Goal: Complete application form: Complete application form

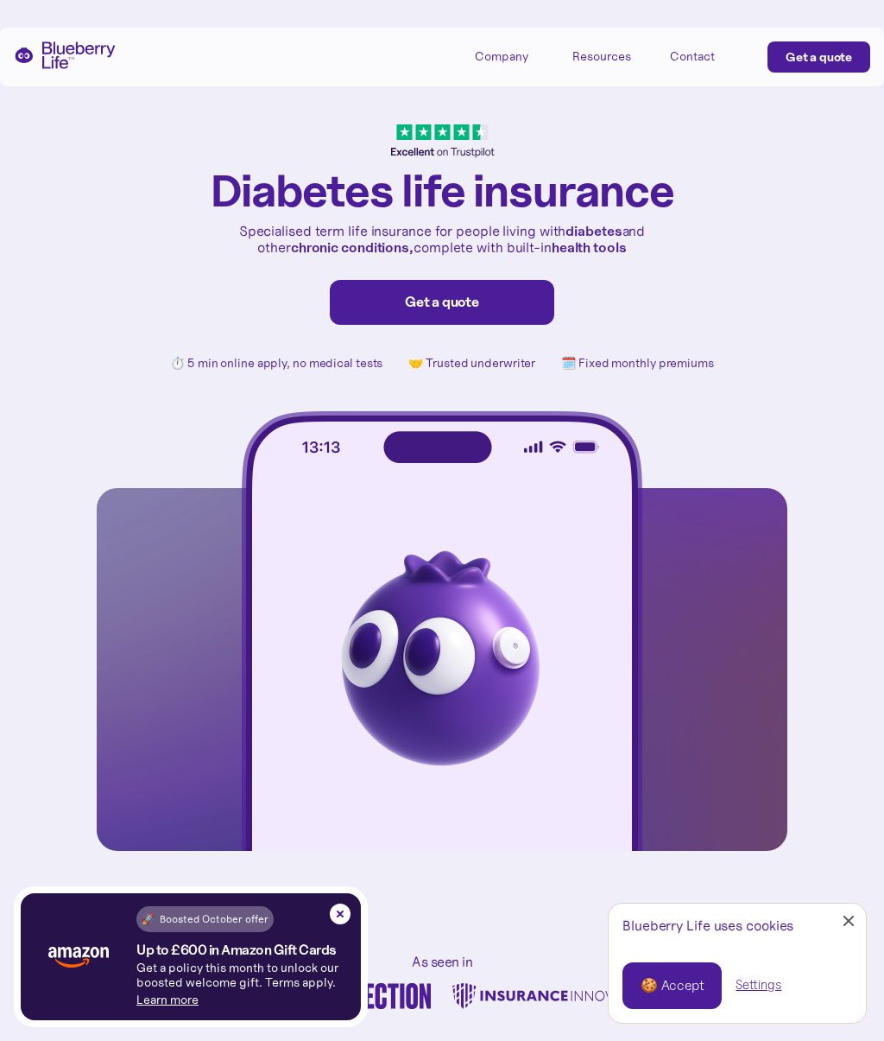
click at [680, 984] on div "🍪 Accept" at bounding box center [672, 985] width 63 height 19
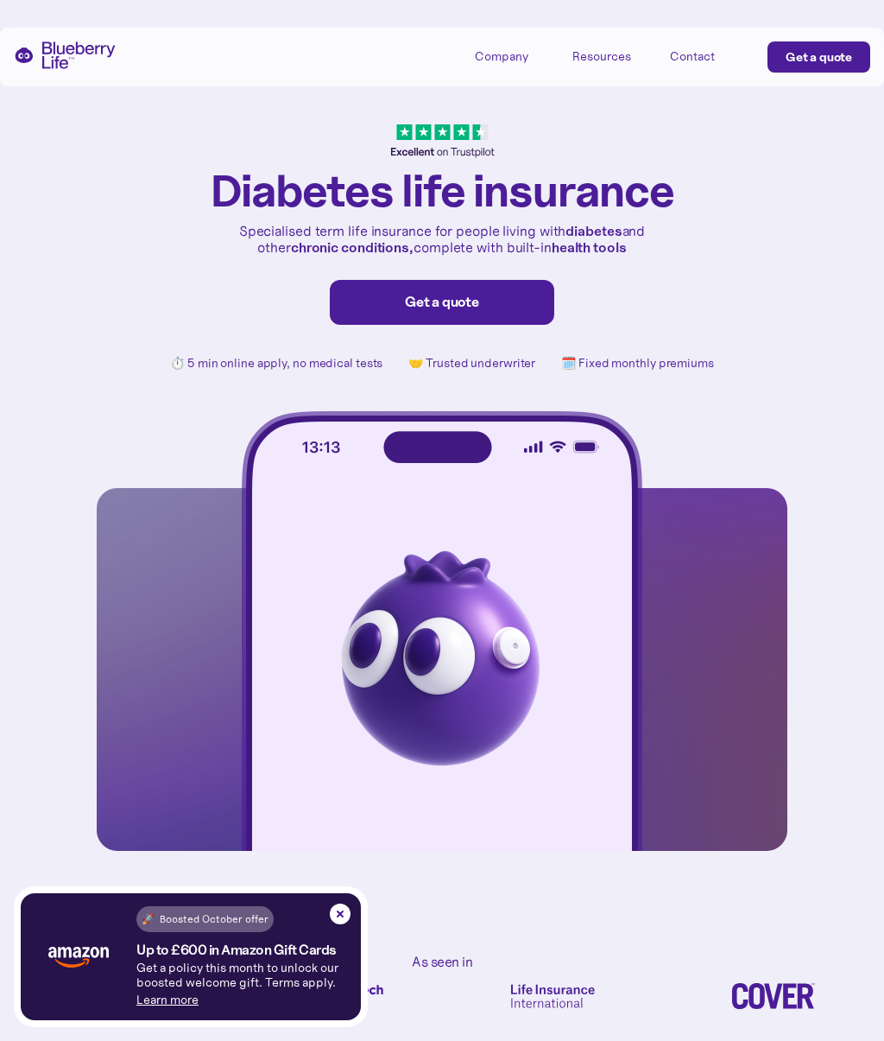
click at [514, 307] on div "Get a quote" at bounding box center [442, 302] width 188 height 17
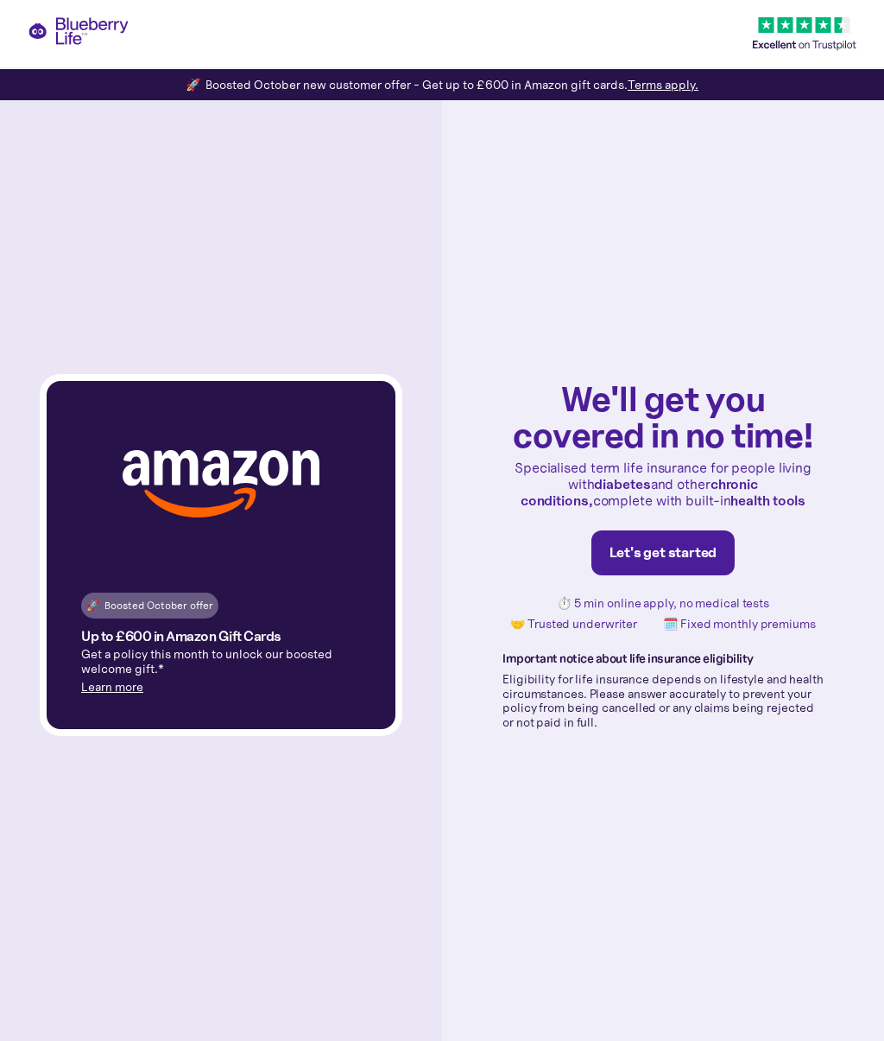
click at [690, 557] on div "Let's get started" at bounding box center [664, 552] width 108 height 17
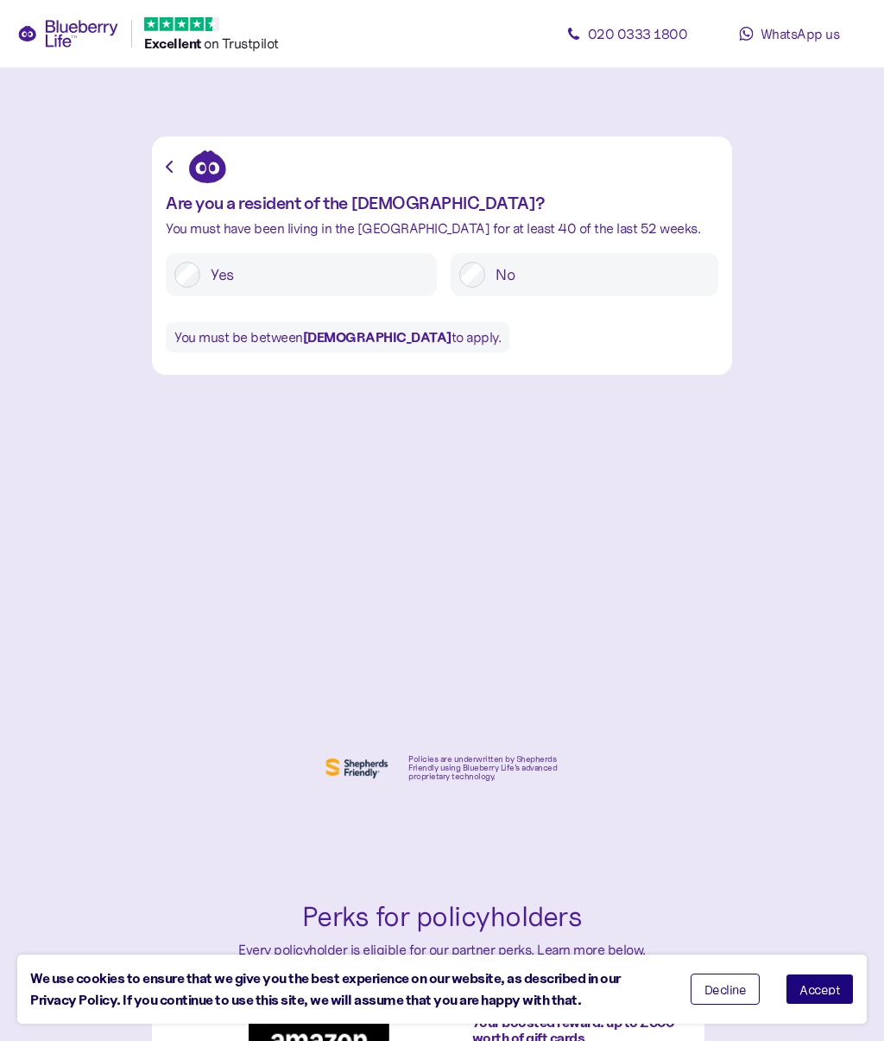
click at [419, 273] on label "Yes" at bounding box center [314, 275] width 228 height 26
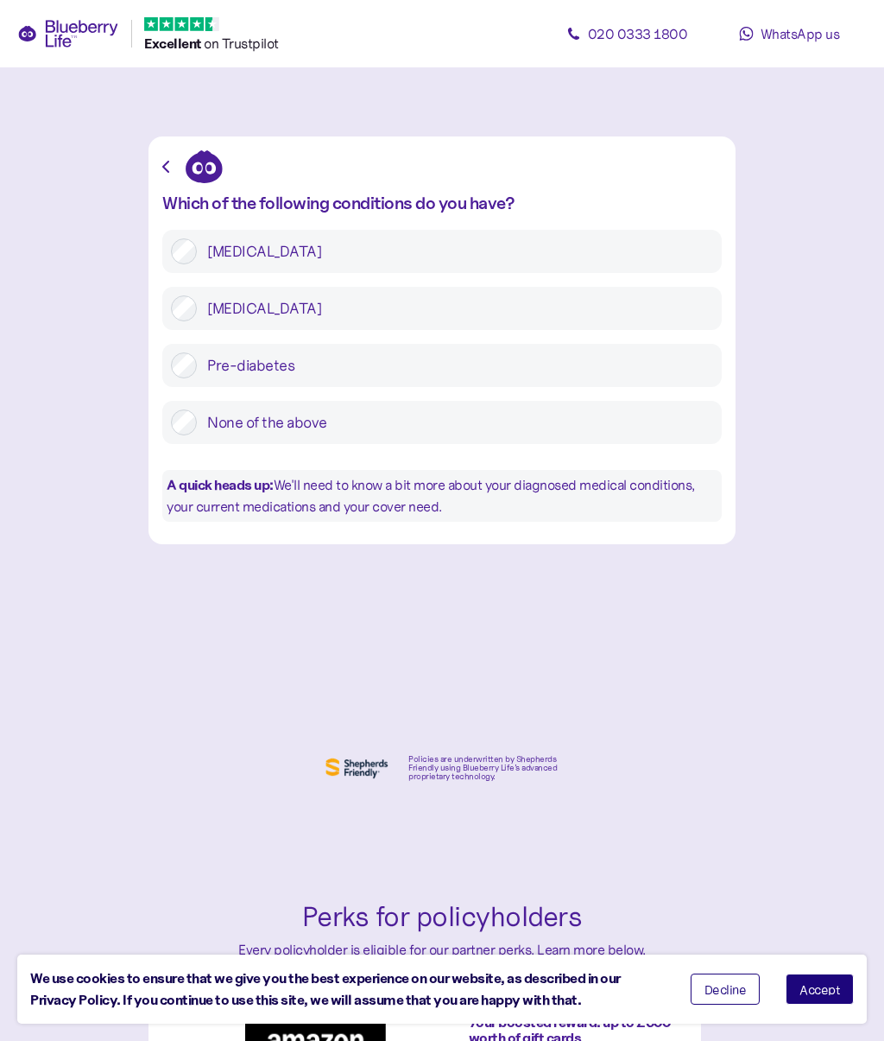
click at [542, 313] on label "Type 2 diabetes" at bounding box center [455, 308] width 516 height 26
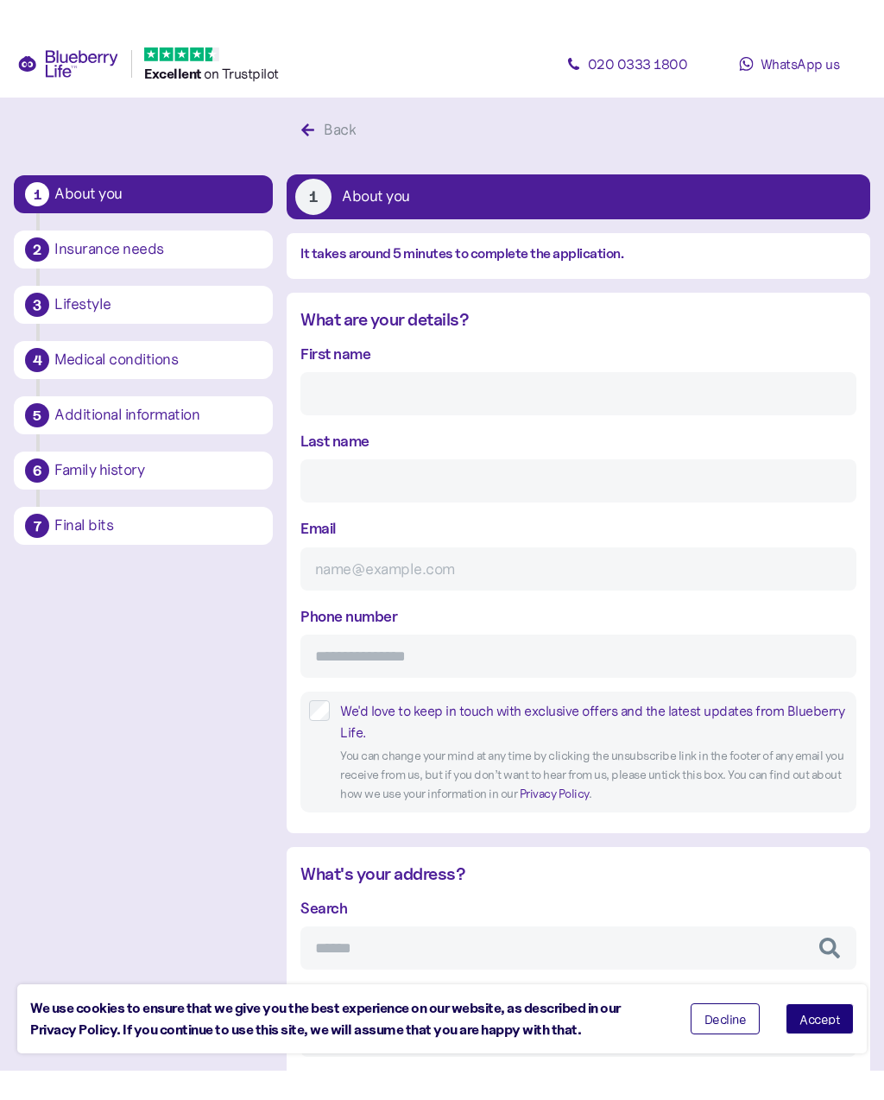
scroll to position [33, 0]
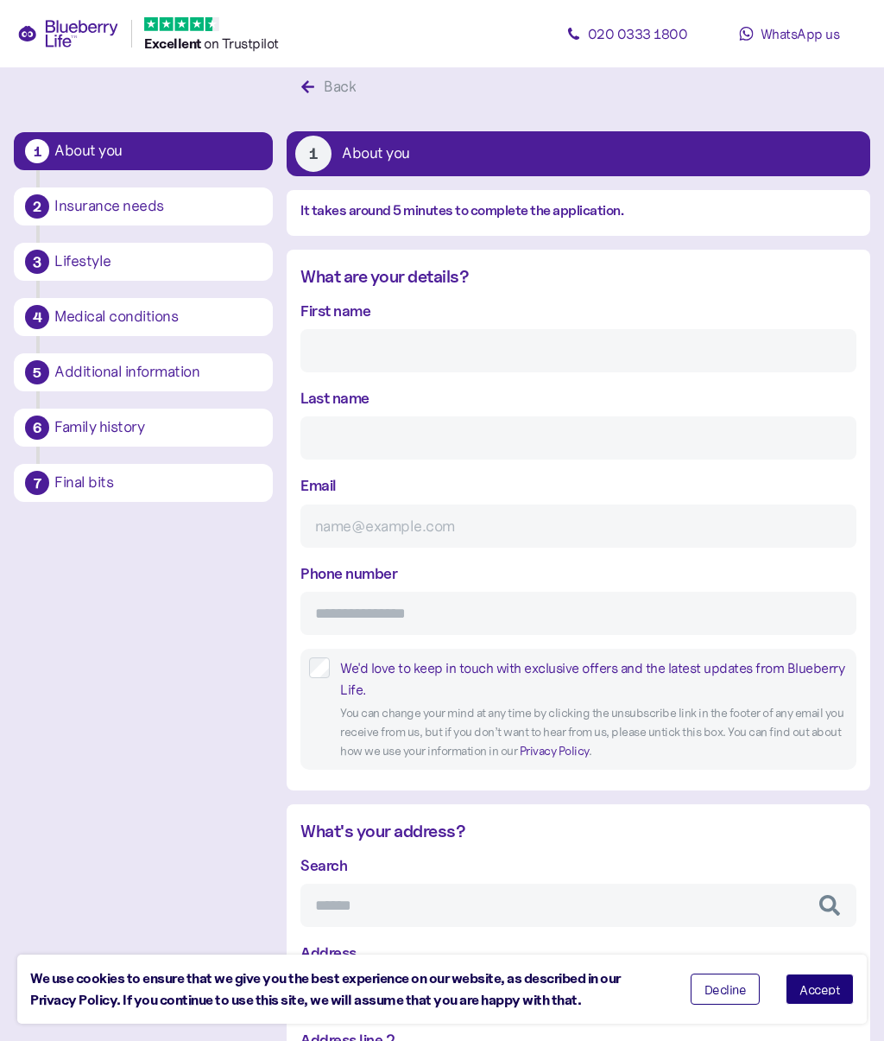
click at [833, 983] on button "Accept" at bounding box center [820, 988] width 68 height 31
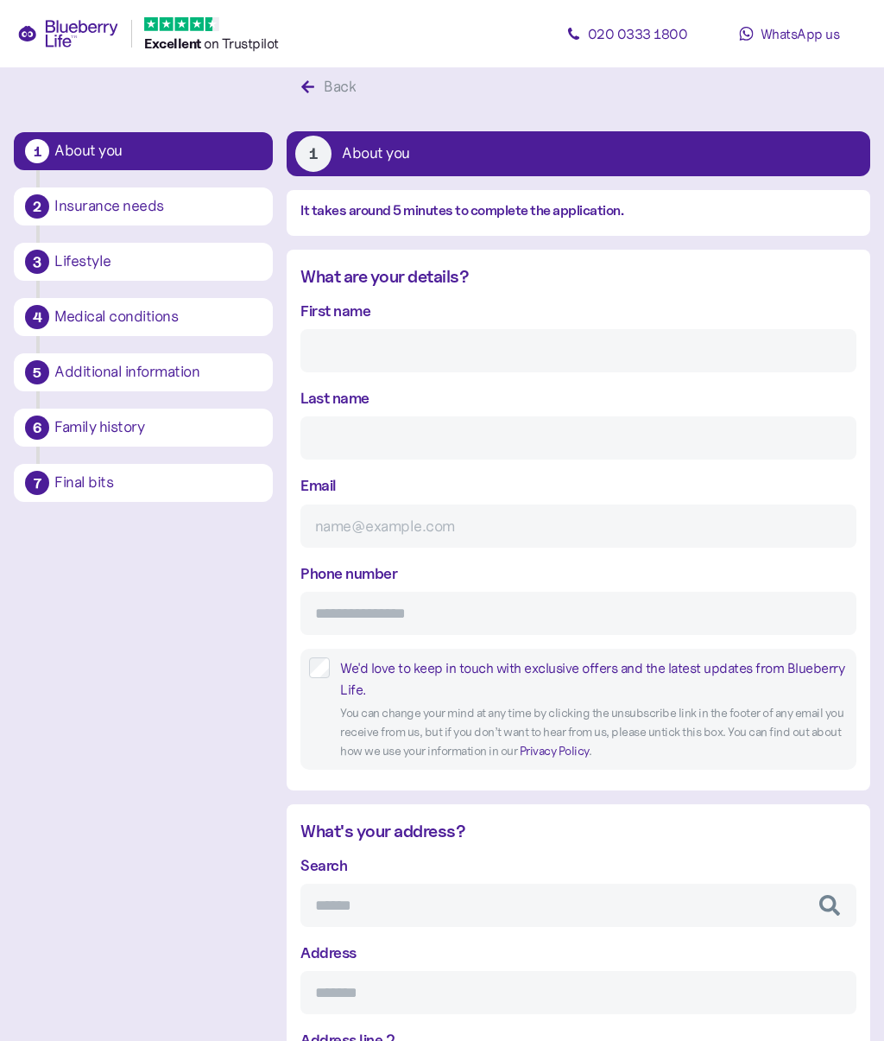
click at [548, 358] on input "First name" at bounding box center [579, 350] width 556 height 43
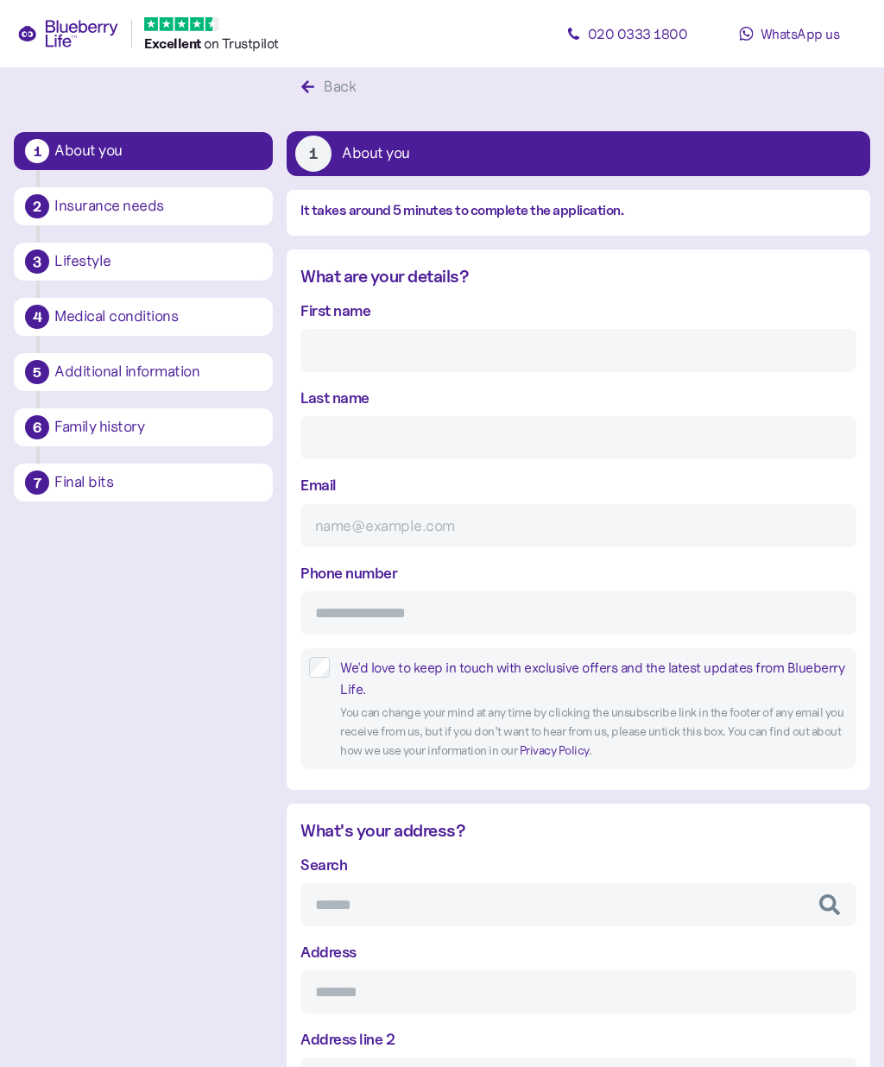
type input "Barry"
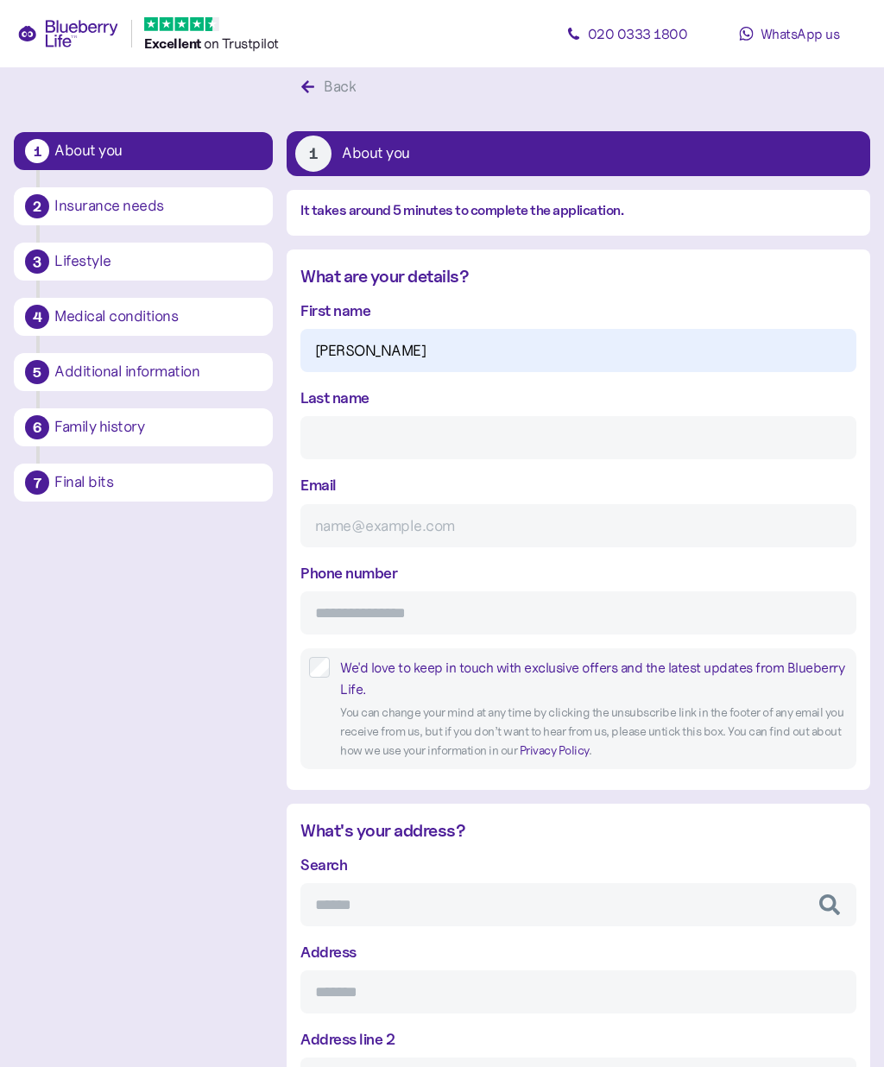
type input "Santon"
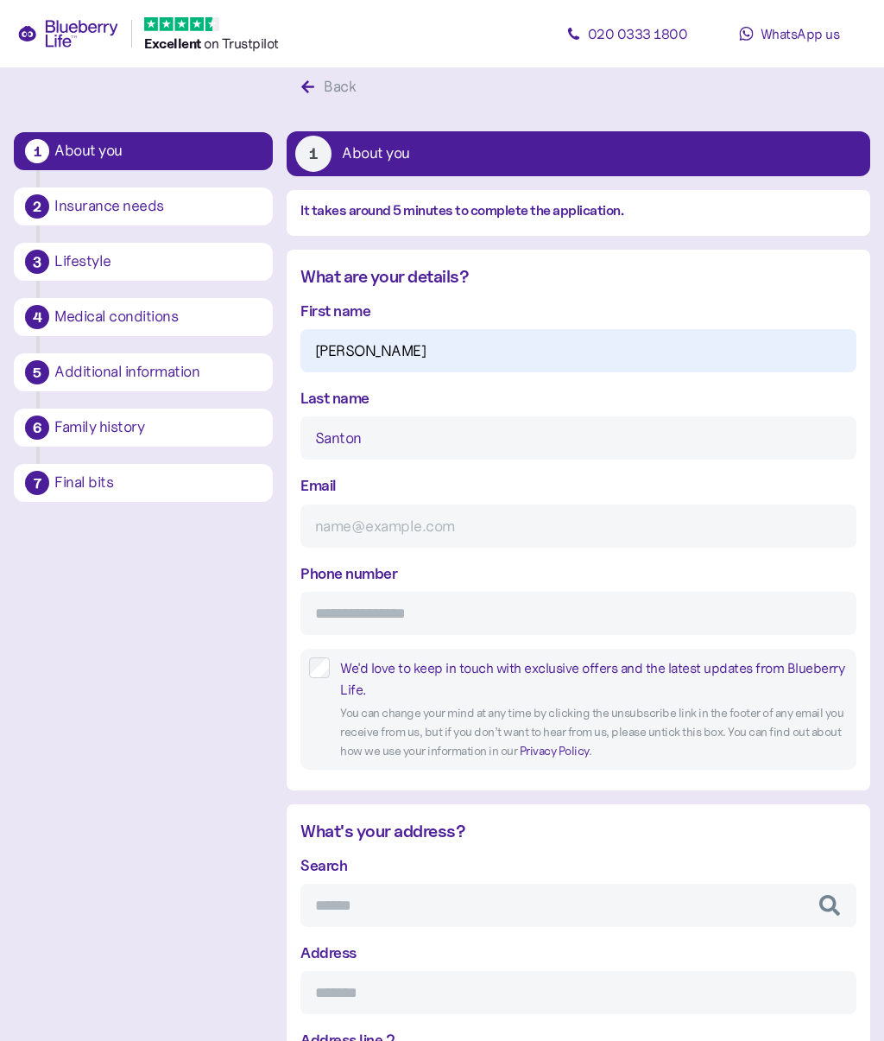
type input "barry.santon@aol.com"
type input "**********"
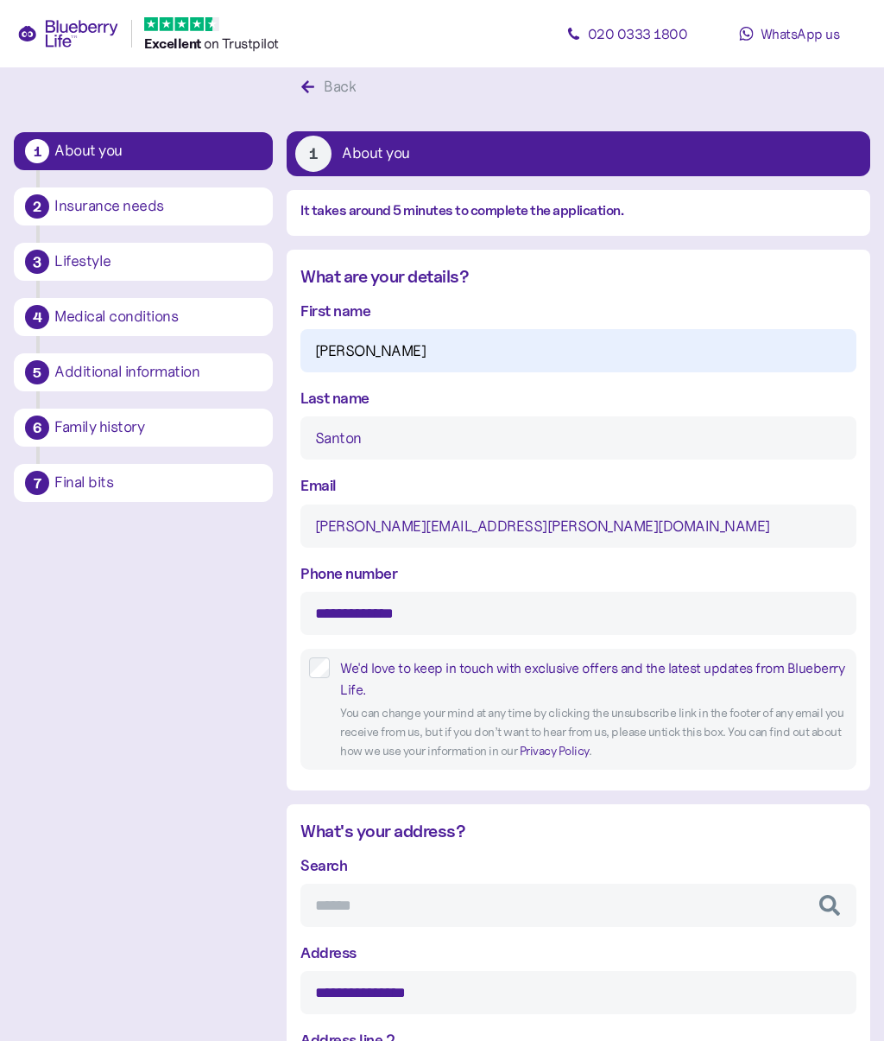
type input "******"
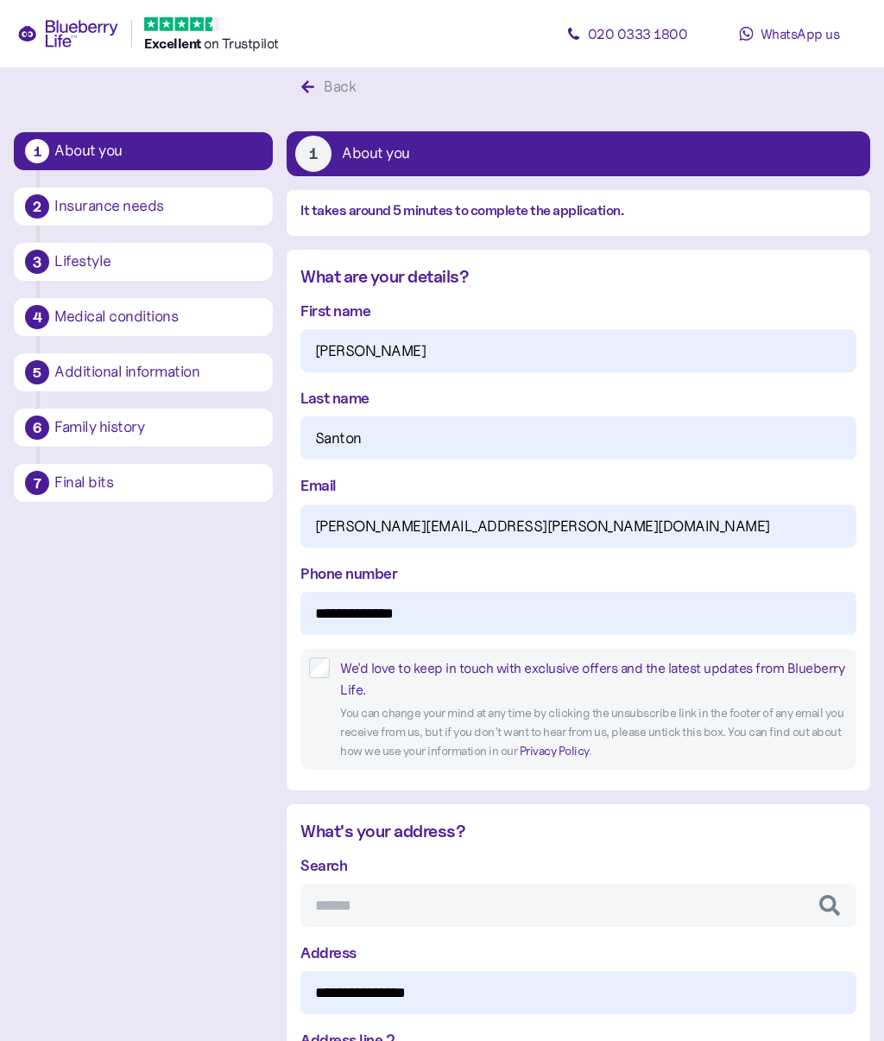
type input "*******"
type input "********"
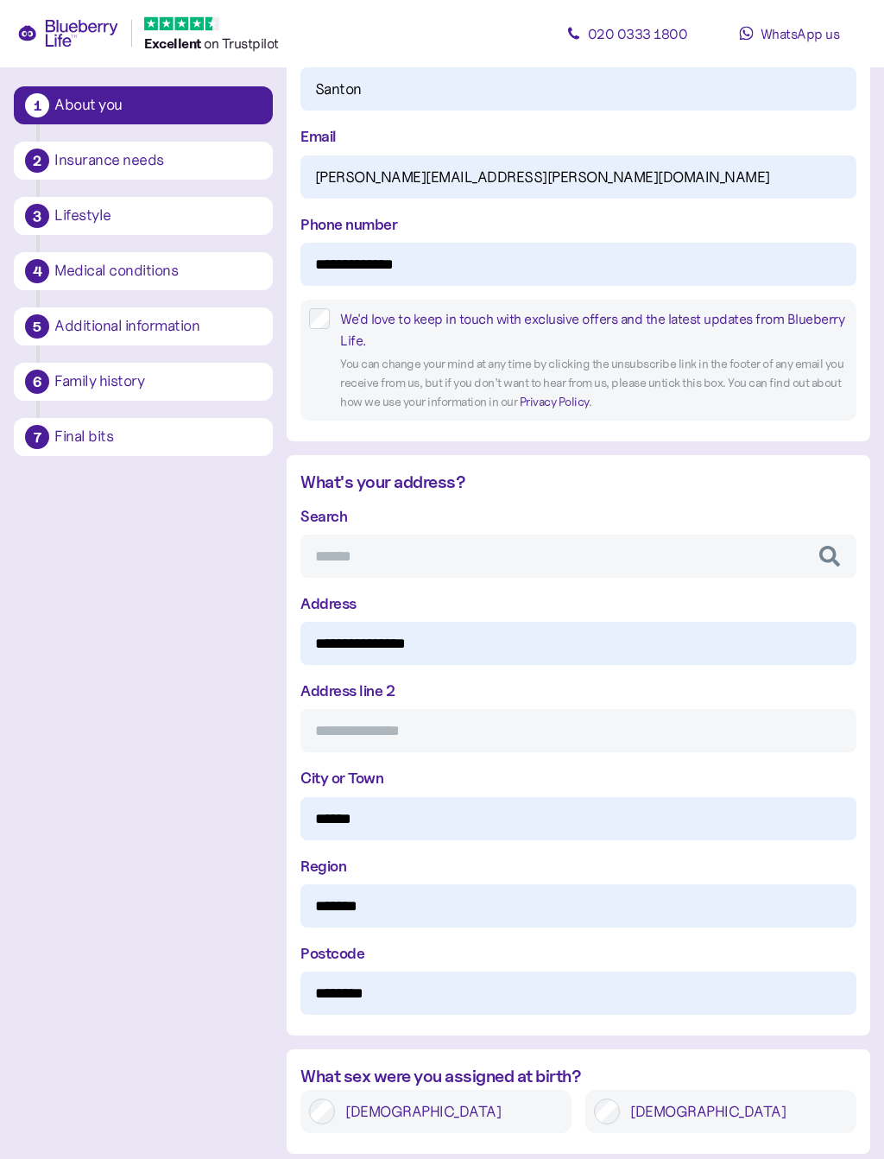
scroll to position [382, 0]
type input "Barry"
click at [755, 569] on input "Search" at bounding box center [579, 555] width 556 height 43
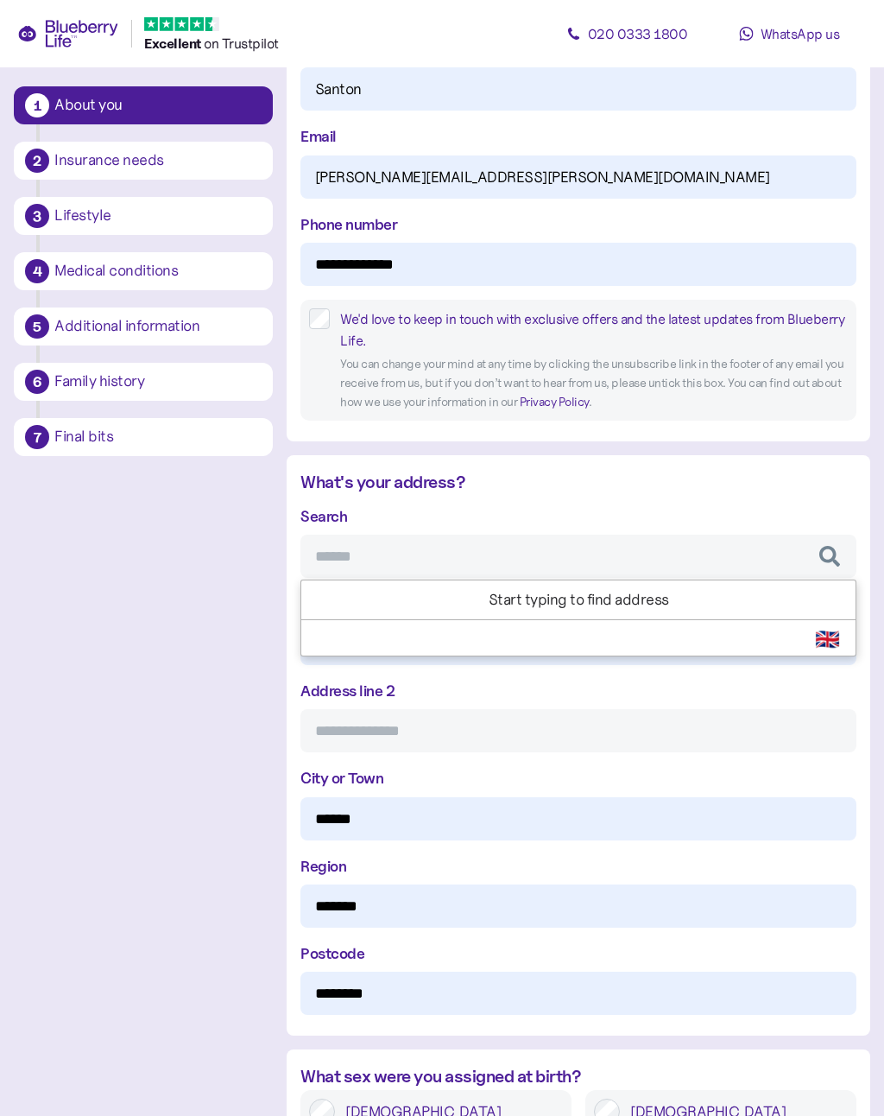
click at [234, 689] on div "**********" at bounding box center [442, 880] width 857 height 2320
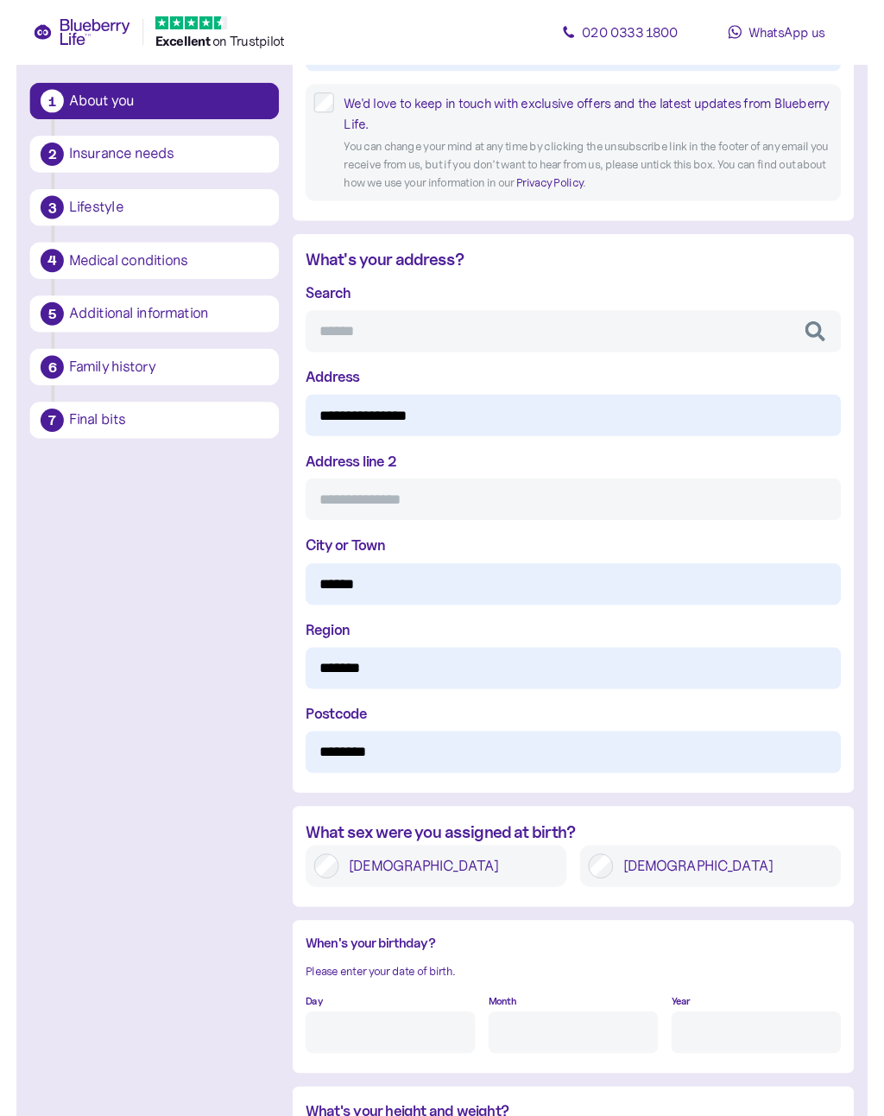
scroll to position [594, 0]
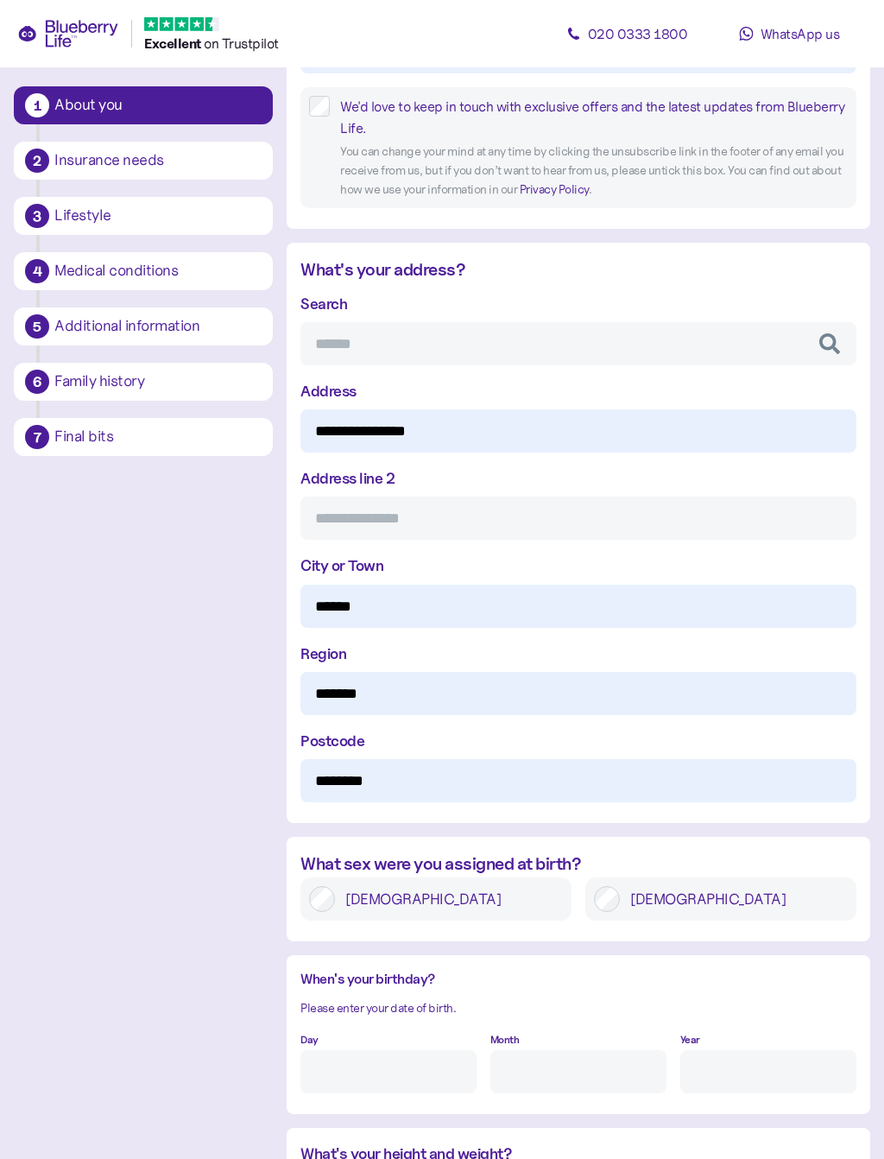
click at [479, 698] on input "*******" at bounding box center [579, 693] width 556 height 43
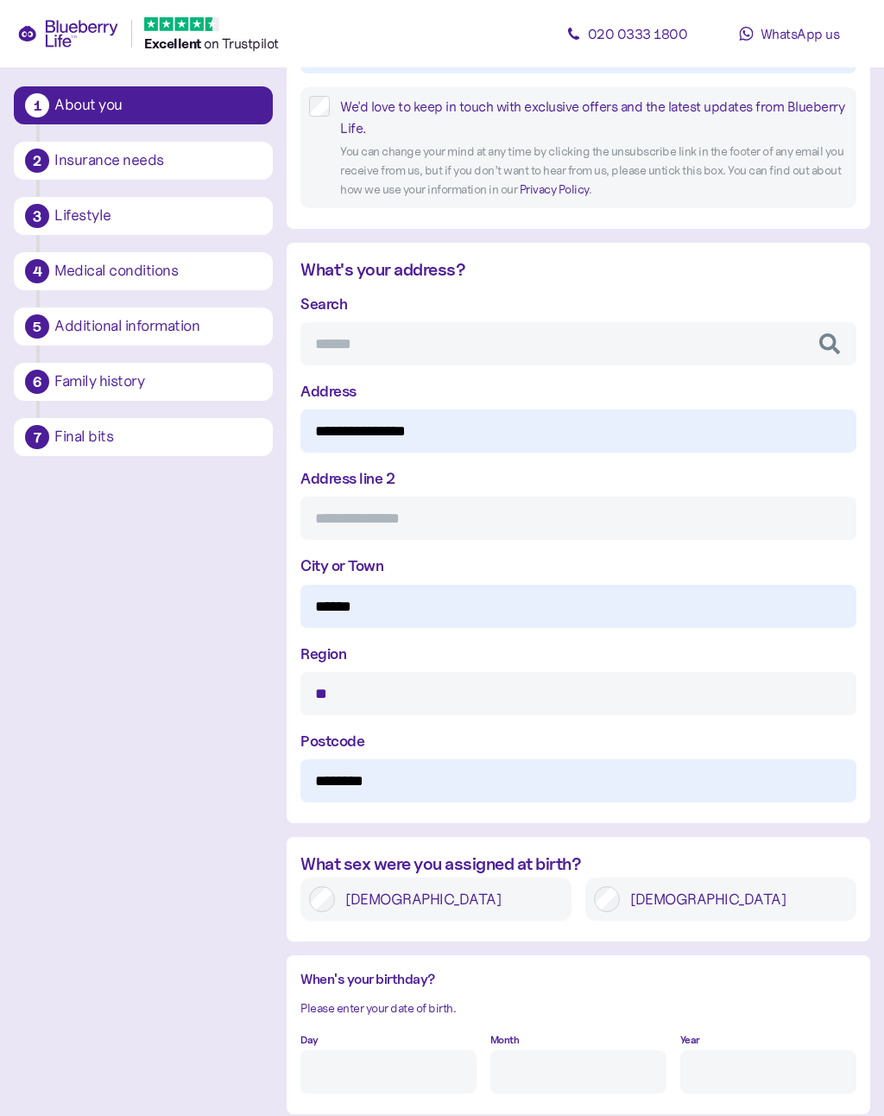
type input "*"
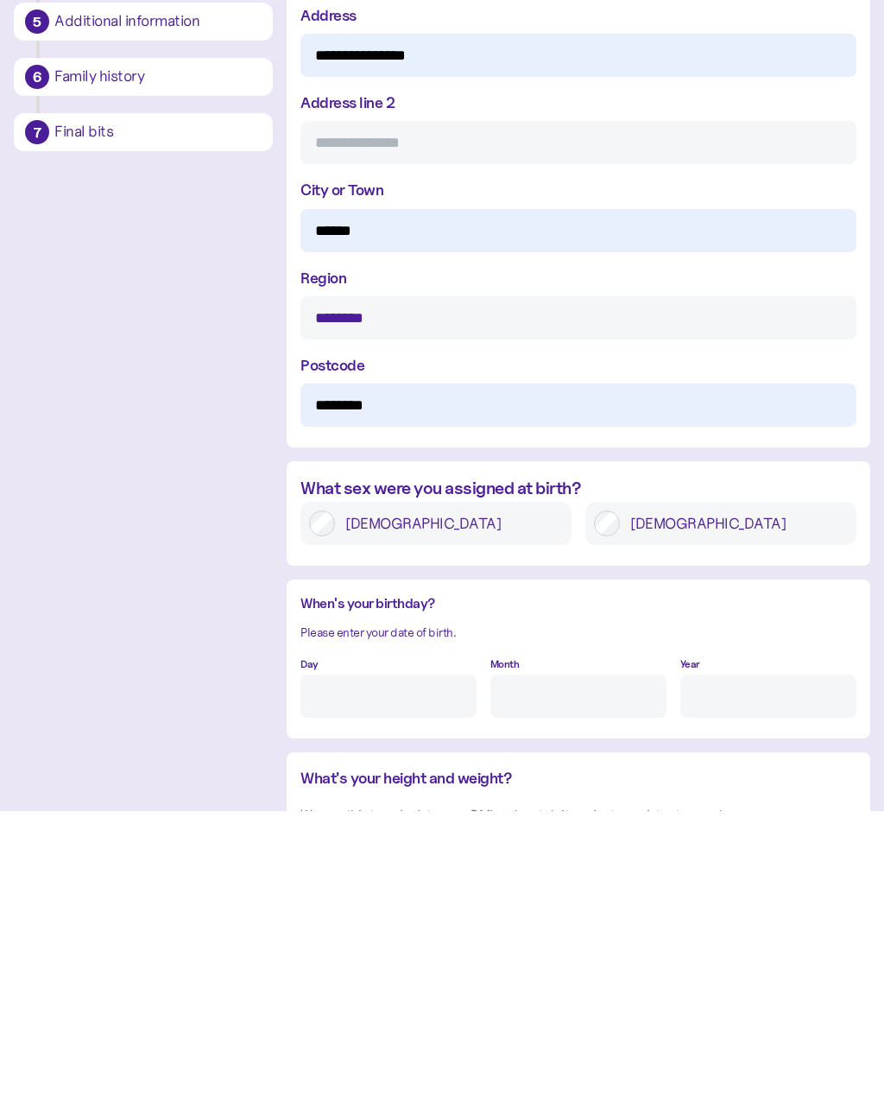
scroll to position [666, 0]
type input "********"
click at [687, 814] on label "Male" at bounding box center [734, 827] width 228 height 26
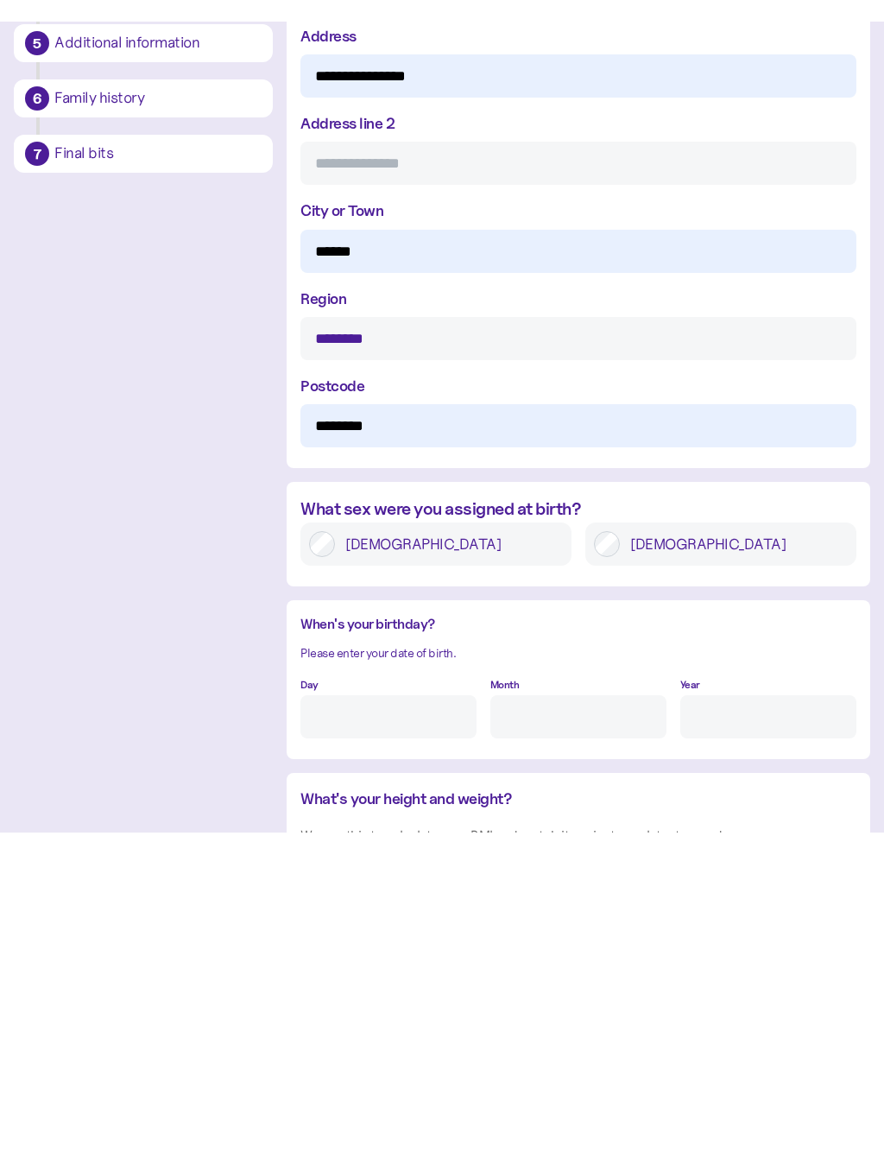
scroll to position [972, 0]
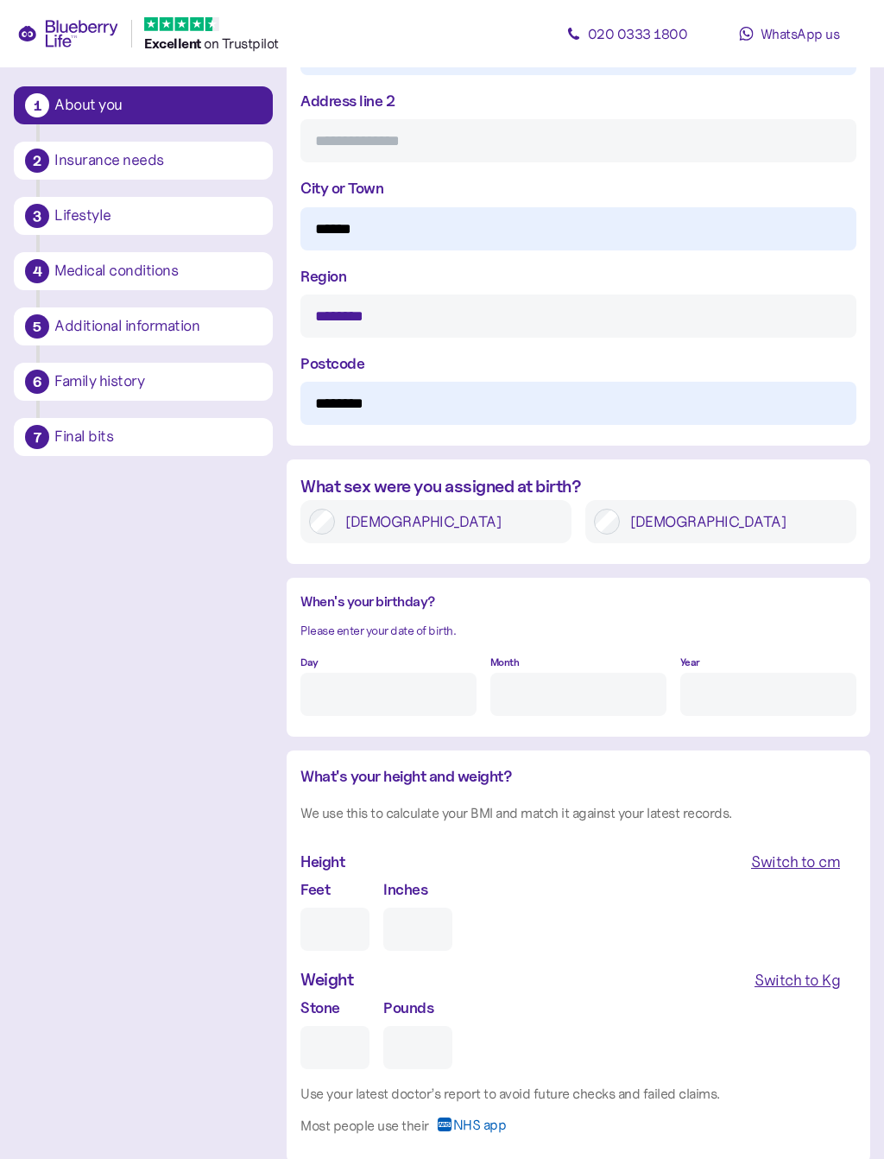
click at [440, 694] on input "Day" at bounding box center [389, 694] width 176 height 43
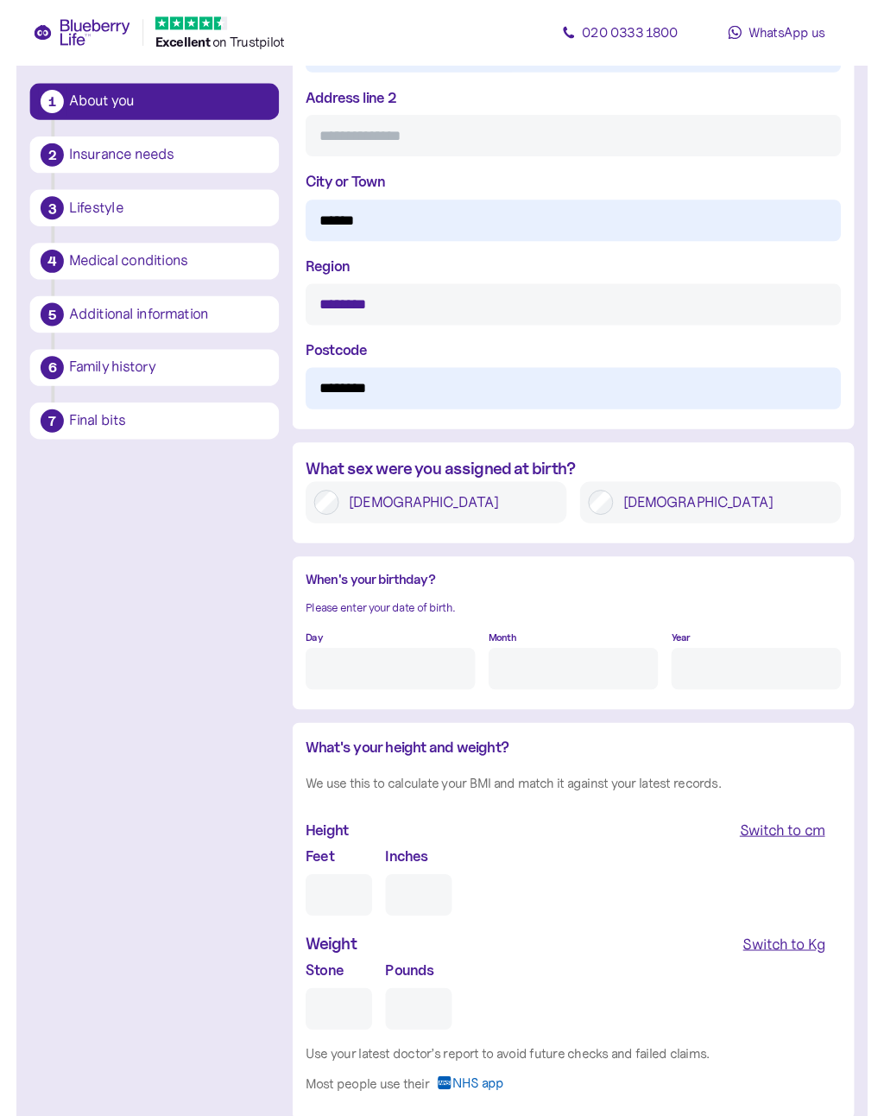
scroll to position [971, 0]
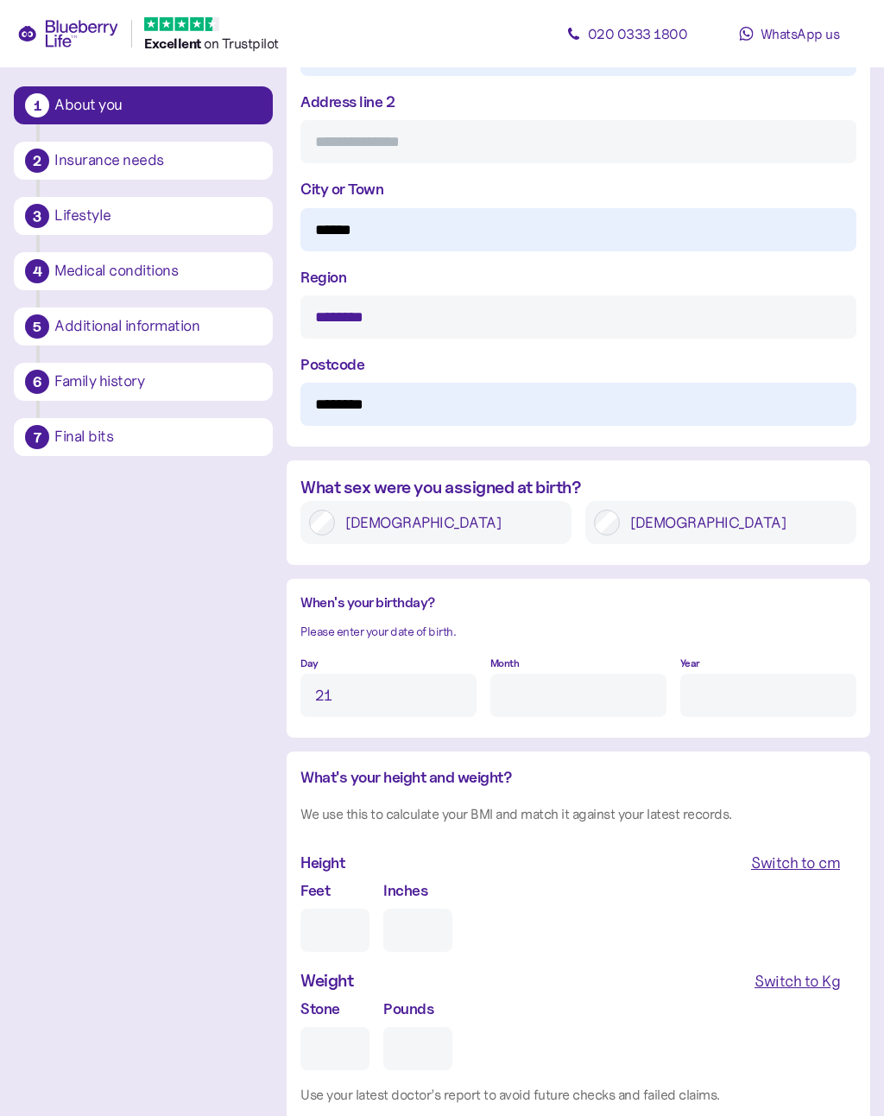
type input "21"
click at [539, 686] on input "Month" at bounding box center [579, 695] width 176 height 43
click at [749, 693] on input "Year" at bounding box center [769, 695] width 176 height 43
type input "2"
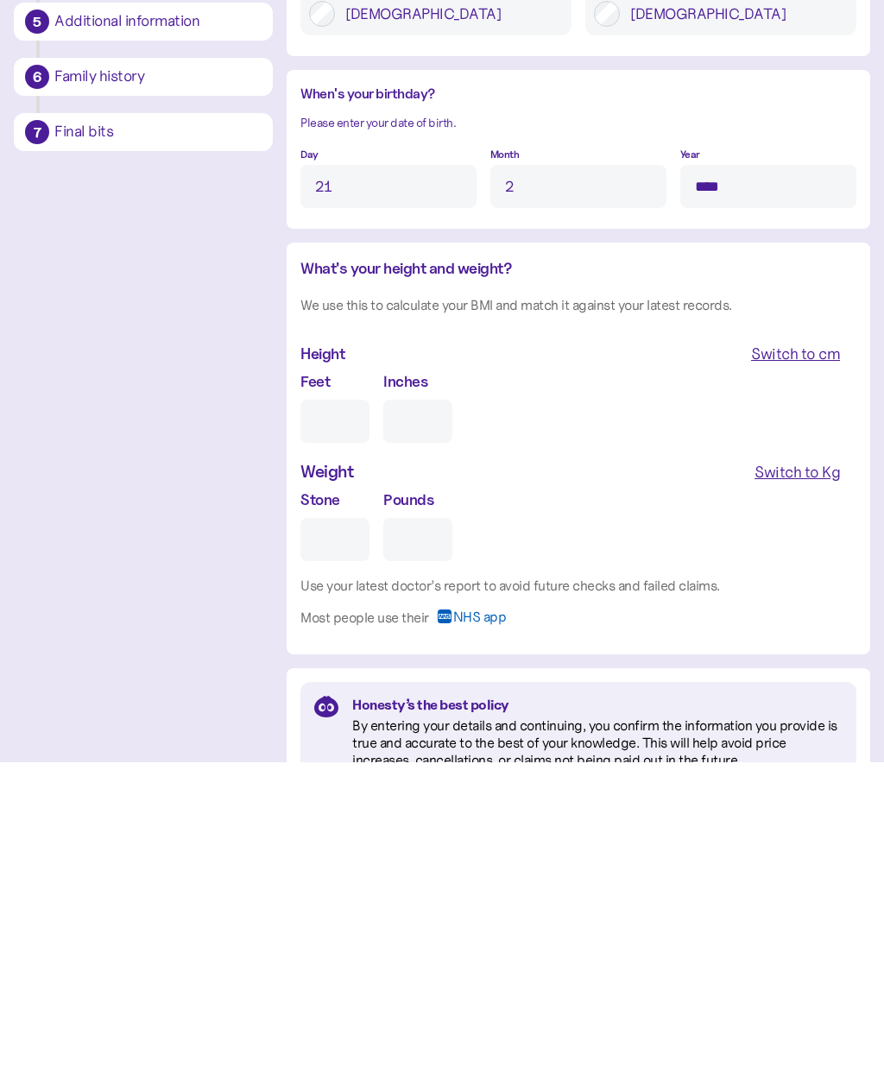
scroll to position [1194, 0]
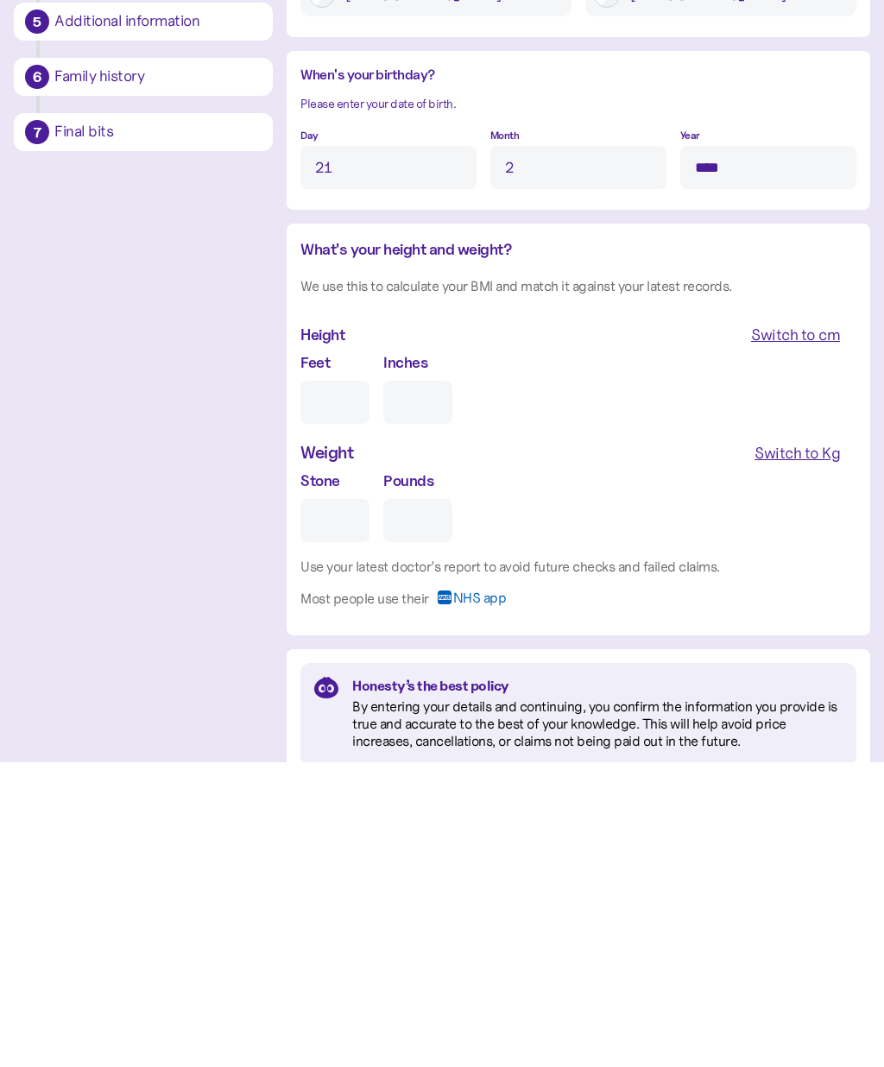
type input "****"
click at [346, 686] on input "Feet" at bounding box center [335, 707] width 69 height 43
type input "6"
type input "0"
type input "6"
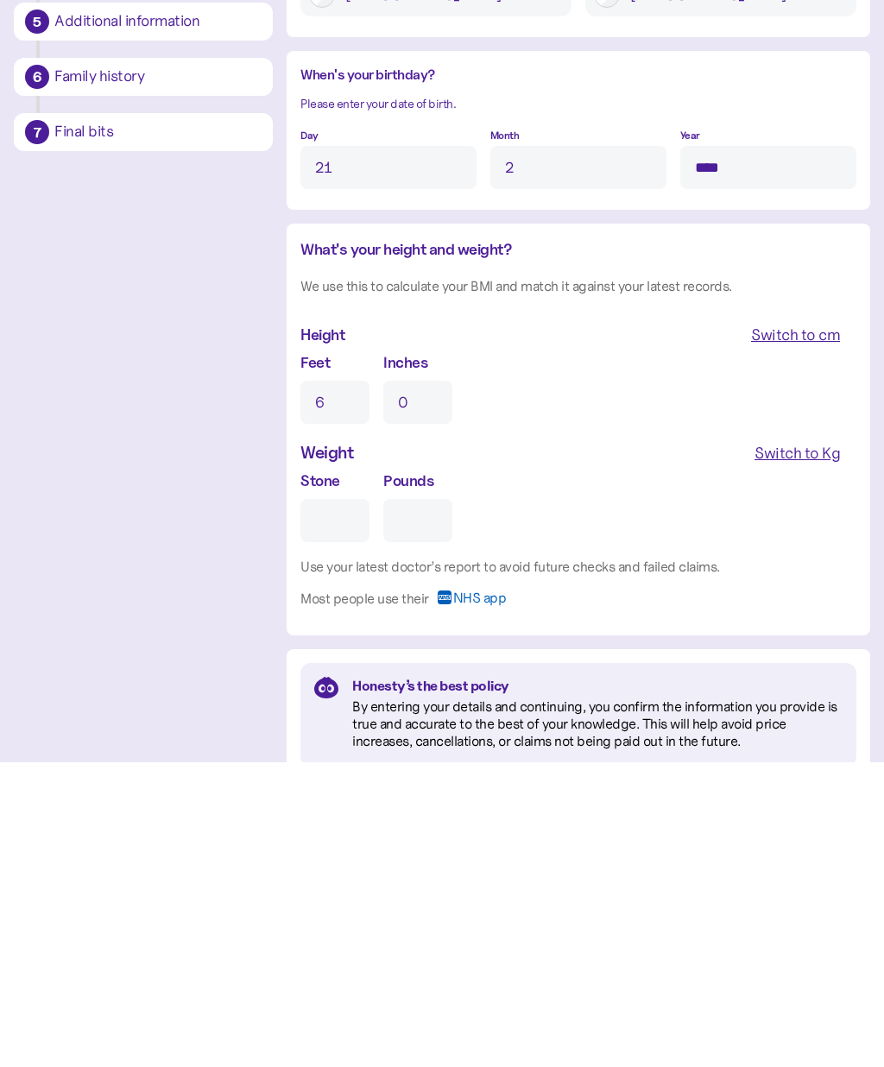
click at [426, 686] on input "0" at bounding box center [417, 707] width 69 height 43
type input "1"
click at [817, 746] on div "Switch to Kg" at bounding box center [797, 758] width 85 height 24
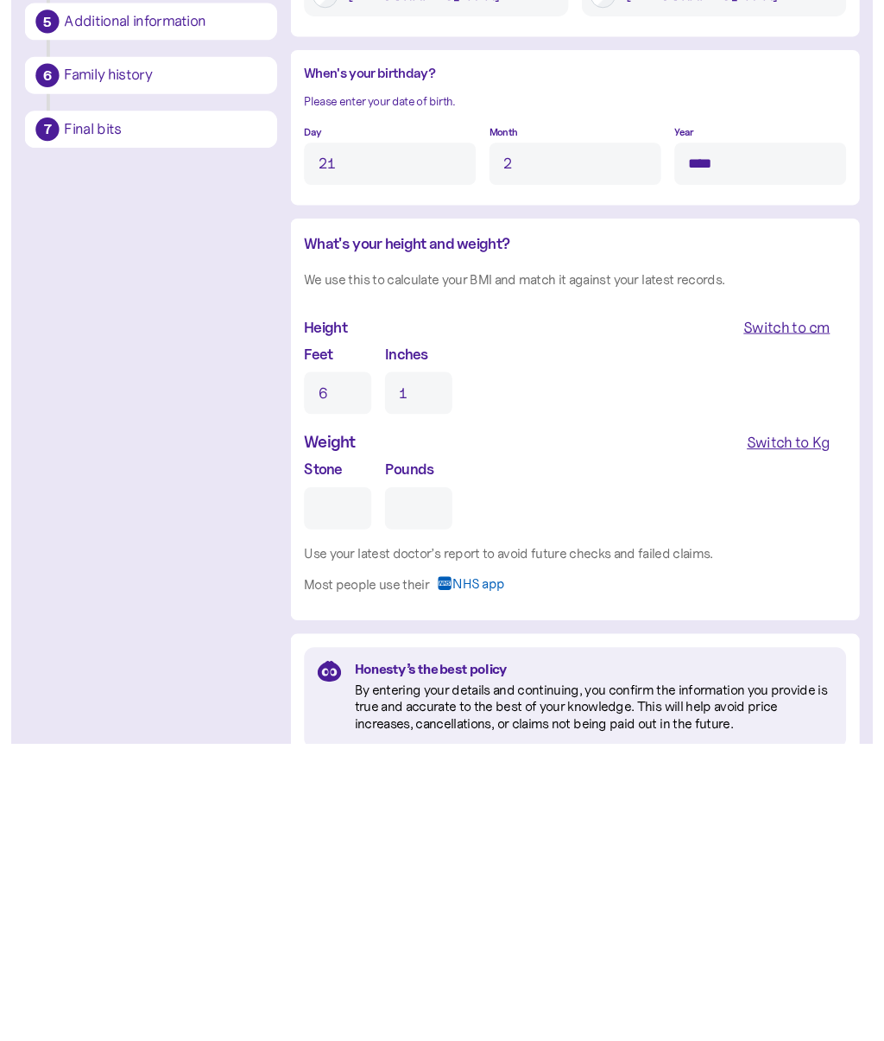
scroll to position [1380, 0]
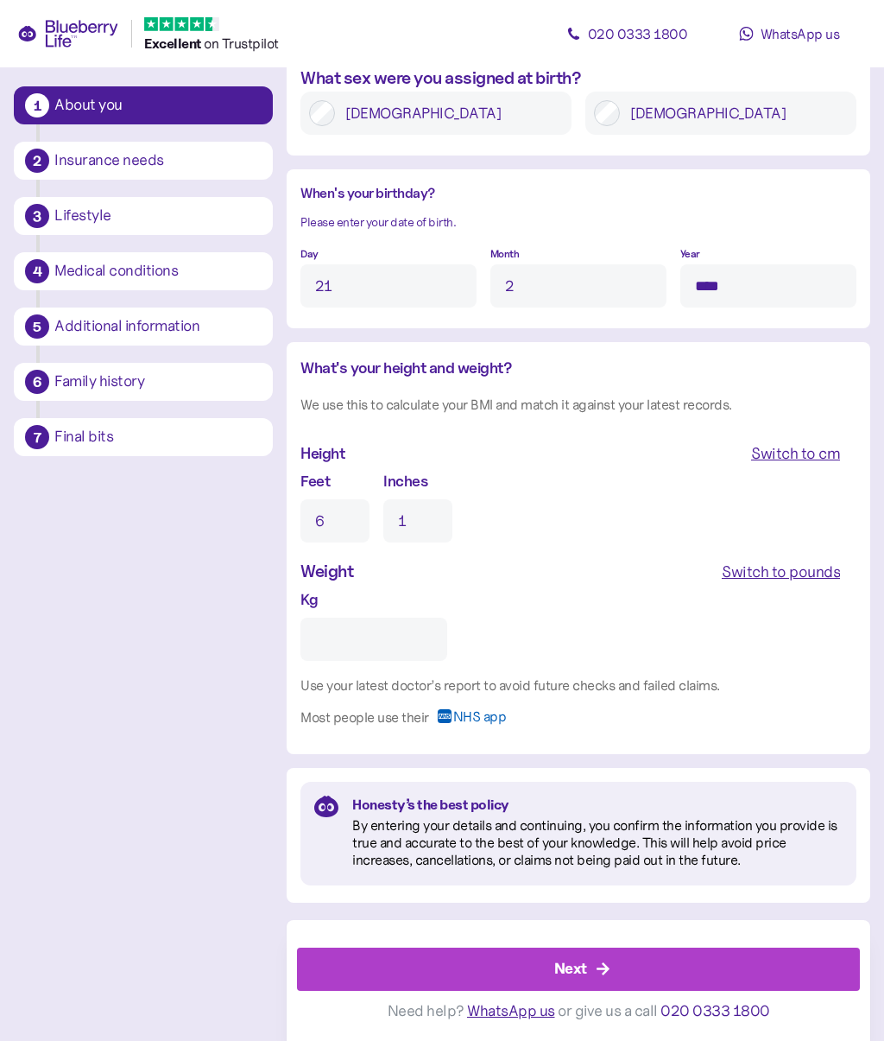
click at [405, 643] on input "Kg" at bounding box center [374, 638] width 147 height 43
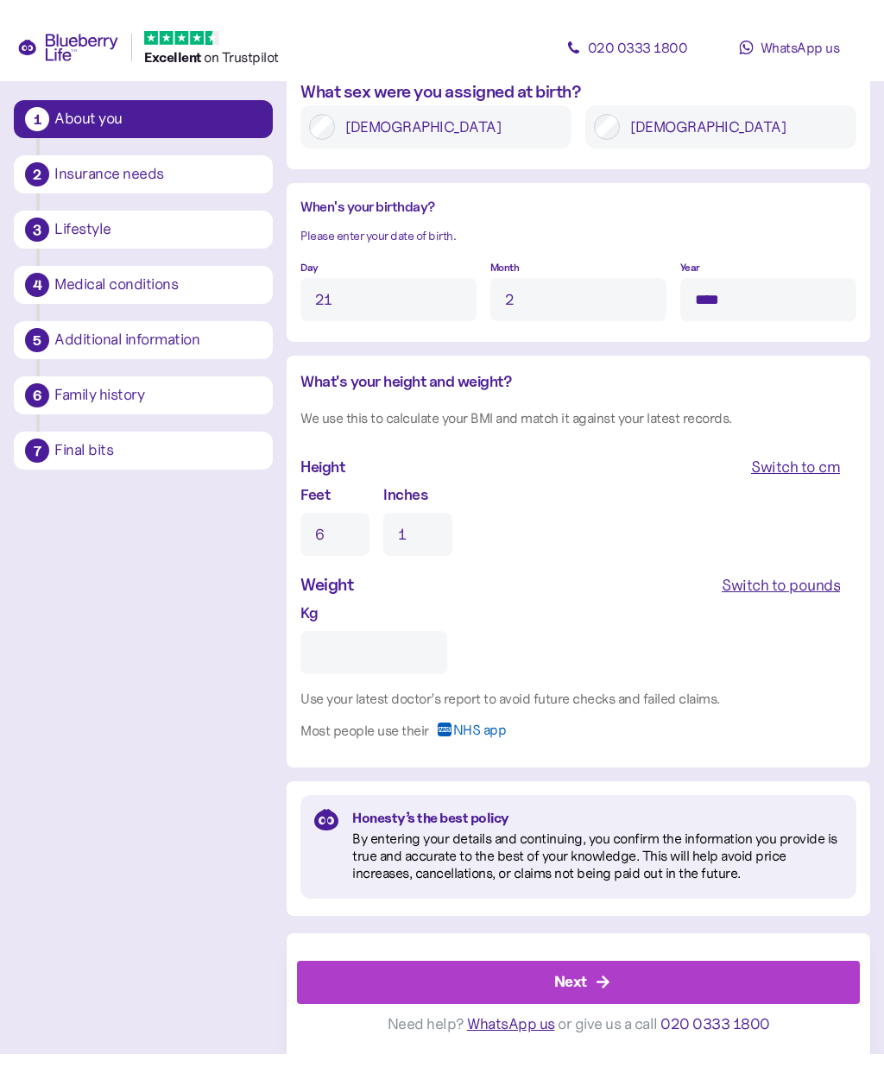
scroll to position [1353, 0]
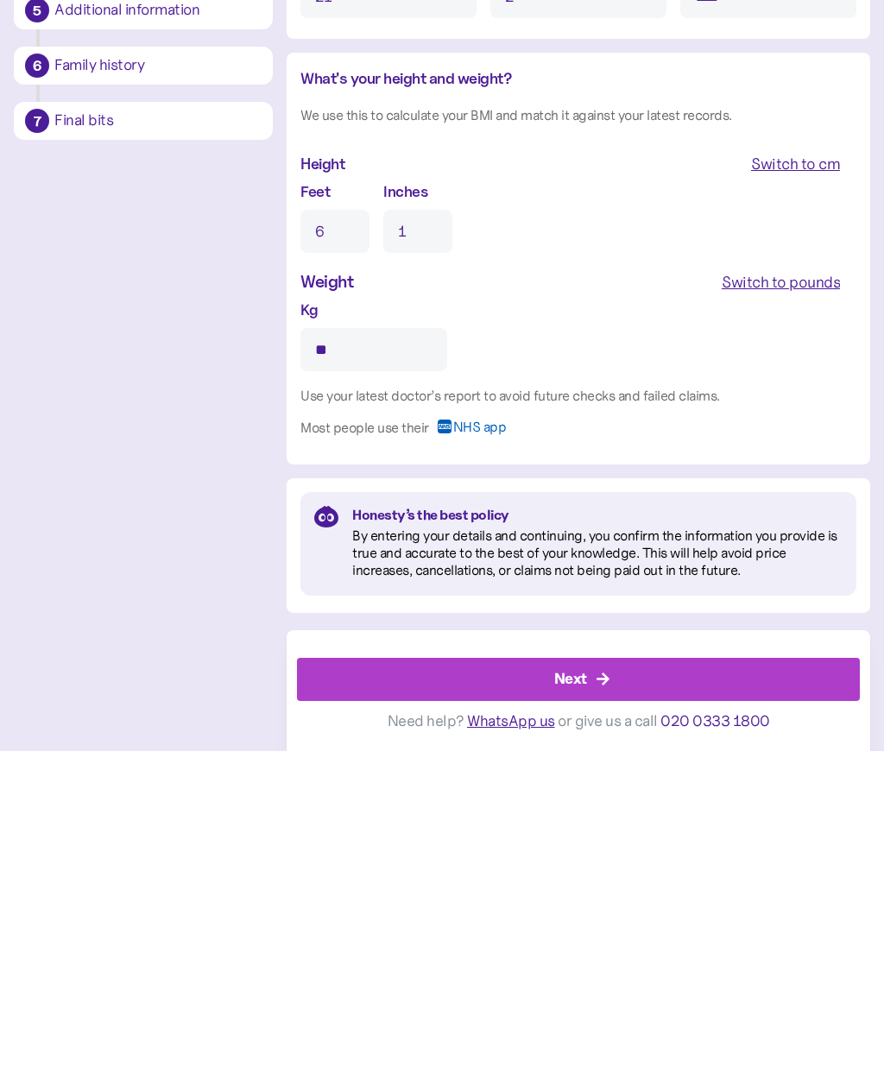
type input "**"
click at [680, 975] on div "Next" at bounding box center [582, 995] width 524 height 41
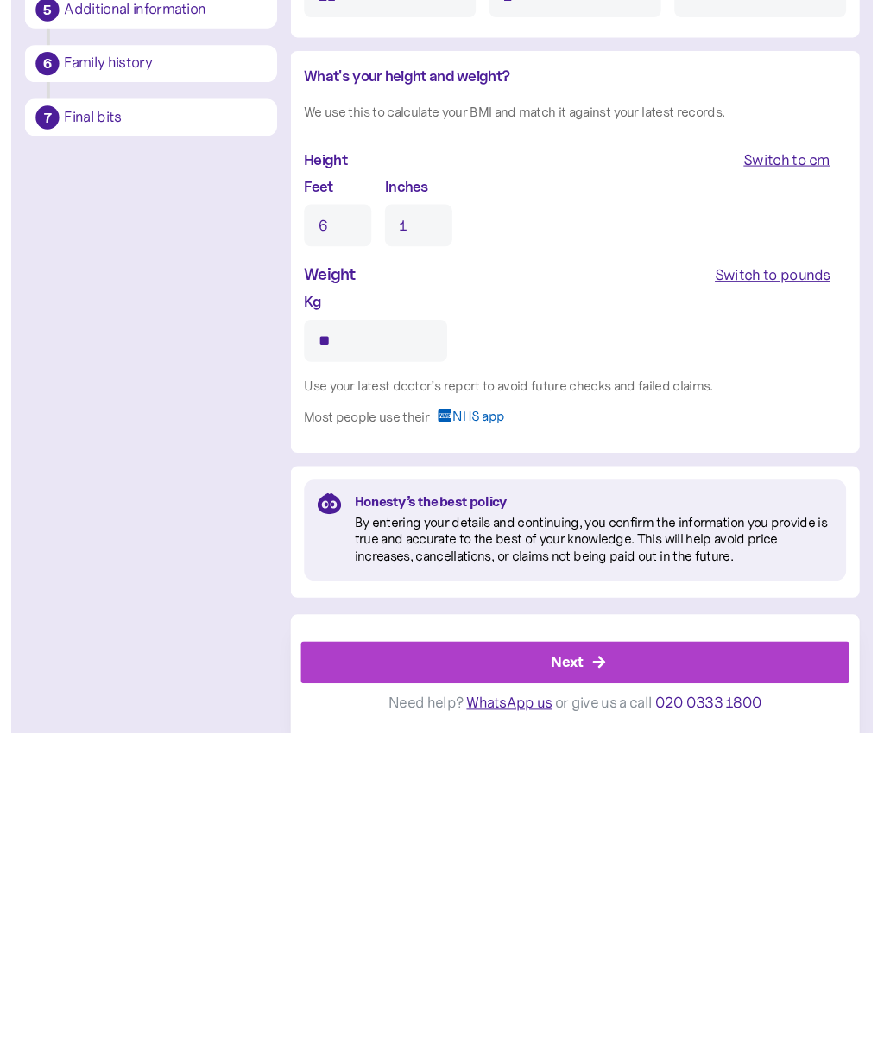
scroll to position [1380, 0]
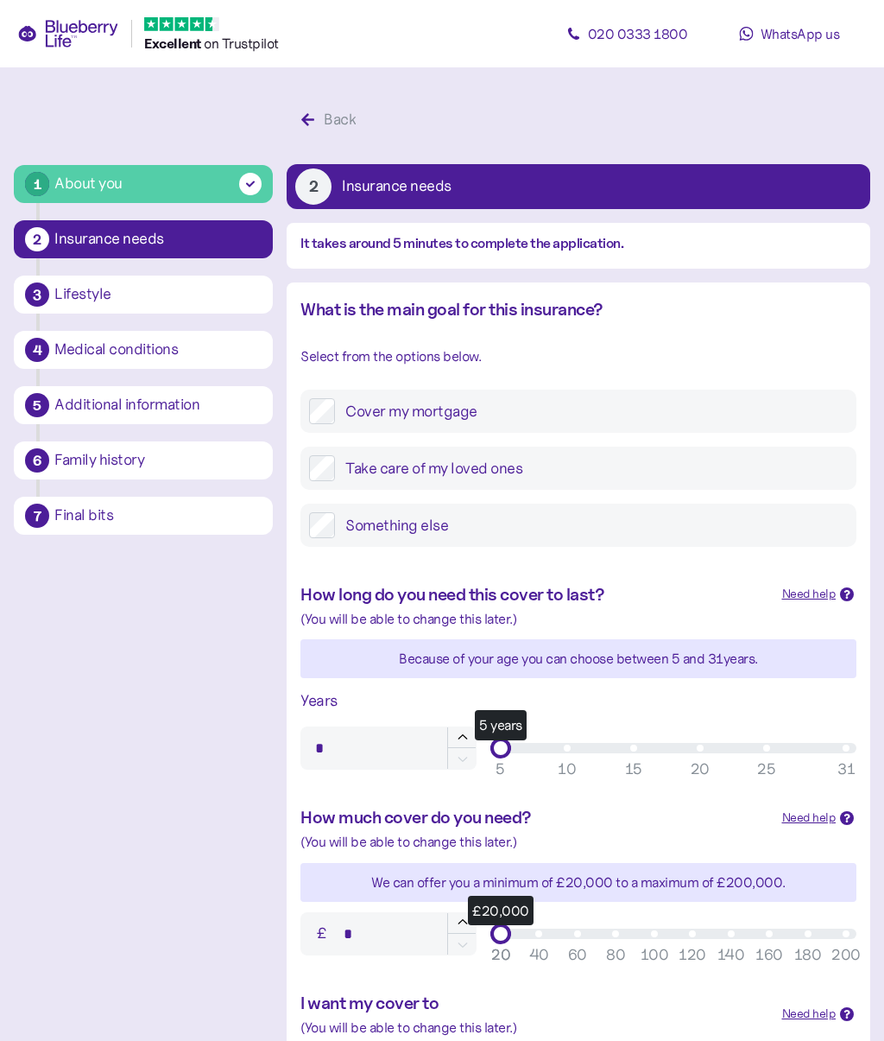
click at [506, 476] on label "Take care of my loved ones" at bounding box center [591, 468] width 513 height 26
type input "**"
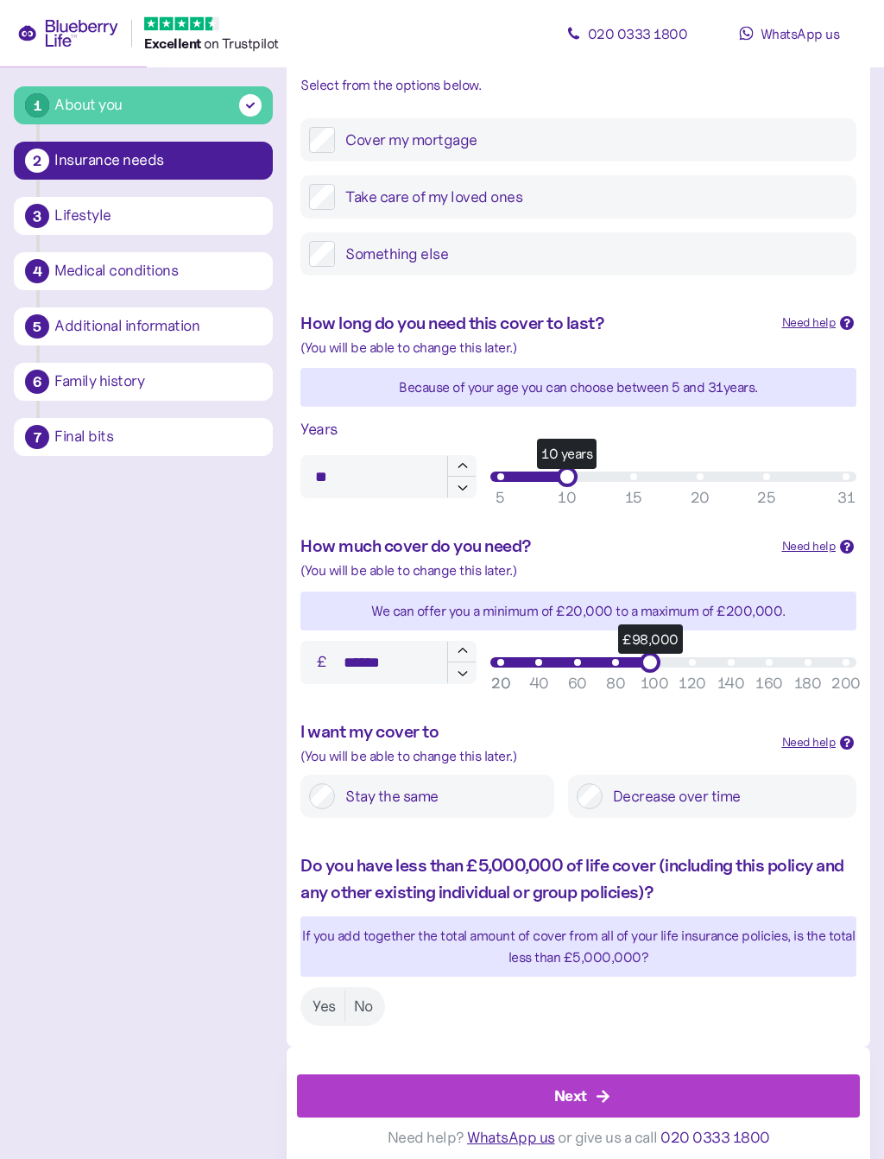
scroll to position [271, 0]
click at [470, 792] on label "Stay the same" at bounding box center [440, 796] width 211 height 26
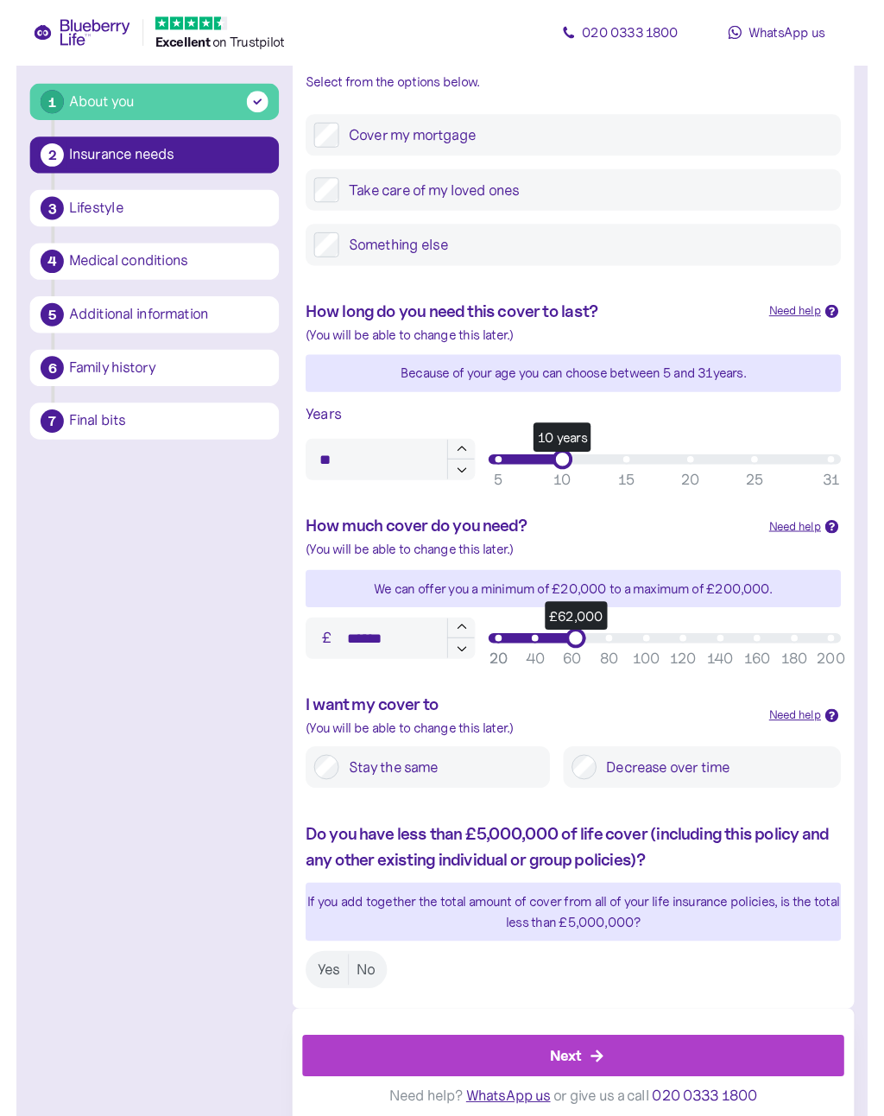
scroll to position [270, 0]
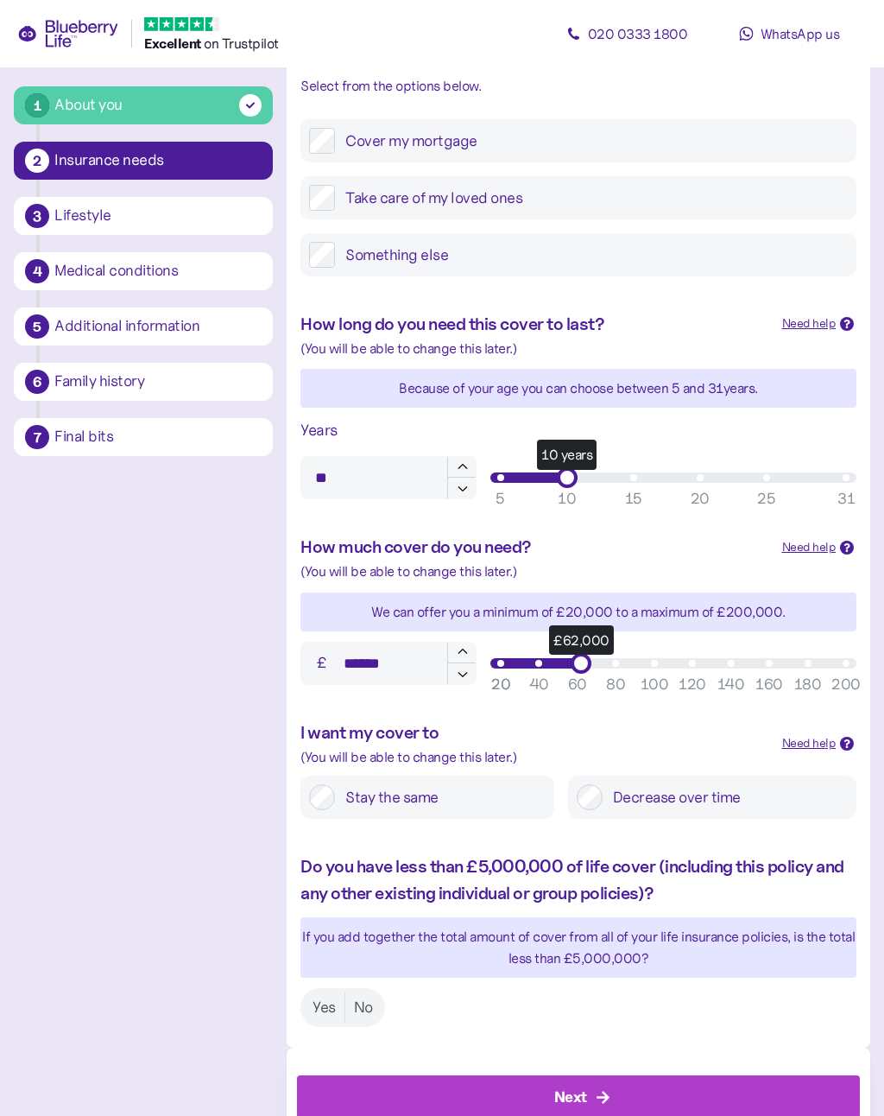
click at [463, 675] on button "button" at bounding box center [461, 673] width 29 height 21
click at [463, 677] on button "button" at bounding box center [461, 673] width 29 height 21
click at [462, 676] on button "button" at bounding box center [461, 673] width 29 height 21
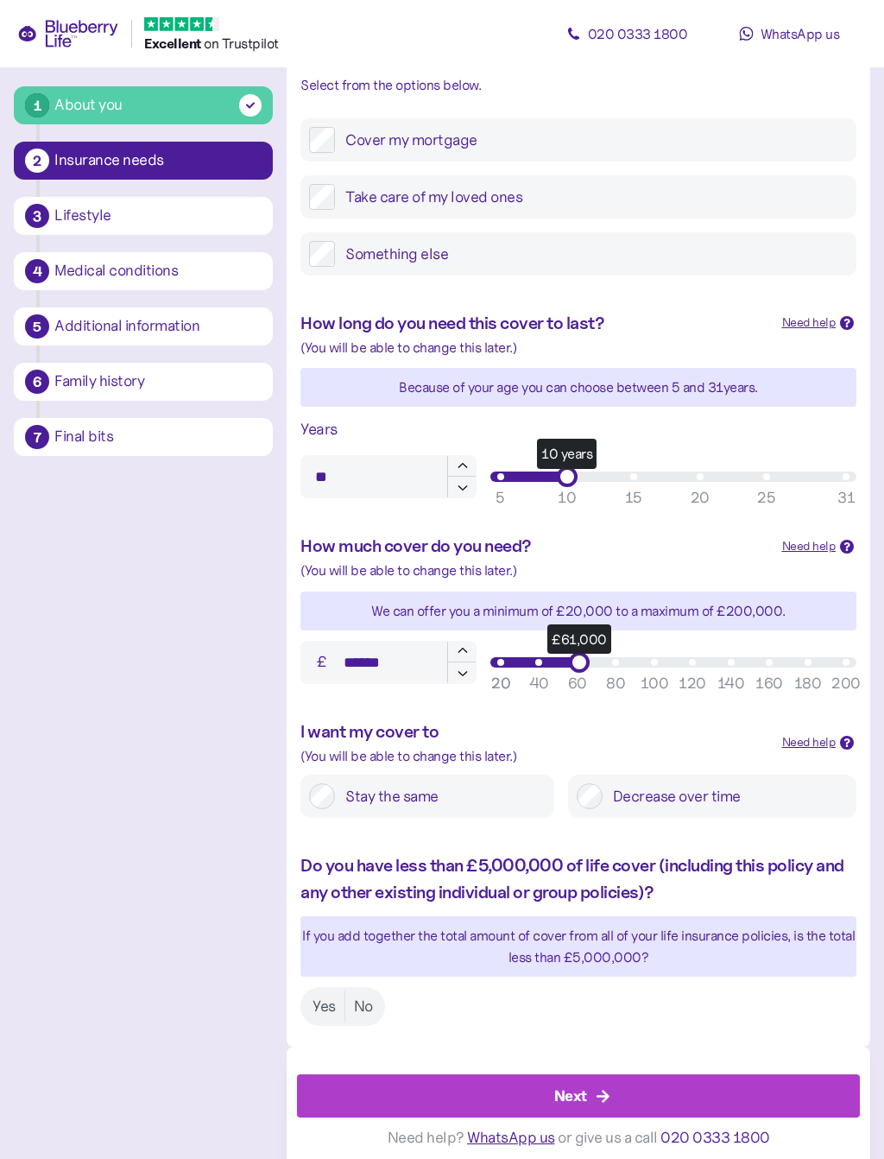
type input "******"
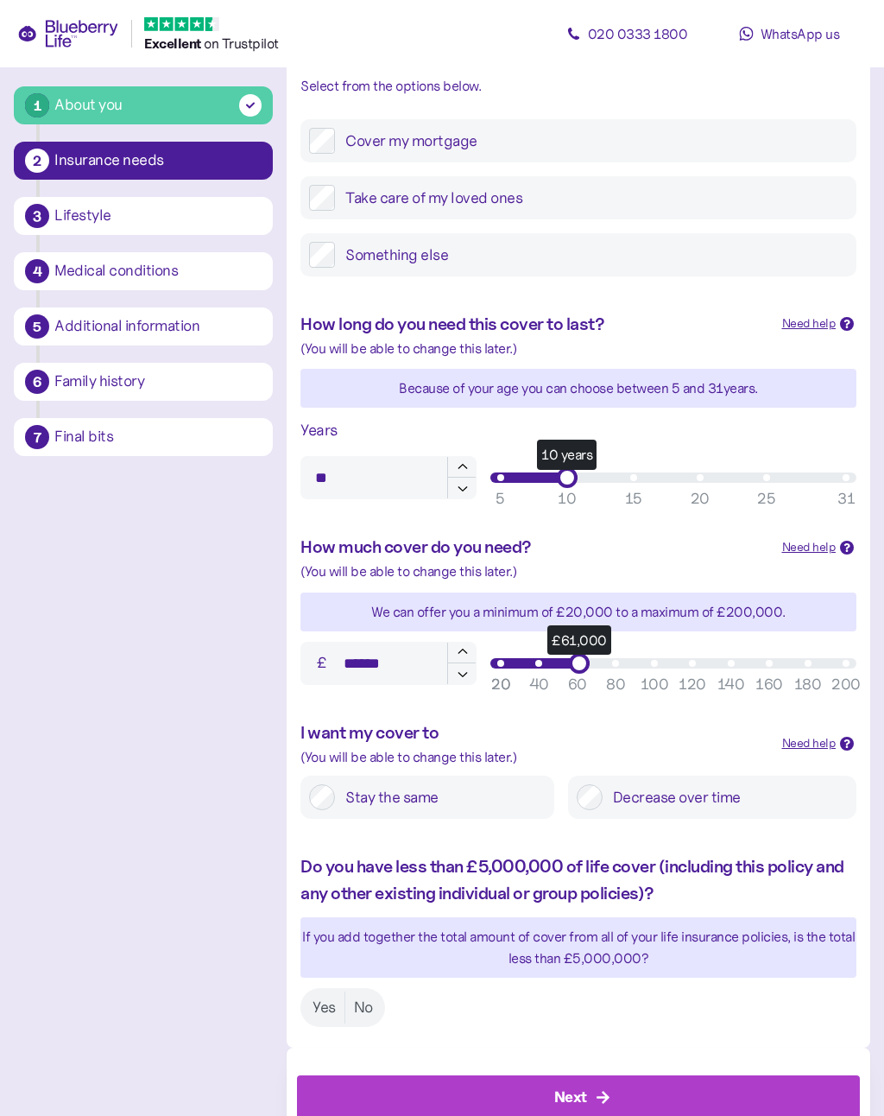
click at [457, 672] on icon "button" at bounding box center [463, 674] width 16 height 16
click at [224, 696] on div "1 About you 2 Insurance needs 3 Lifestyle 4 Medical conditions 5 Additional inf…" at bounding box center [442, 501] width 857 height 1339
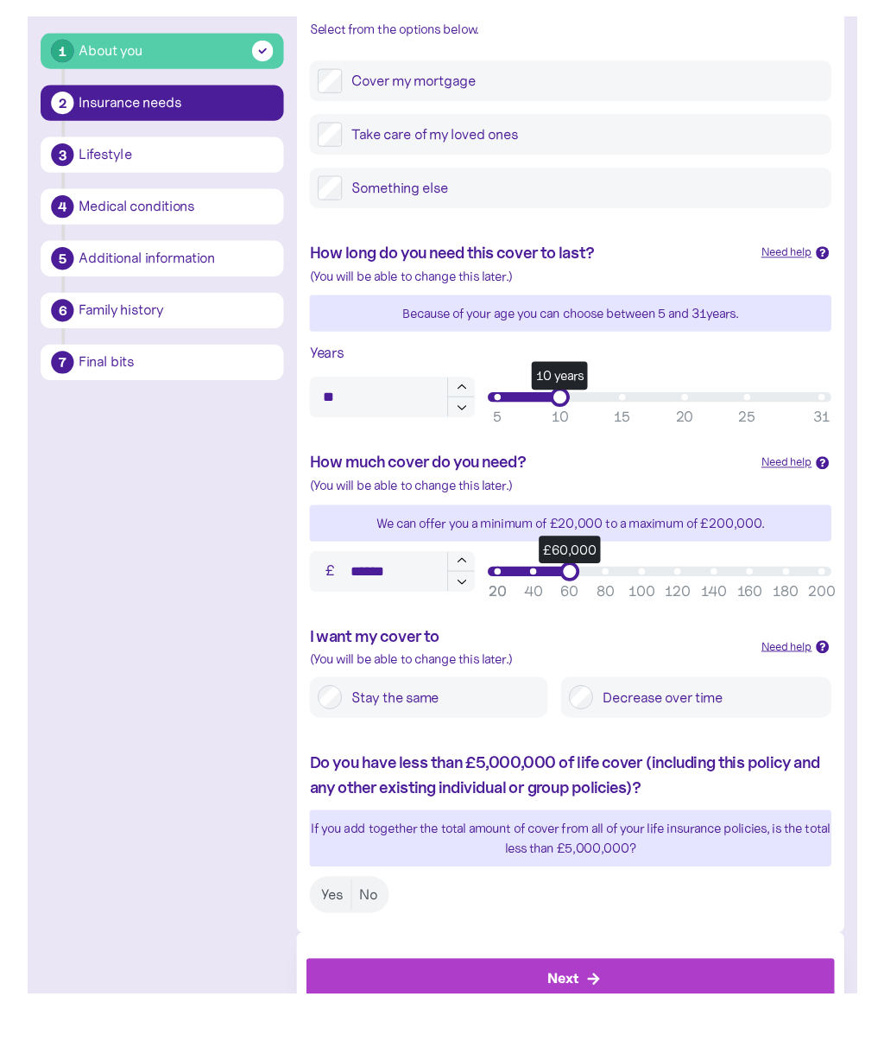
scroll to position [392, 0]
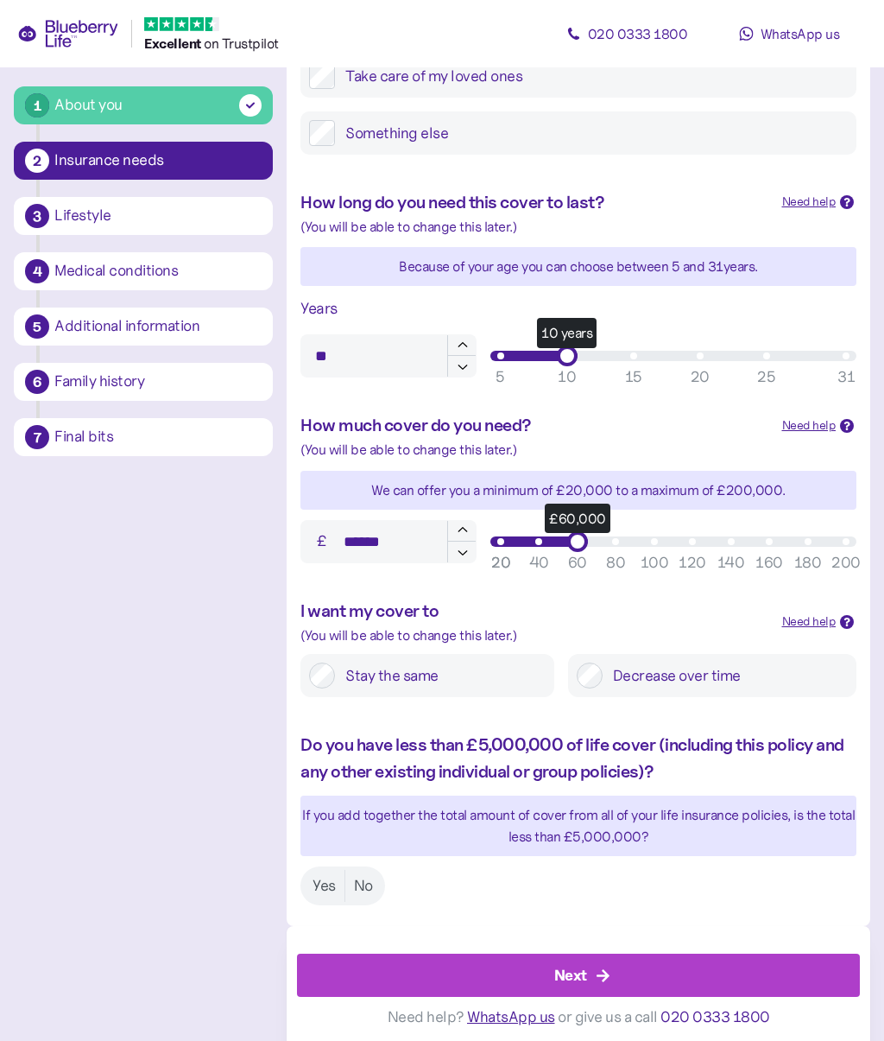
click at [327, 873] on label "Yes" at bounding box center [324, 886] width 41 height 32
click at [629, 968] on div "Next" at bounding box center [582, 974] width 524 height 41
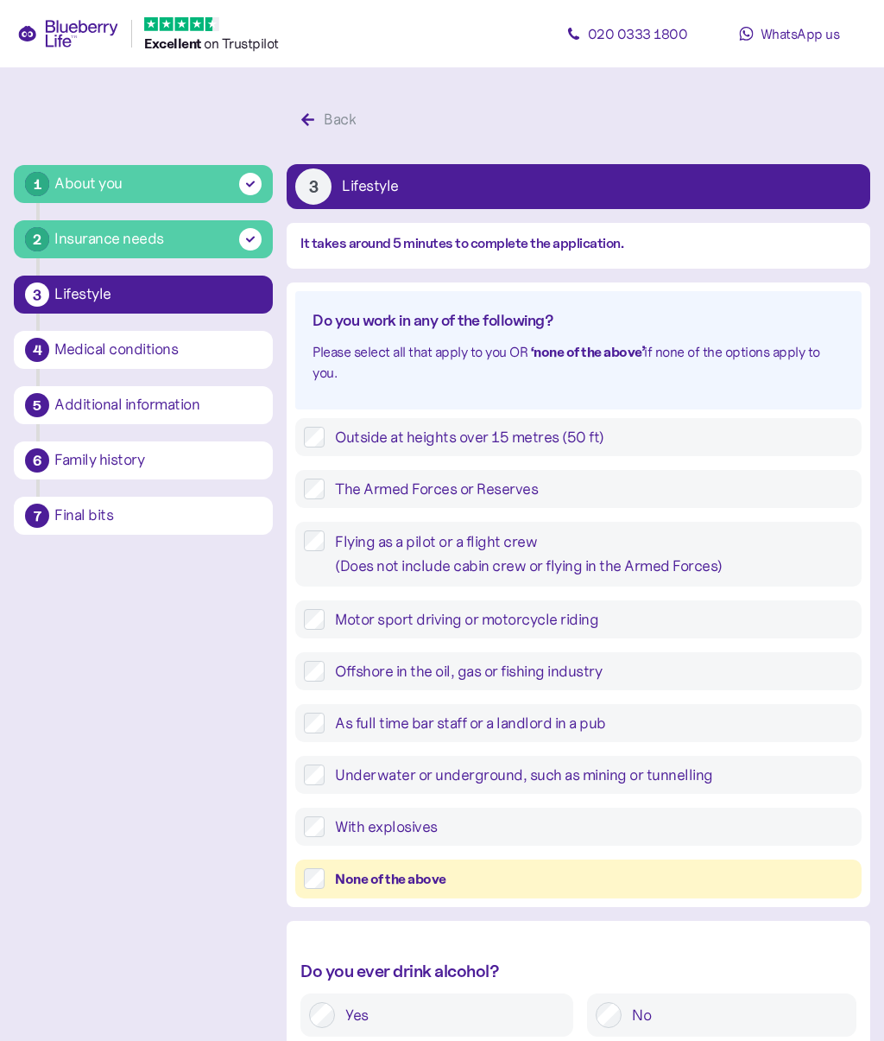
click at [429, 877] on div "None of the above" at bounding box center [594, 879] width 518 height 22
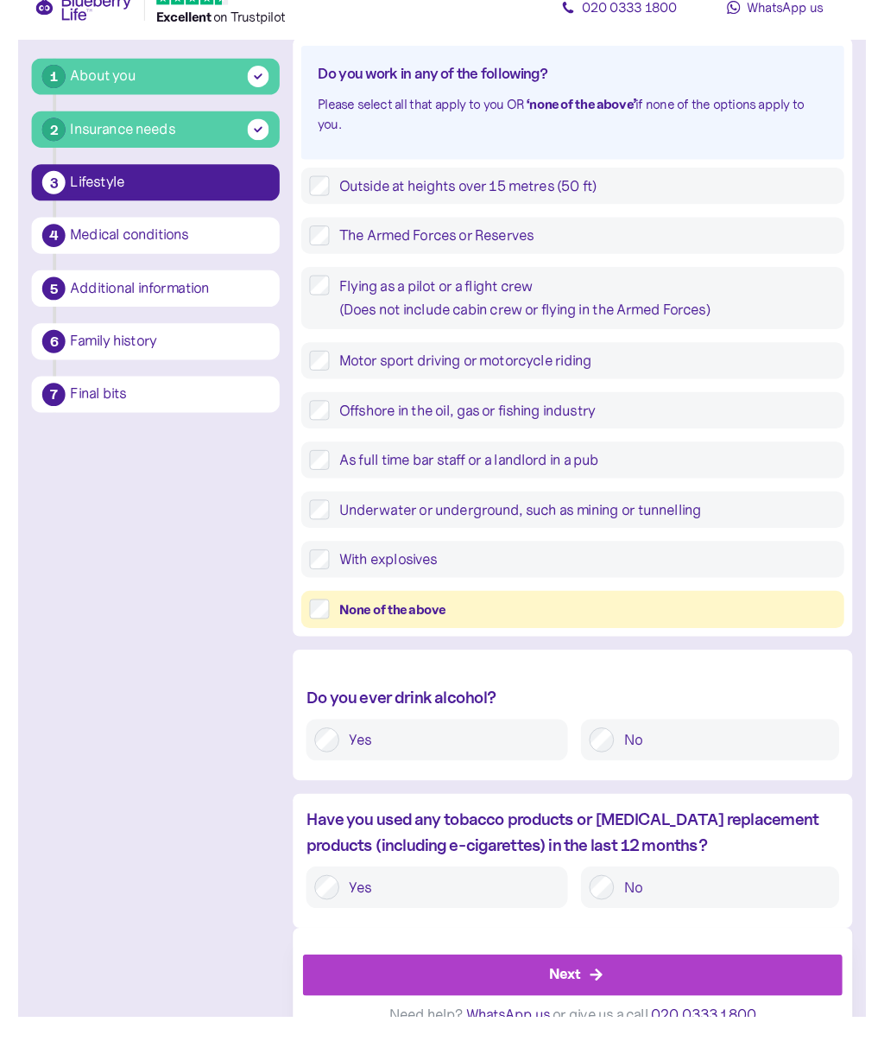
scroll to position [288, 0]
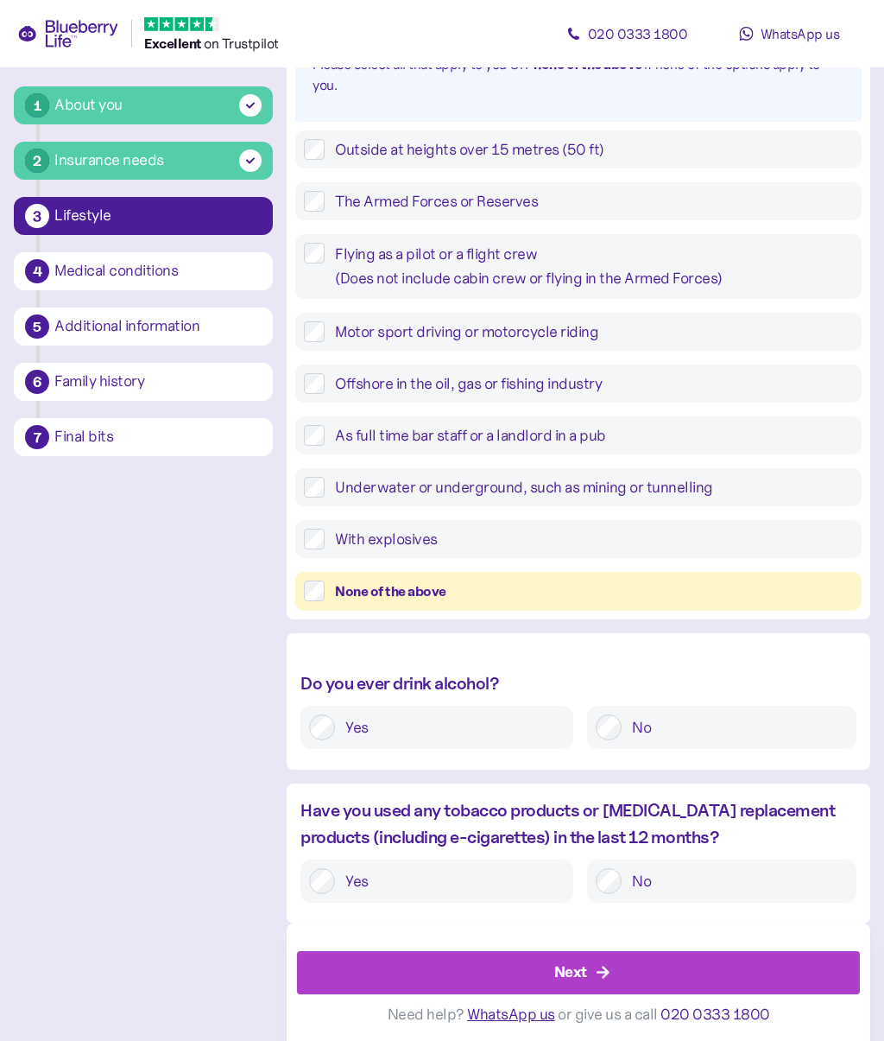
click at [634, 724] on label "No" at bounding box center [735, 727] width 226 height 26
click at [623, 870] on label "No" at bounding box center [735, 881] width 226 height 26
click at [643, 964] on div "Next" at bounding box center [582, 972] width 524 height 41
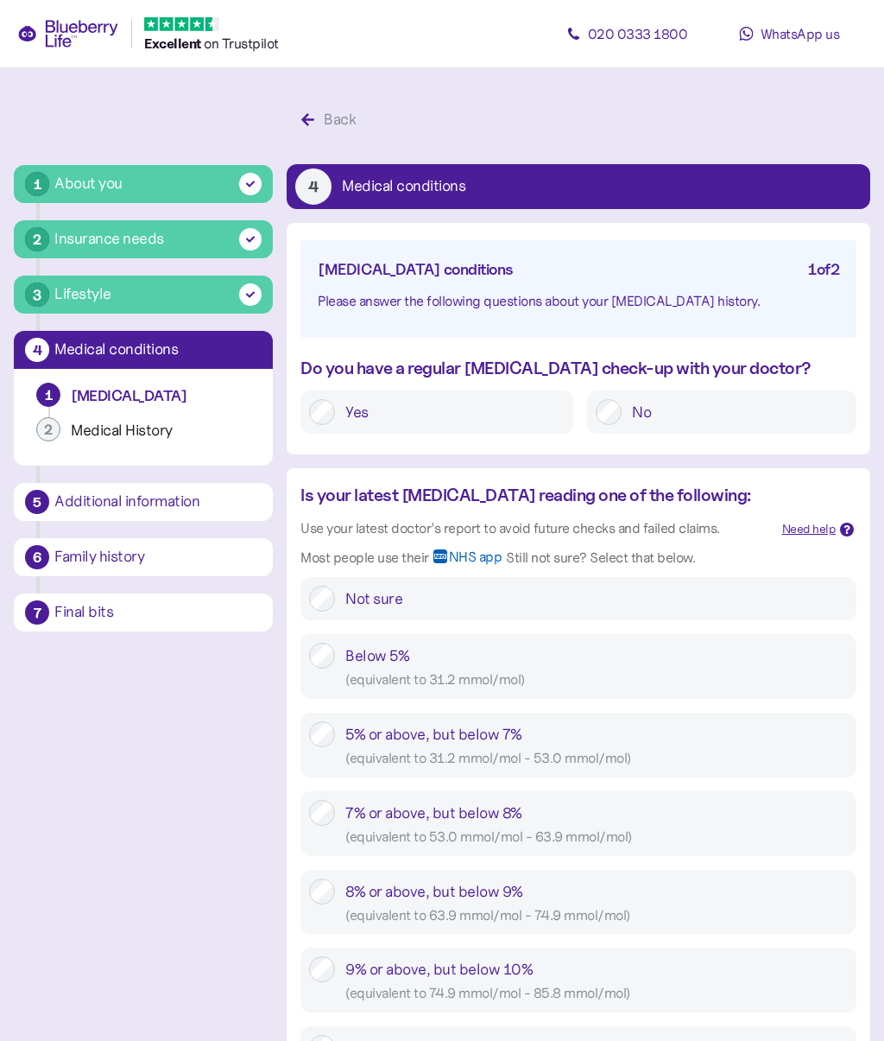
click at [345, 401] on label "Yes" at bounding box center [450, 412] width 230 height 26
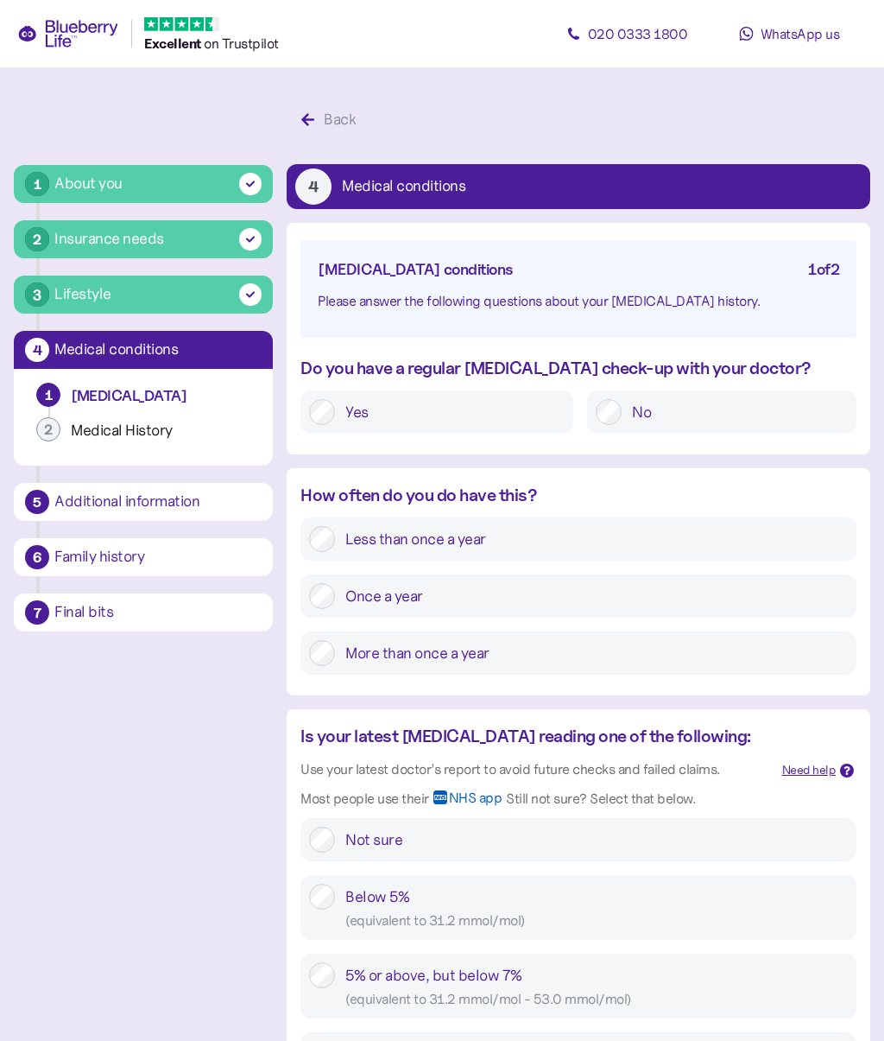
click at [401, 598] on label "Once a year" at bounding box center [591, 596] width 513 height 26
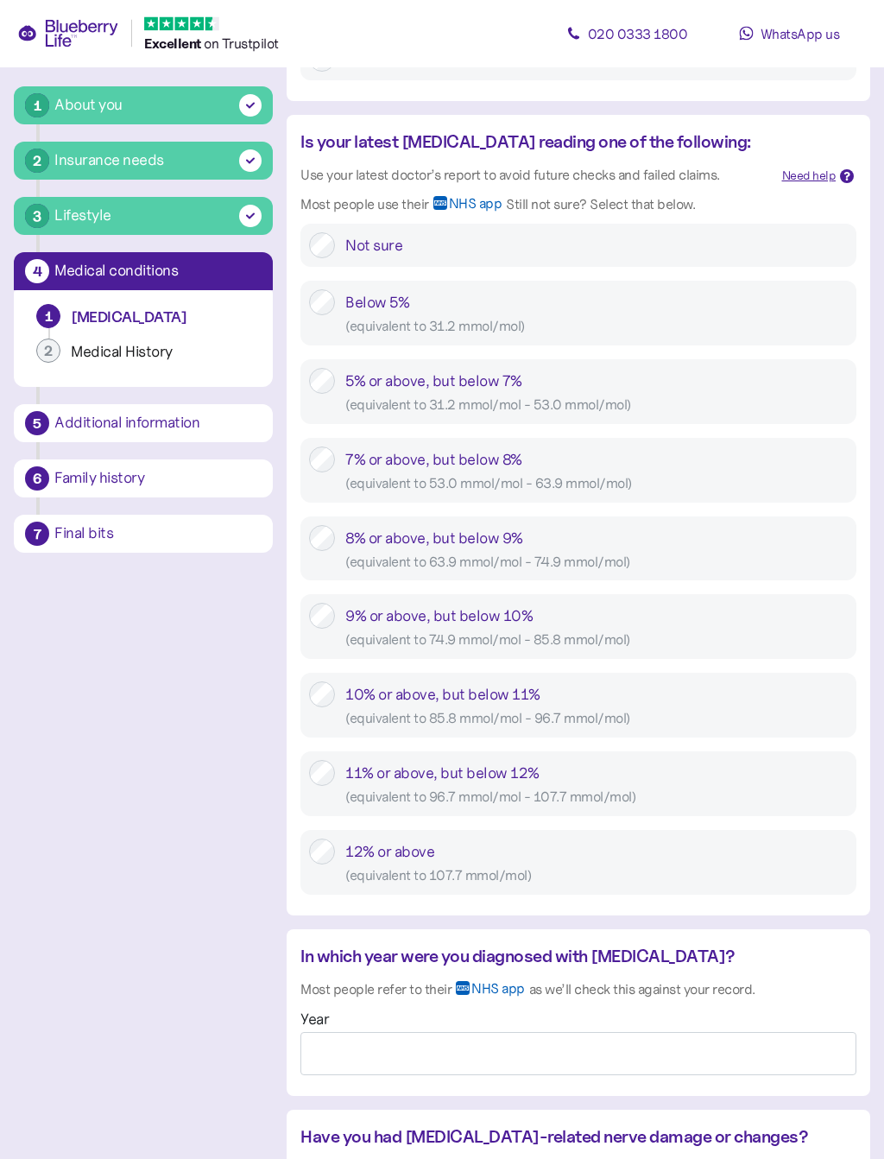
scroll to position [594, 0]
click at [769, 1040] on input "Year" at bounding box center [579, 1053] width 556 height 43
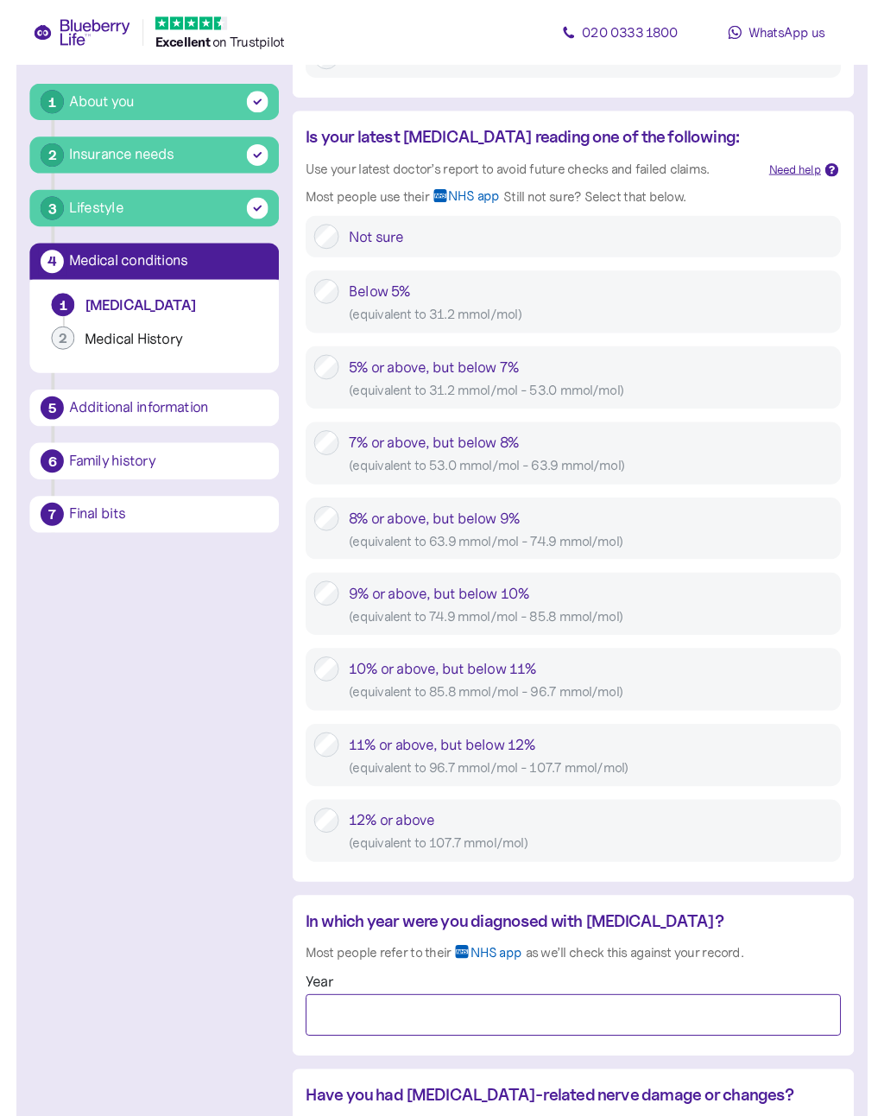
scroll to position [928, 0]
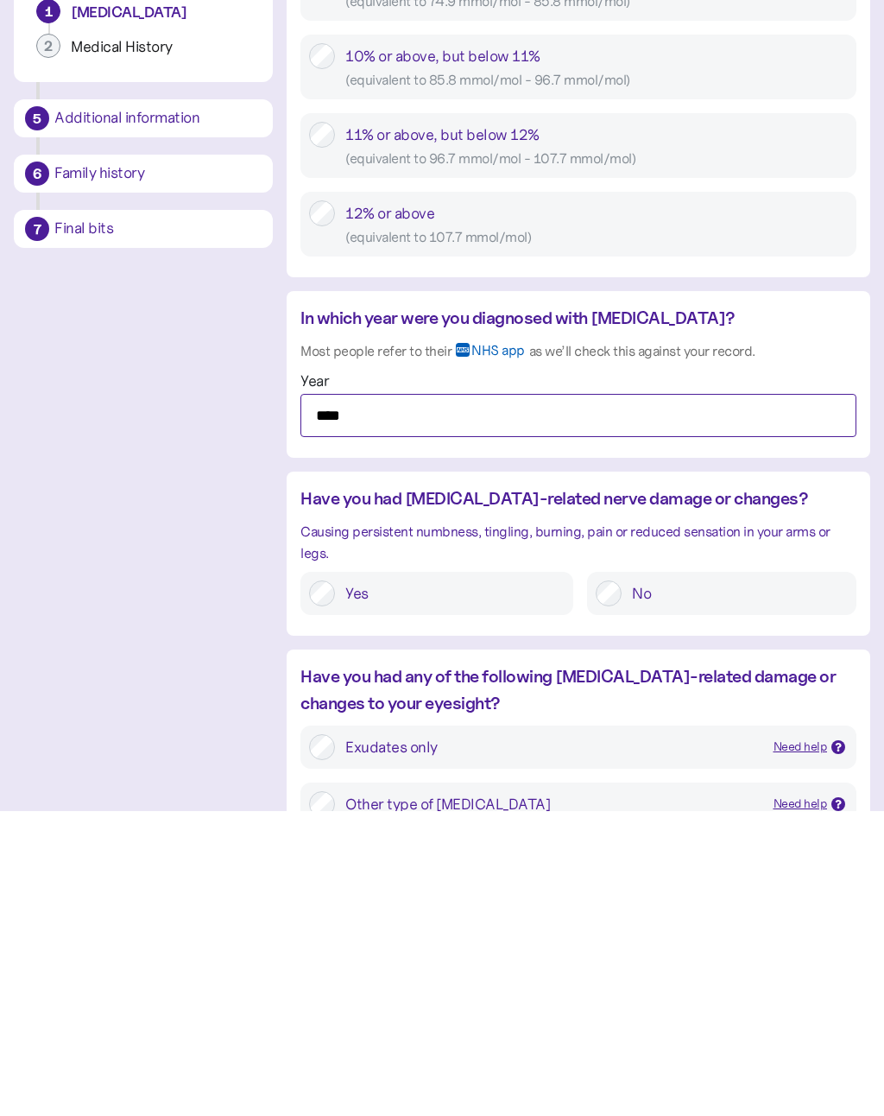
type input "****"
click at [738, 885] on label "No" at bounding box center [735, 898] width 226 height 26
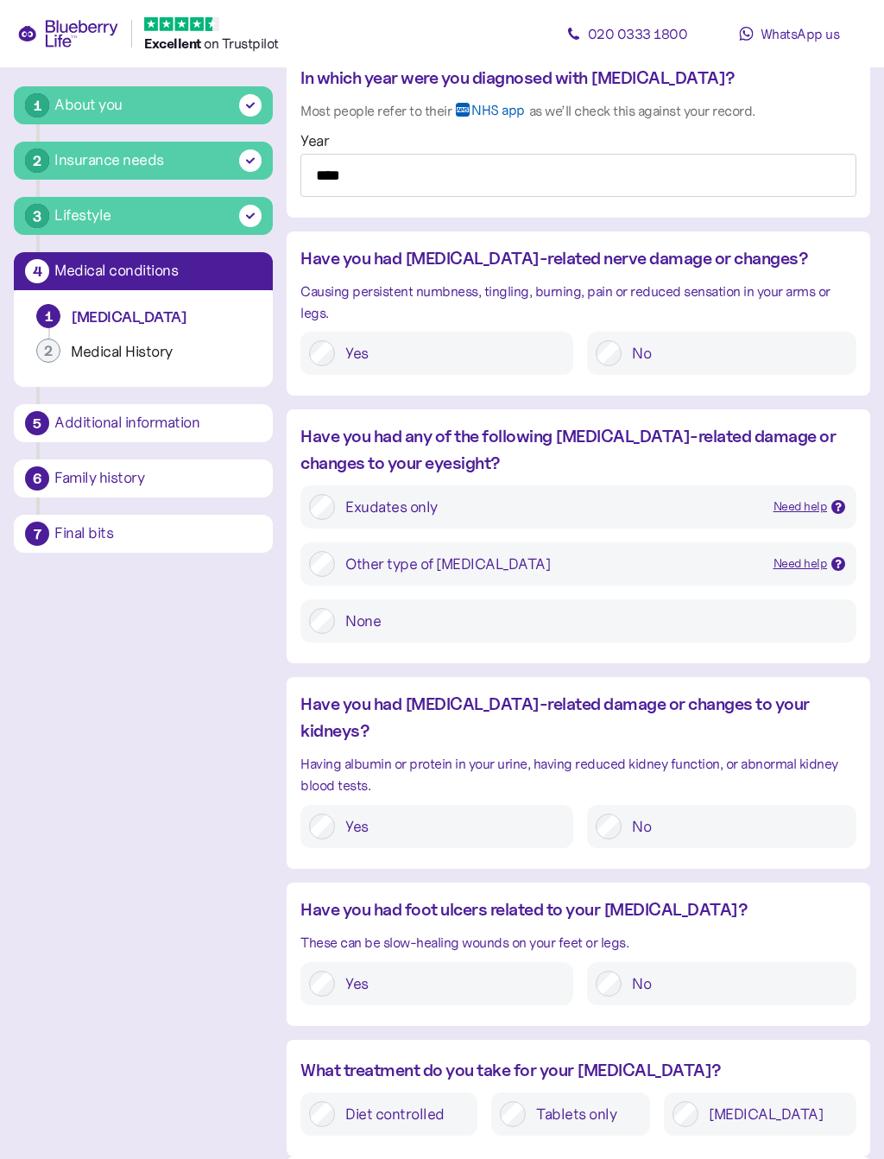
scroll to position [1480, 0]
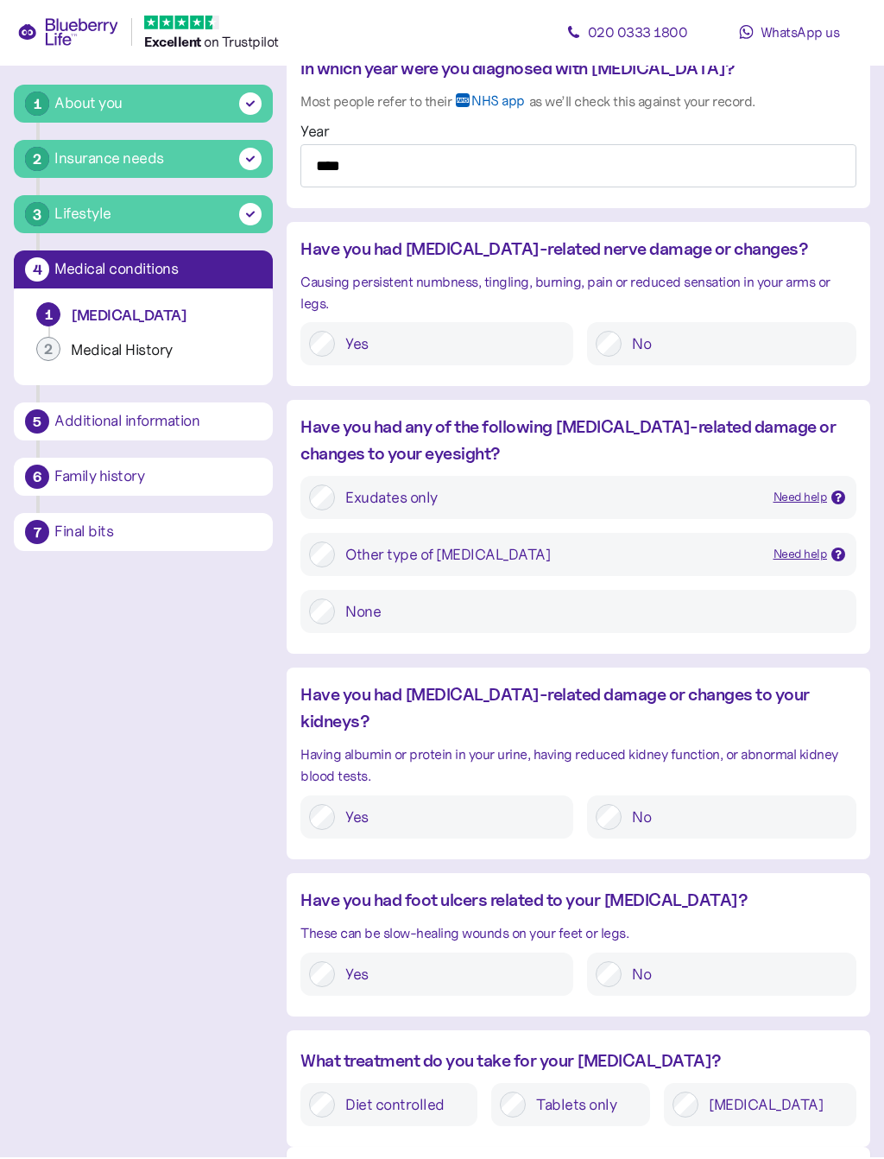
click at [833, 549] on div at bounding box center [839, 556] width 14 height 14
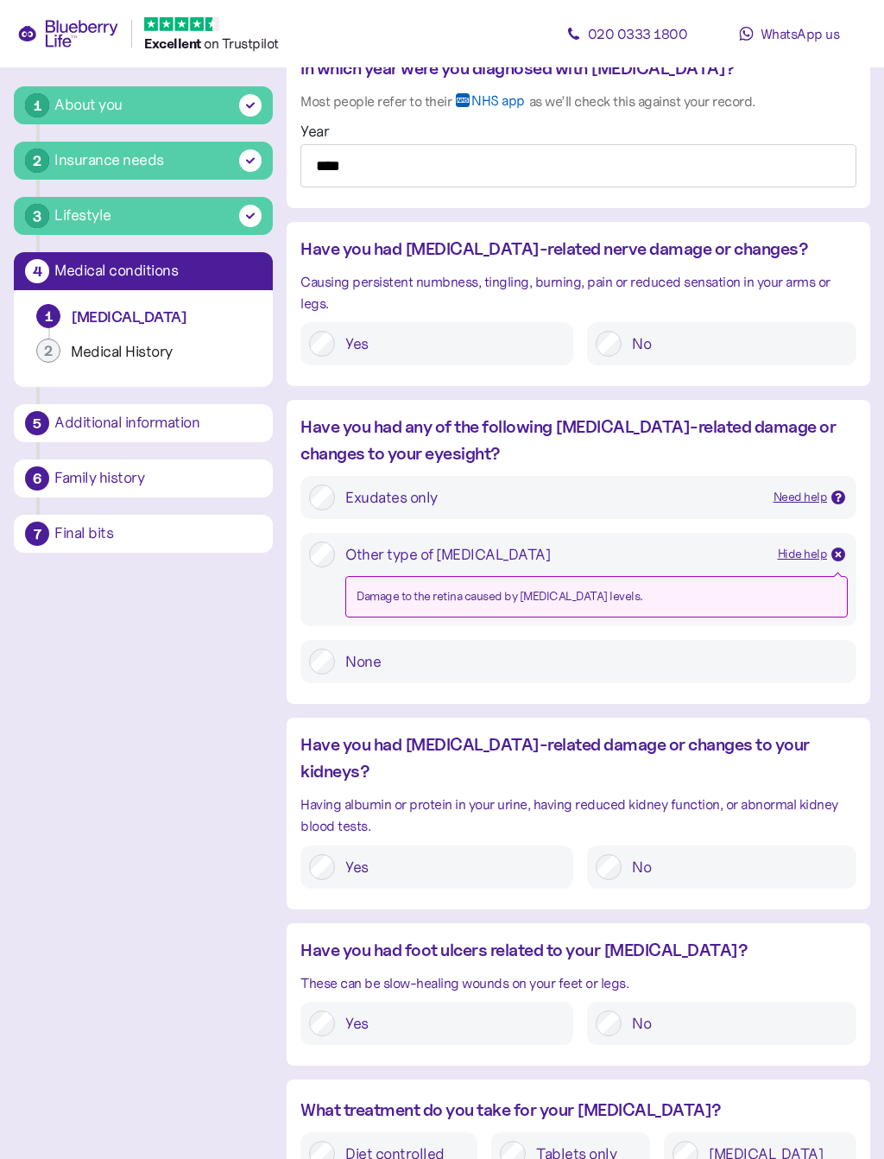
click at [802, 489] on div "Need help" at bounding box center [801, 497] width 54 height 19
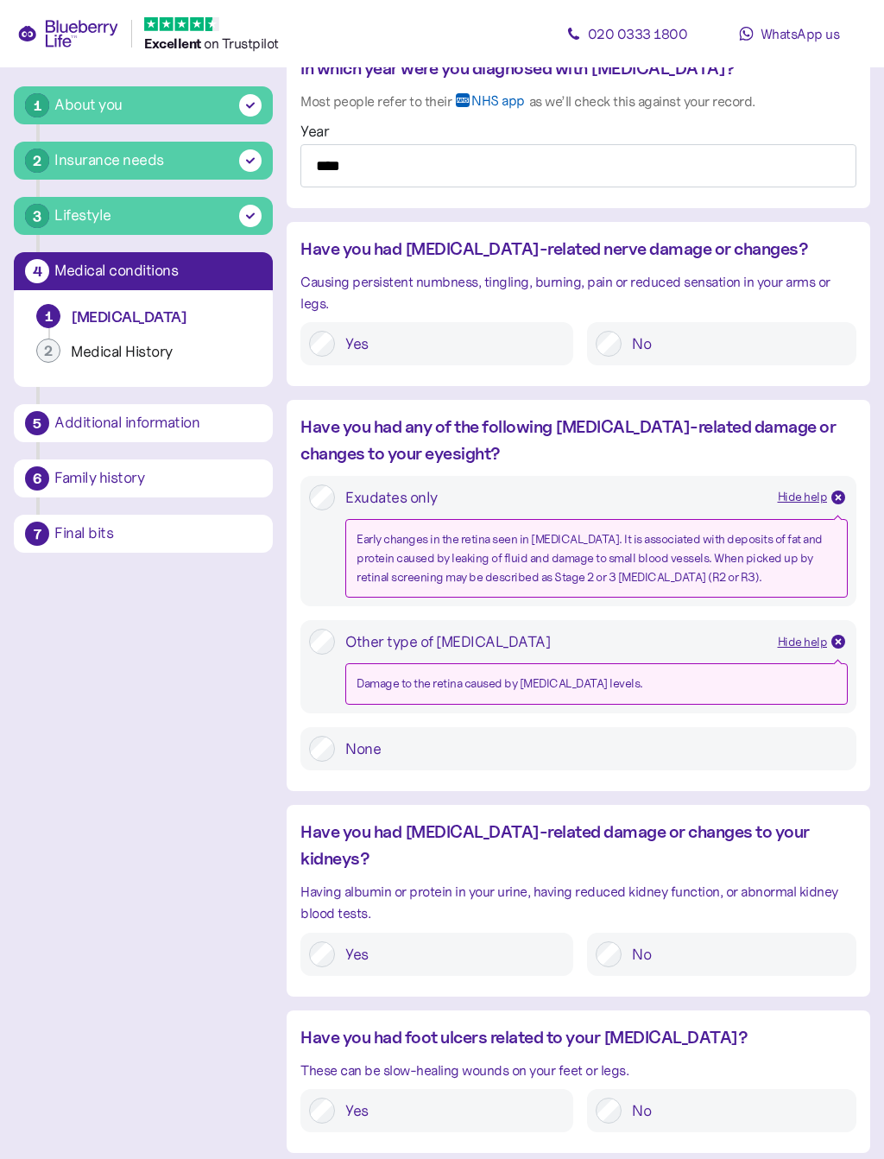
click at [623, 941] on label "No" at bounding box center [735, 954] width 226 height 26
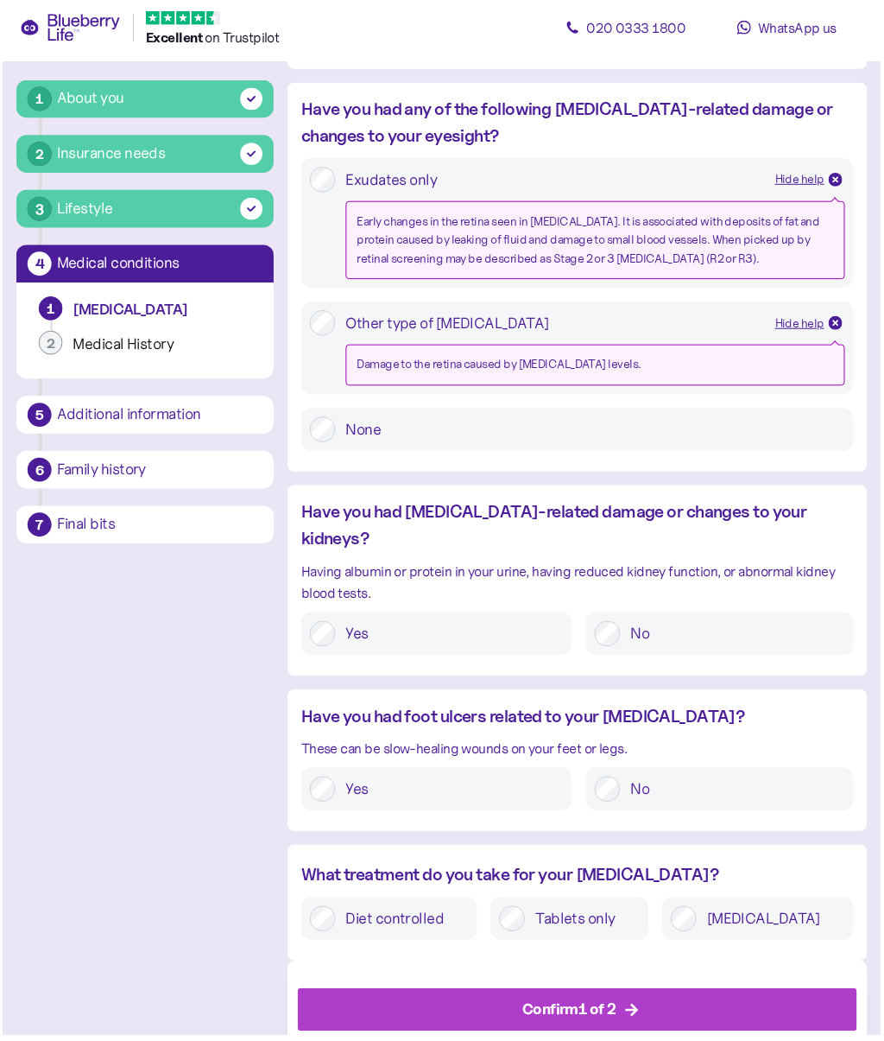
scroll to position [1805, 0]
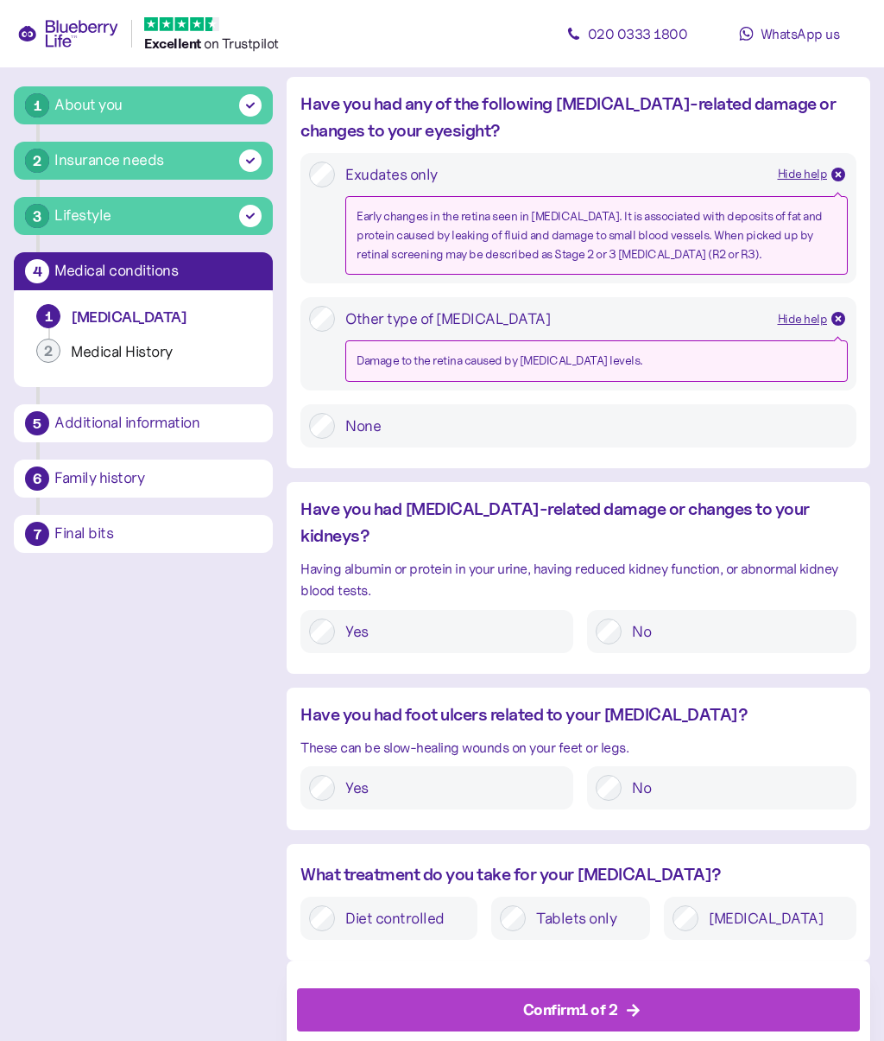
click at [628, 775] on label "No" at bounding box center [735, 788] width 226 height 26
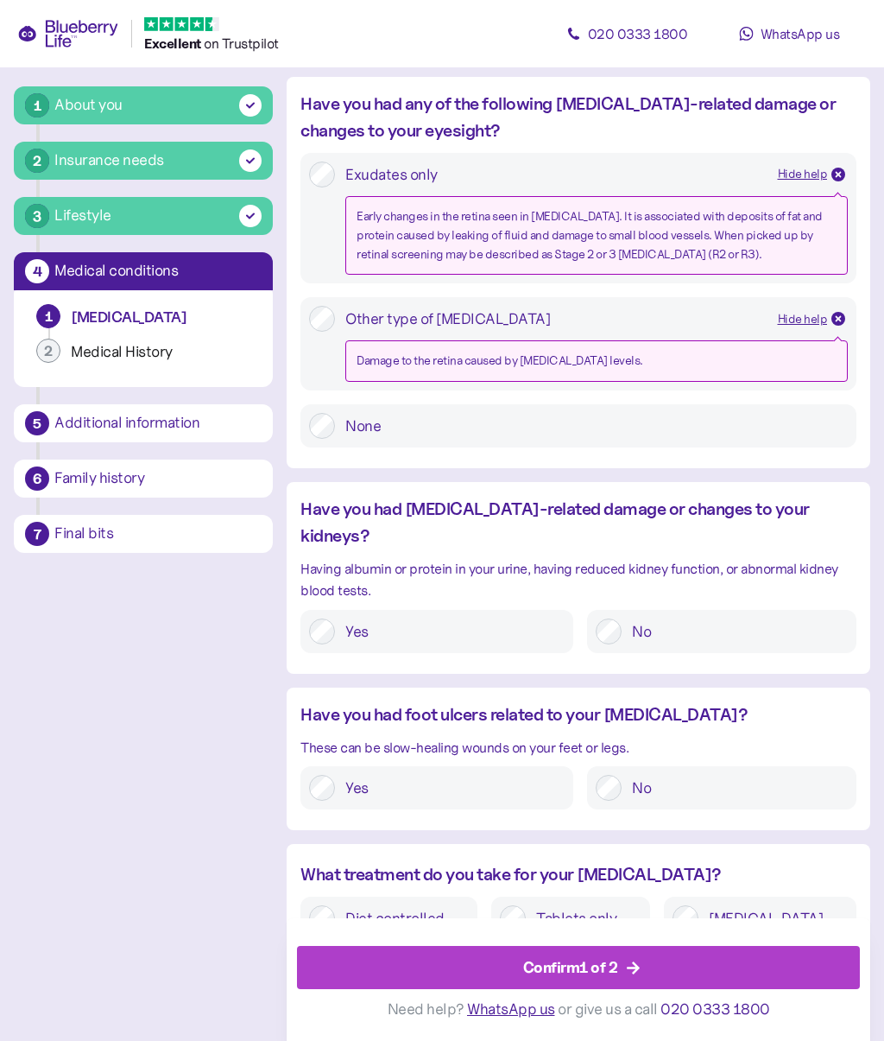
click at [626, 966] on icon "button" at bounding box center [634, 968] width 16 height 16
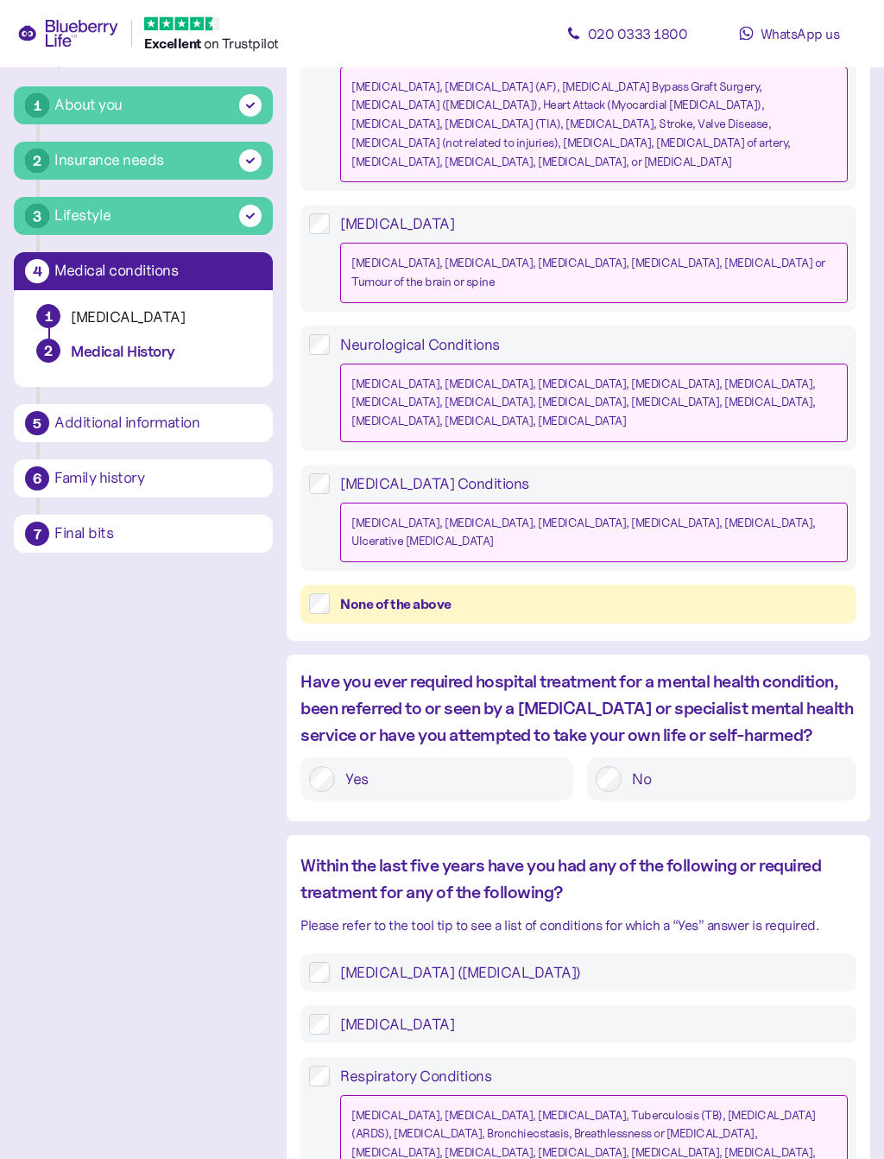
scroll to position [593, 0]
click at [631, 766] on label "No" at bounding box center [735, 779] width 226 height 26
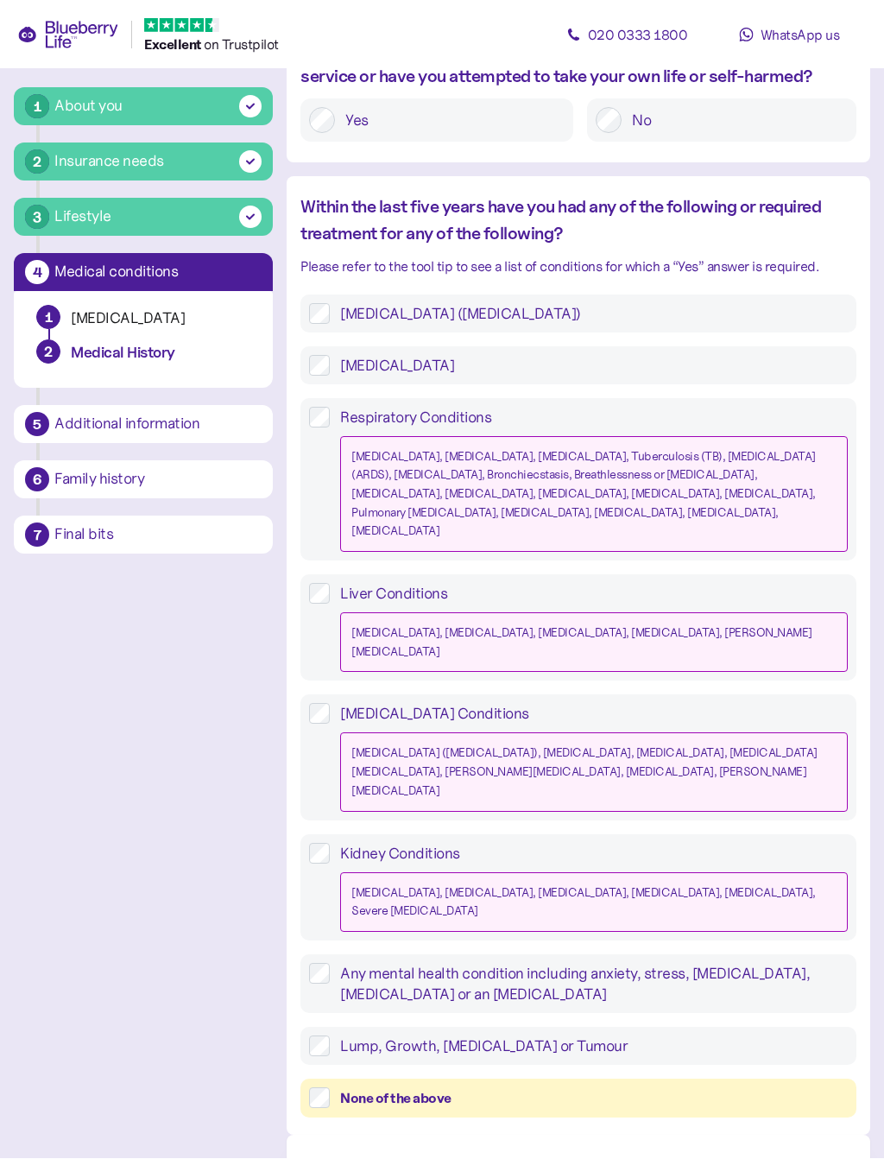
scroll to position [1251, 0]
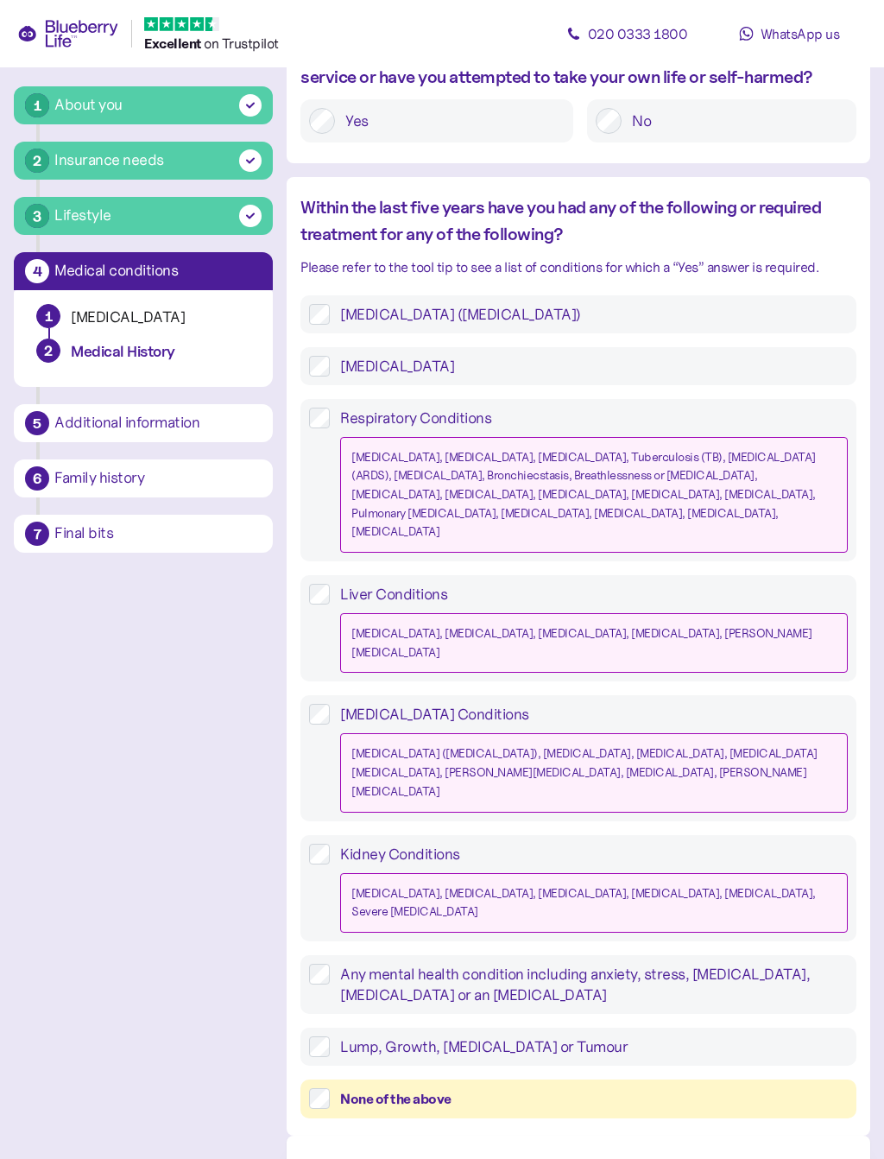
click at [330, 356] on label "High Cholesterol" at bounding box center [589, 366] width 518 height 21
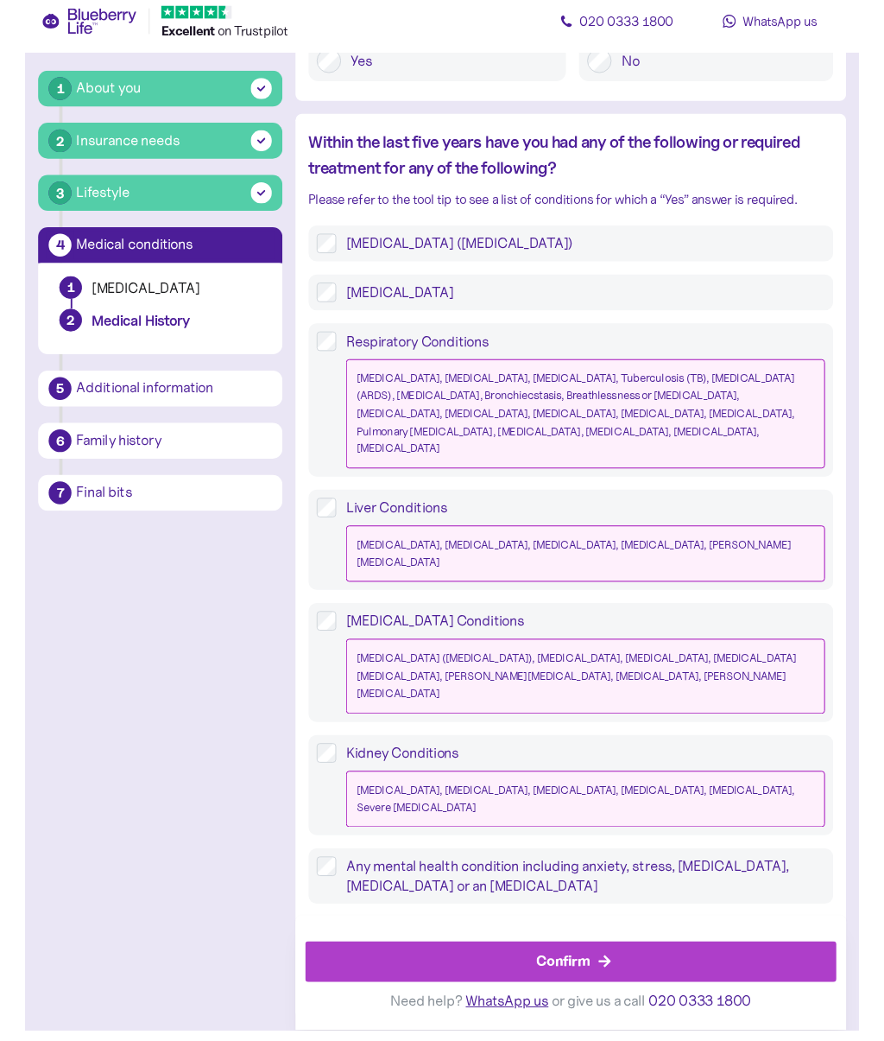
scroll to position [1370, 0]
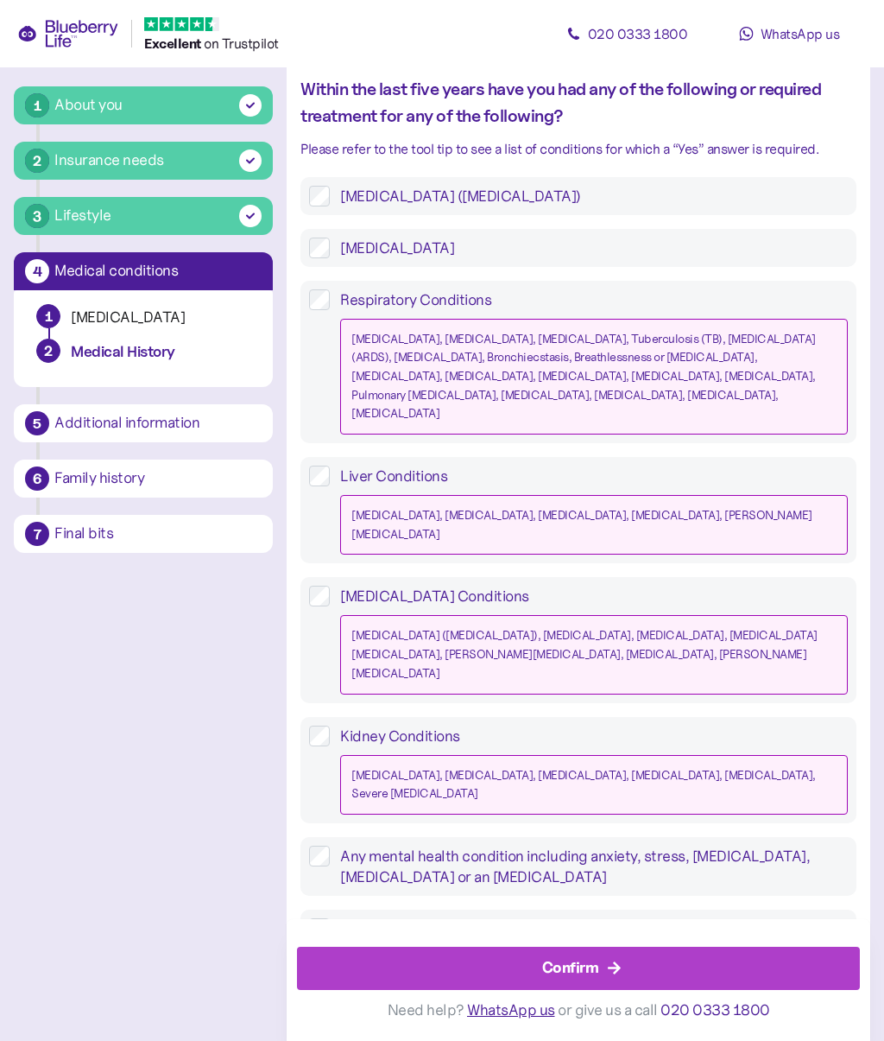
click at [597, 966] on div "Confirm" at bounding box center [570, 967] width 57 height 23
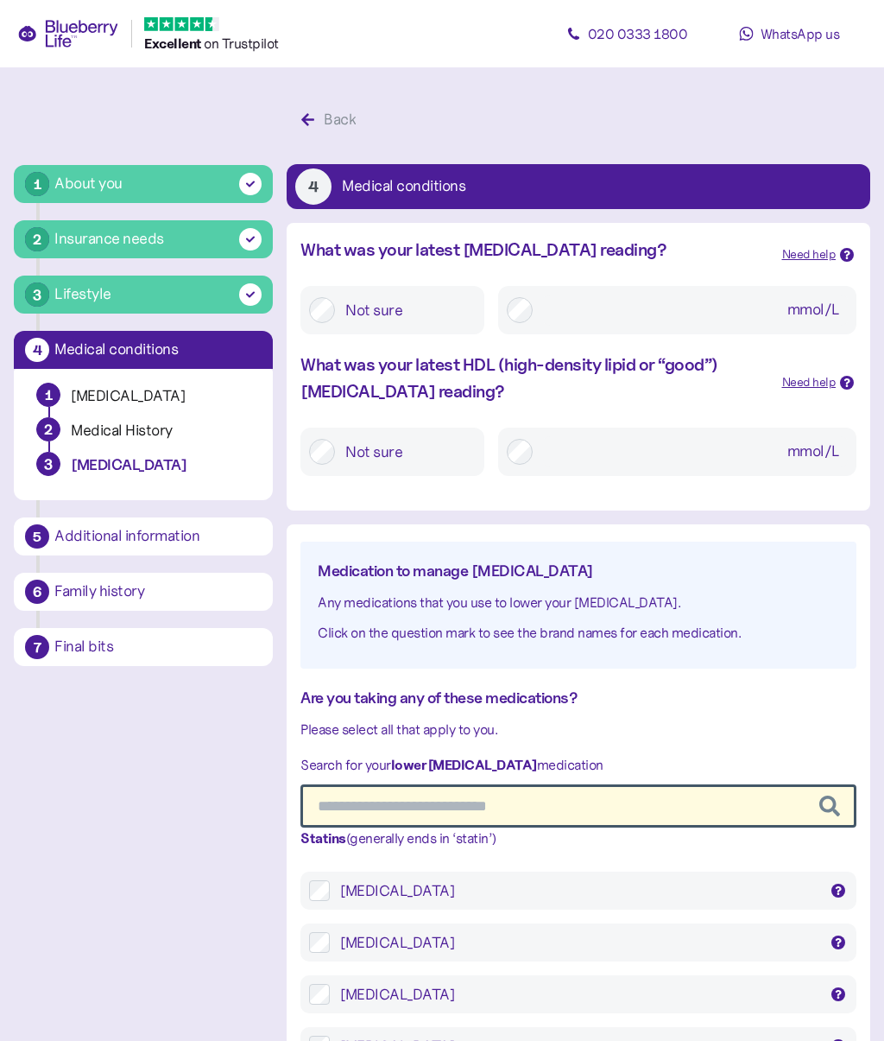
click at [839, 261] on div "Need help" at bounding box center [818, 254] width 73 height 19
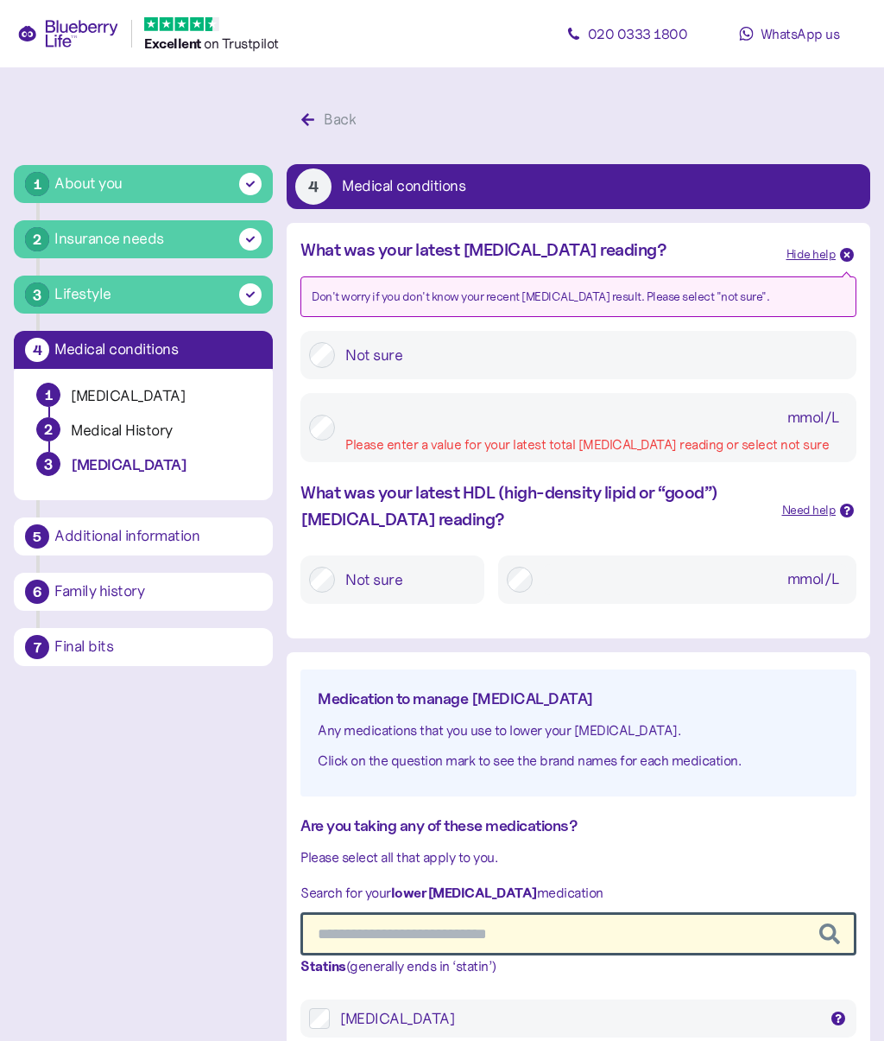
click at [671, 410] on input "mmol/L Please enter a value for your latest total cholesterol reading or select…" at bounding box center [596, 417] width 503 height 31
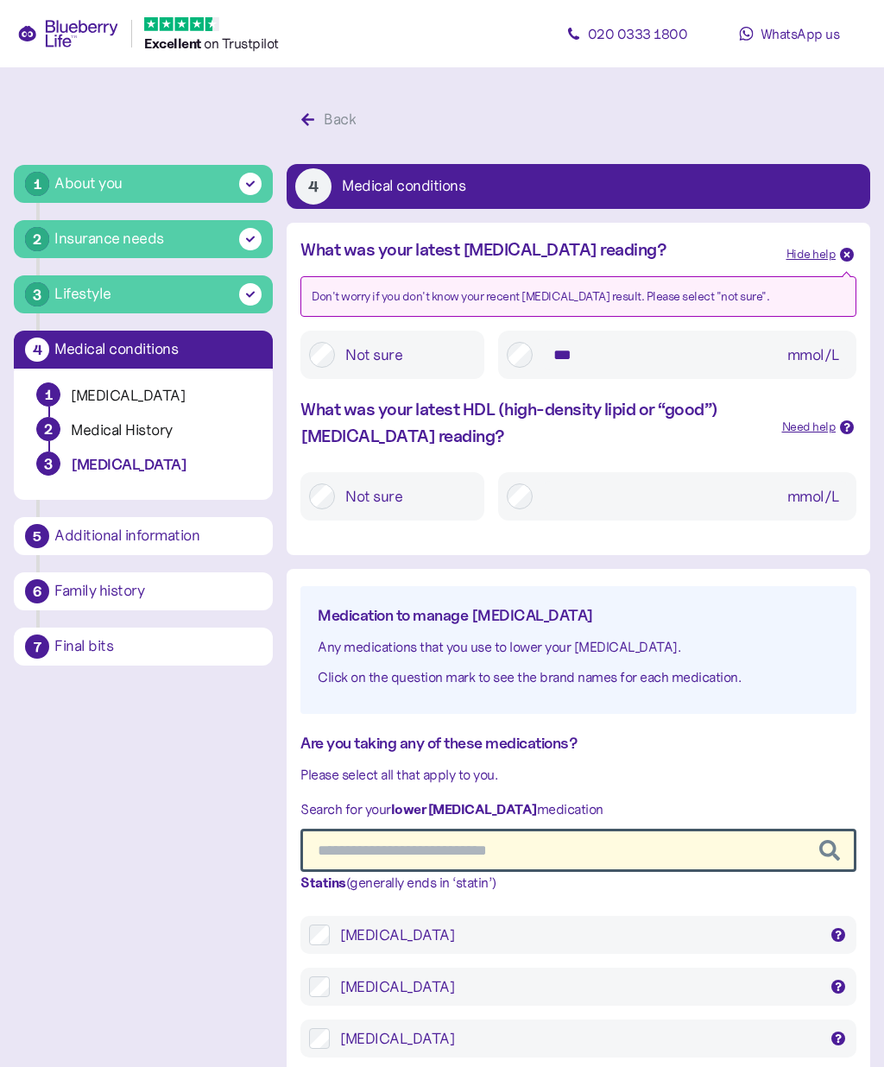
type input "***"
click at [675, 493] on input "mmol/L" at bounding box center [695, 496] width 305 height 31
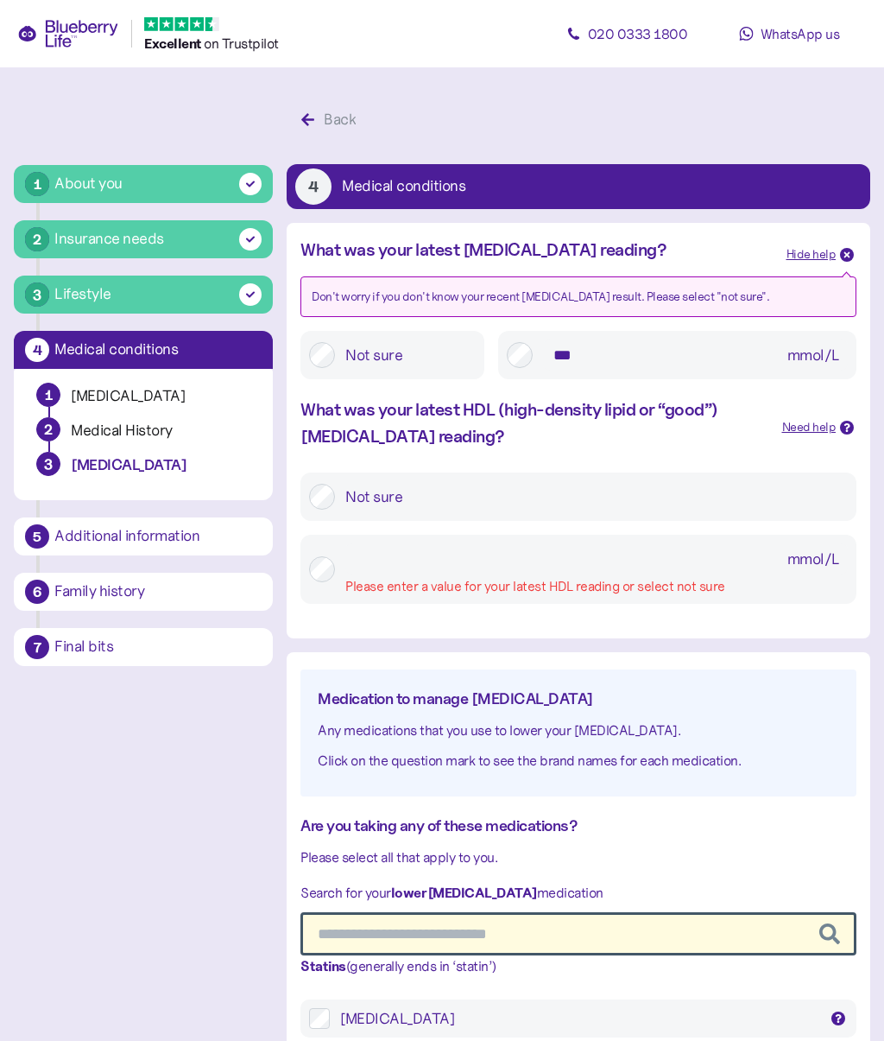
click at [577, 543] on input "mmol/L Please enter a value for your latest HDL reading or select not sure" at bounding box center [596, 558] width 503 height 31
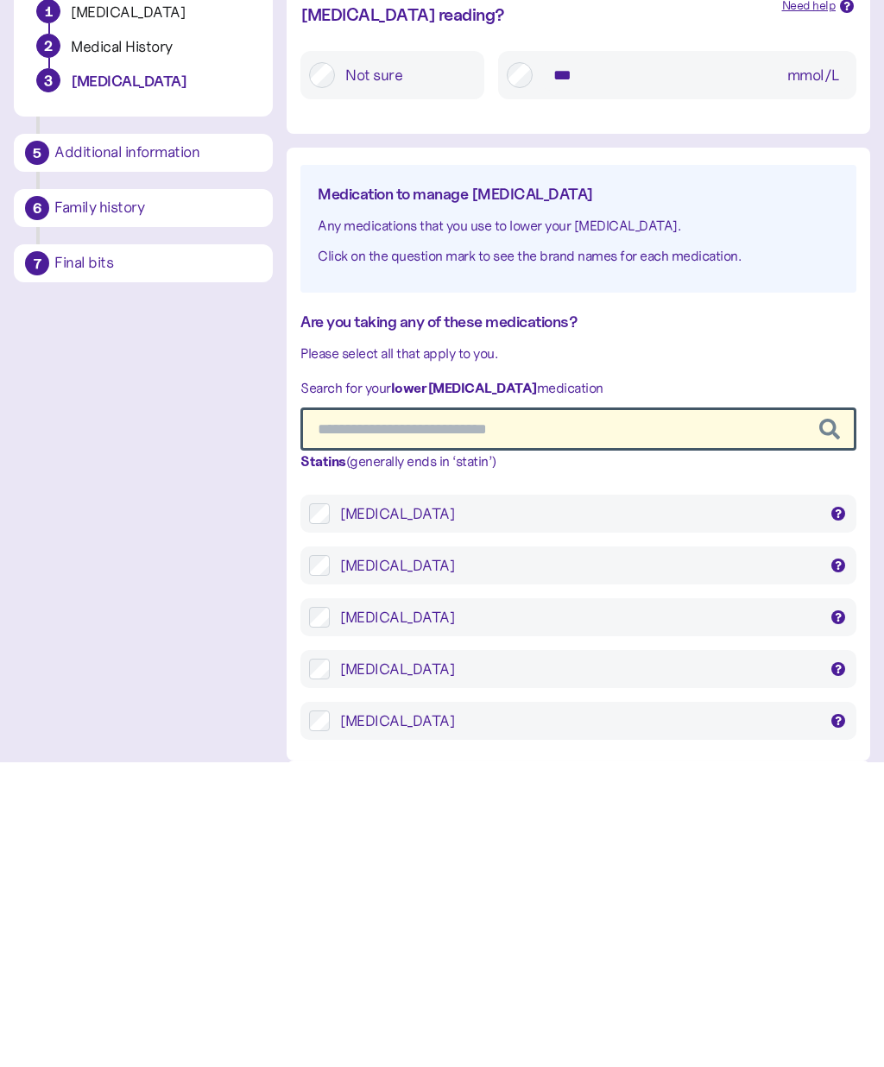
scroll to position [121, 0]
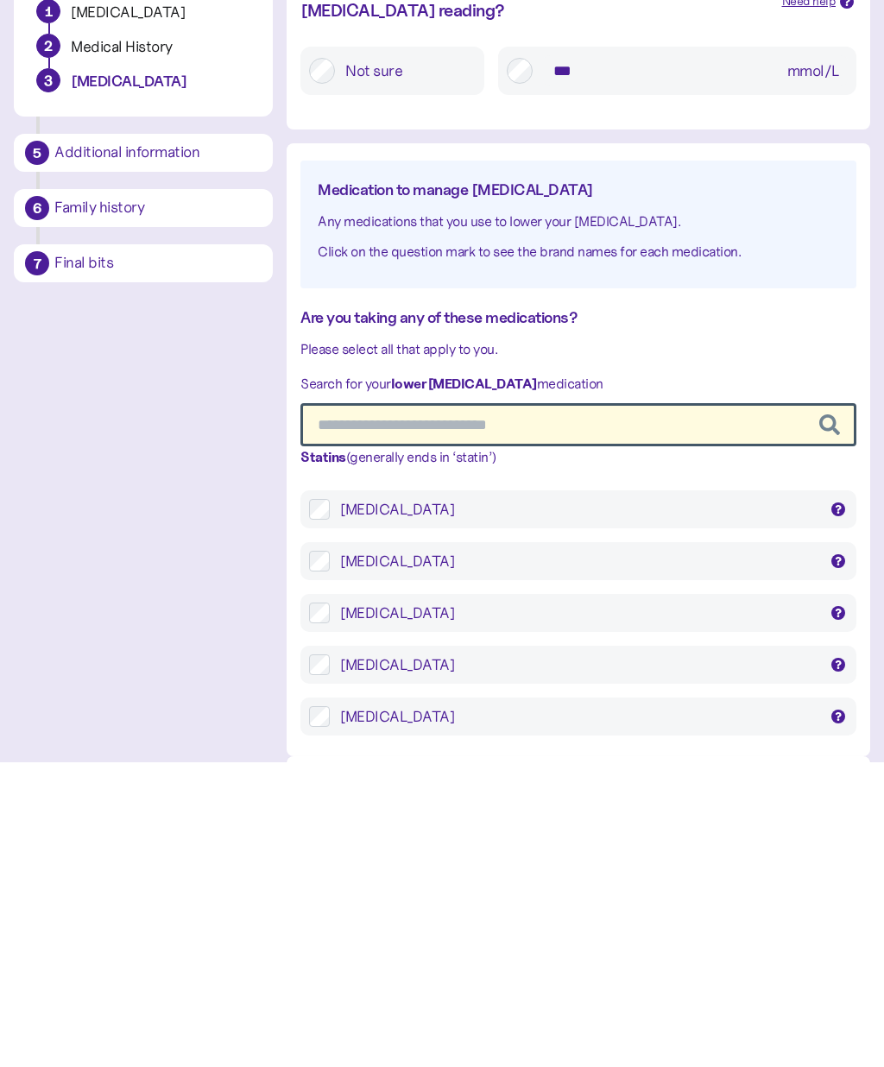
type input "***"
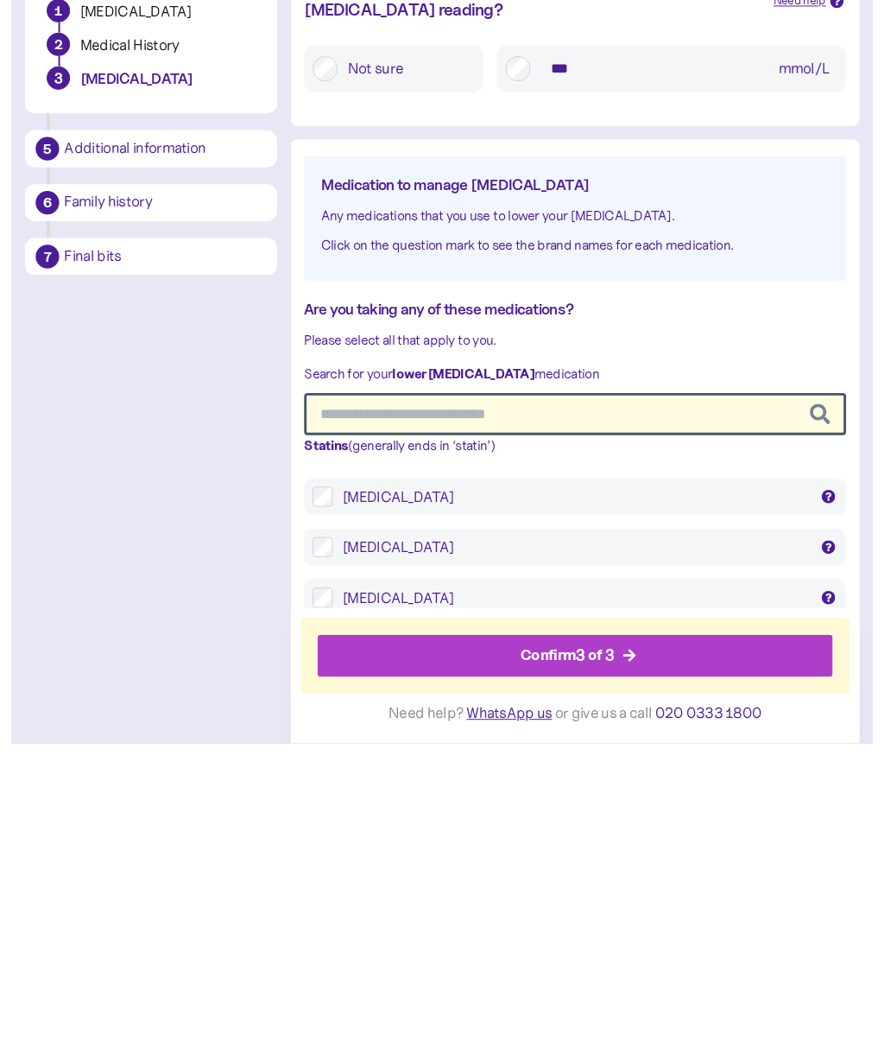
scroll to position [275, 0]
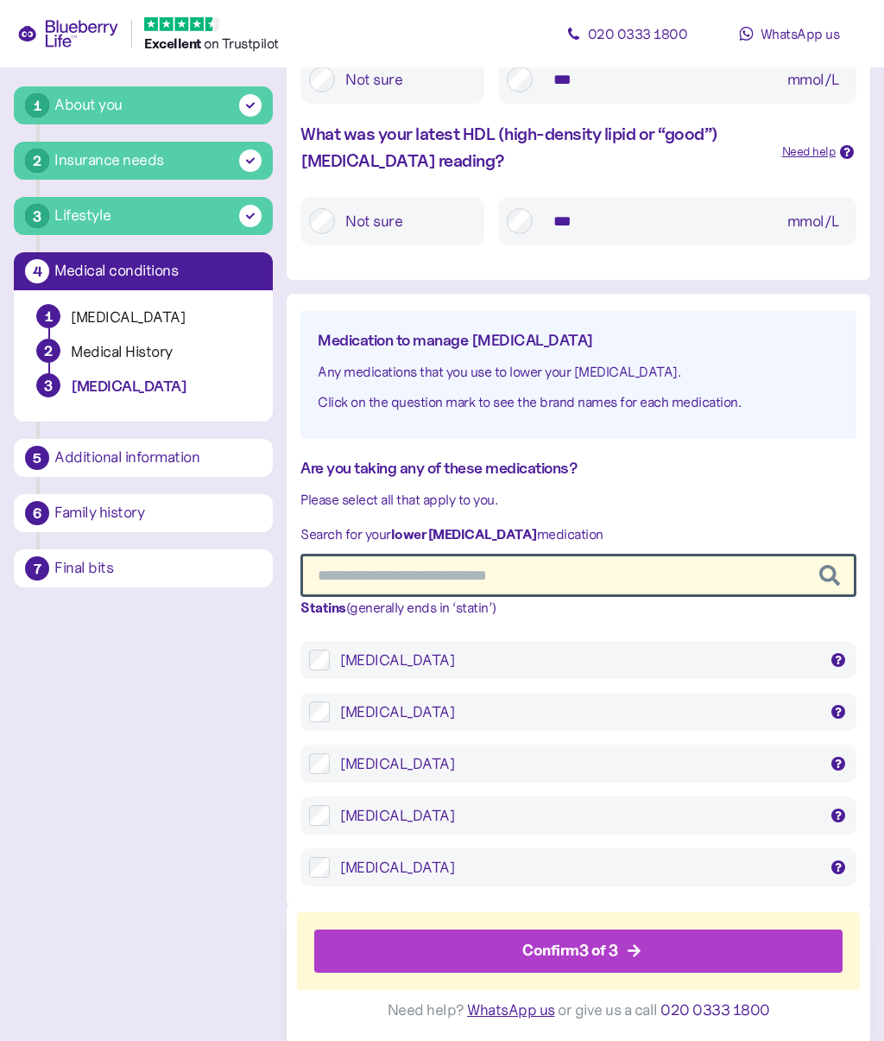
click at [652, 954] on div "Confirm 3 of 3" at bounding box center [583, 950] width 490 height 41
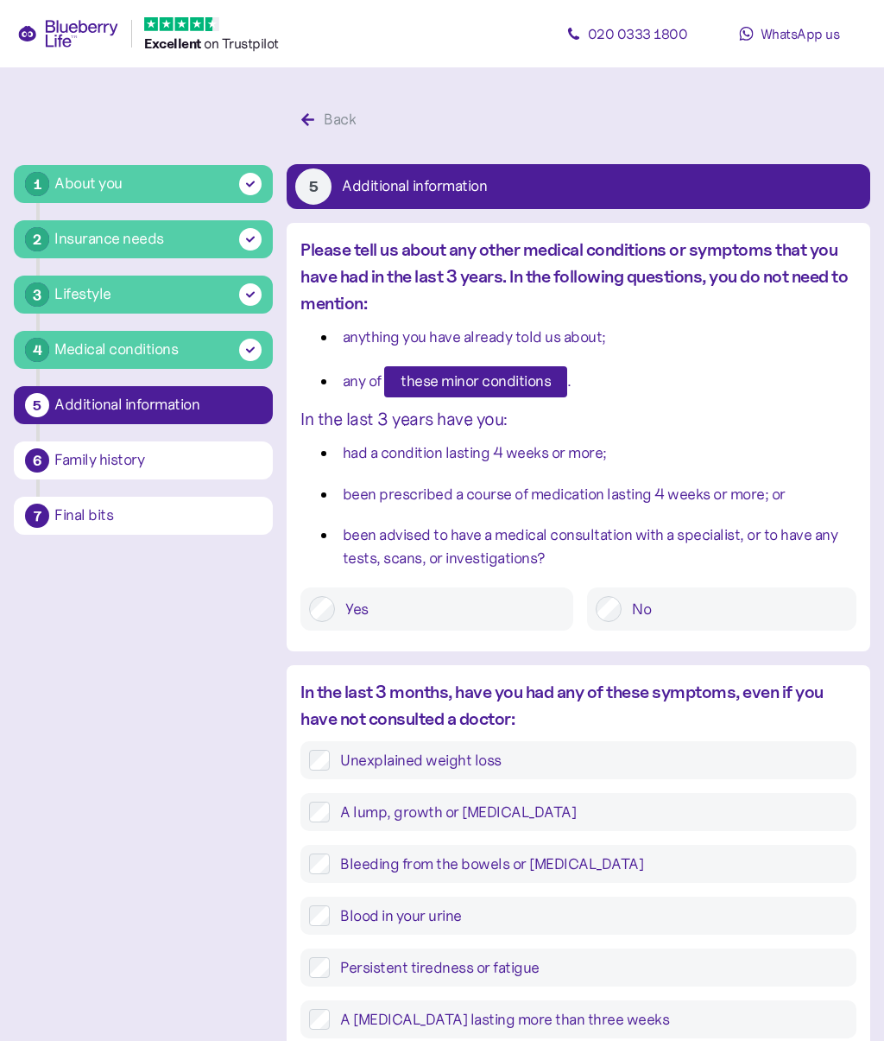
click at [396, 604] on label "Yes" at bounding box center [450, 609] width 230 height 26
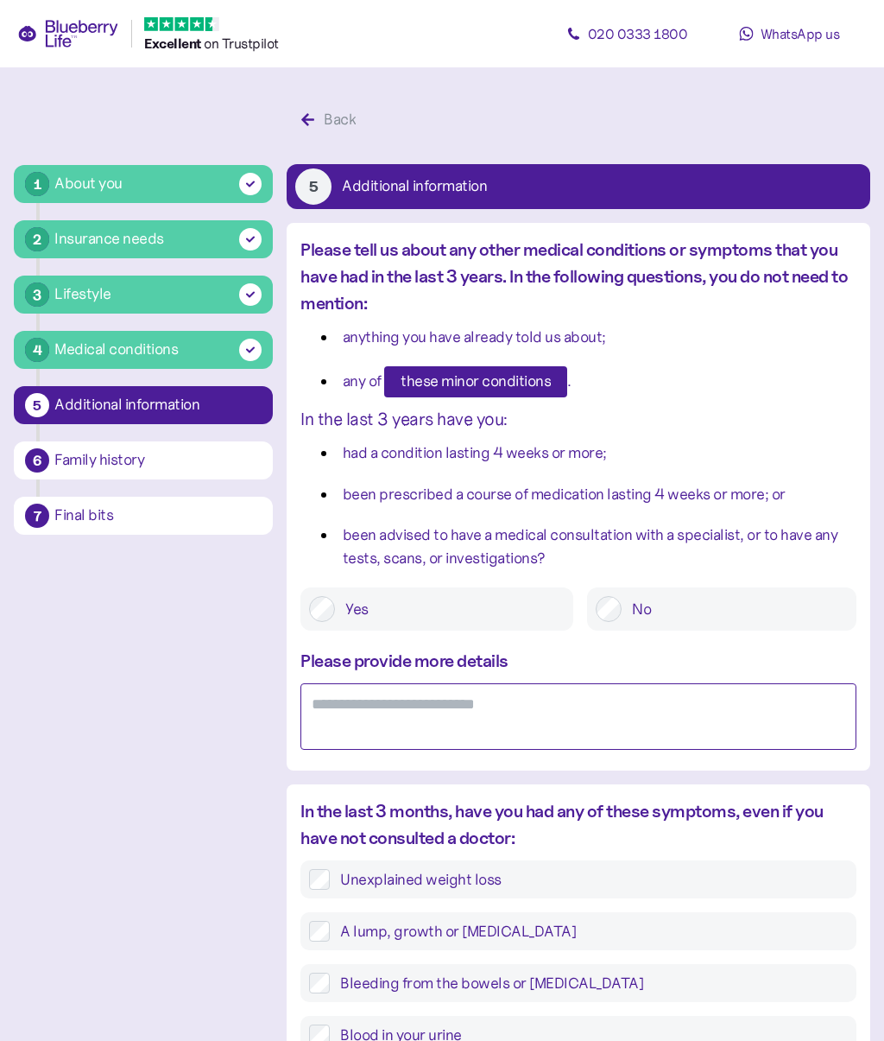
click at [784, 702] on textarea at bounding box center [579, 716] width 556 height 66
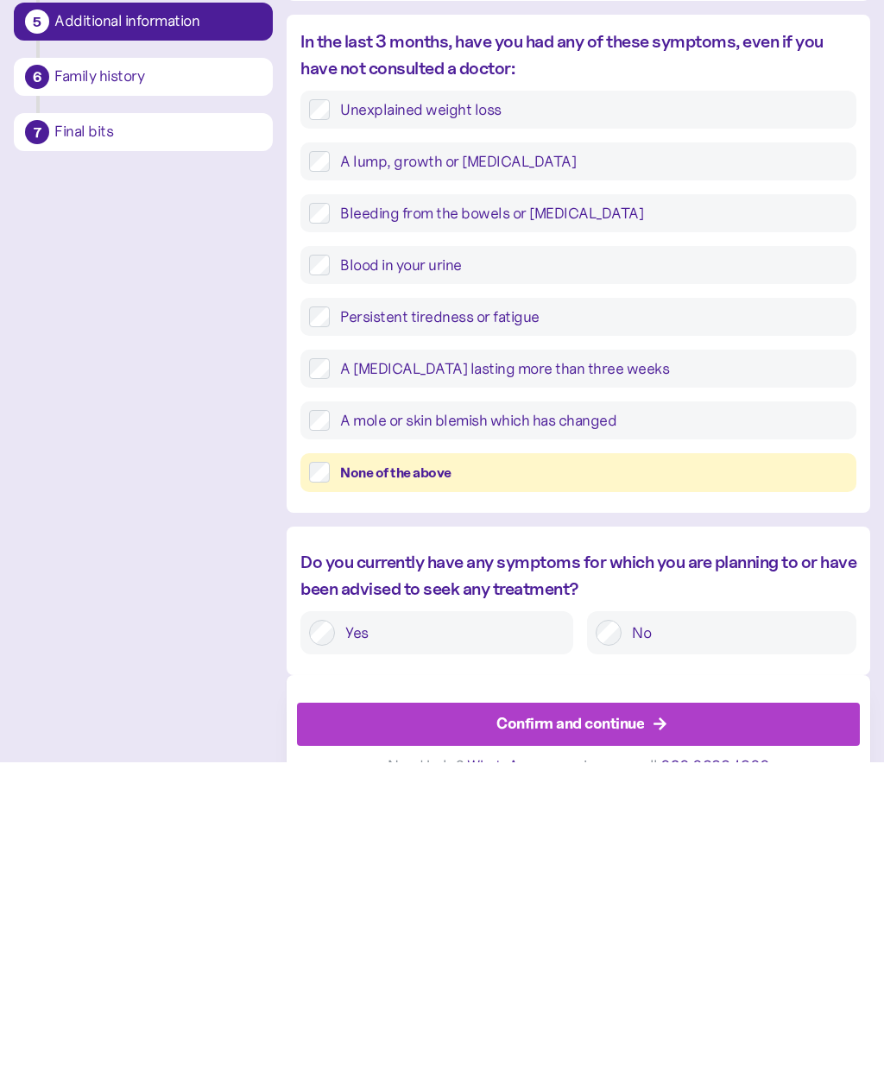
scroll to position [497, 0]
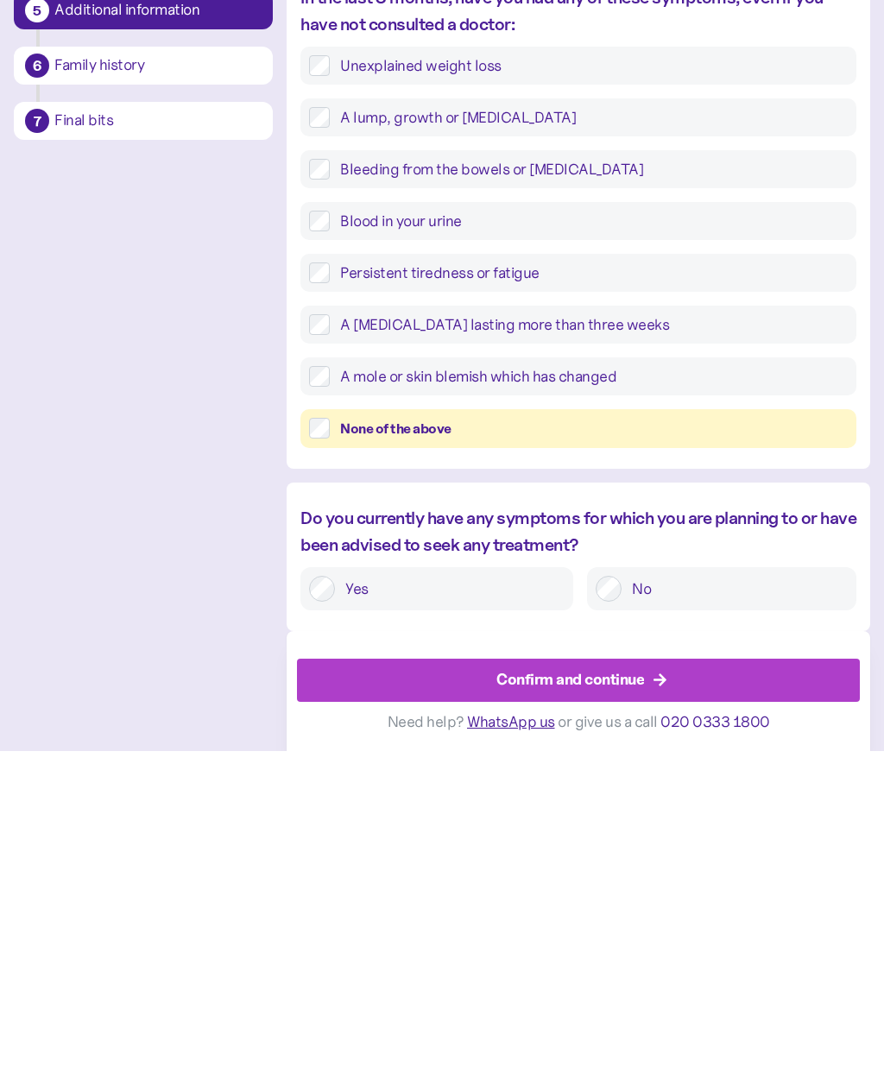
type textarea "**********"
click at [755, 734] on div "None of the above" at bounding box center [594, 745] width 508 height 22
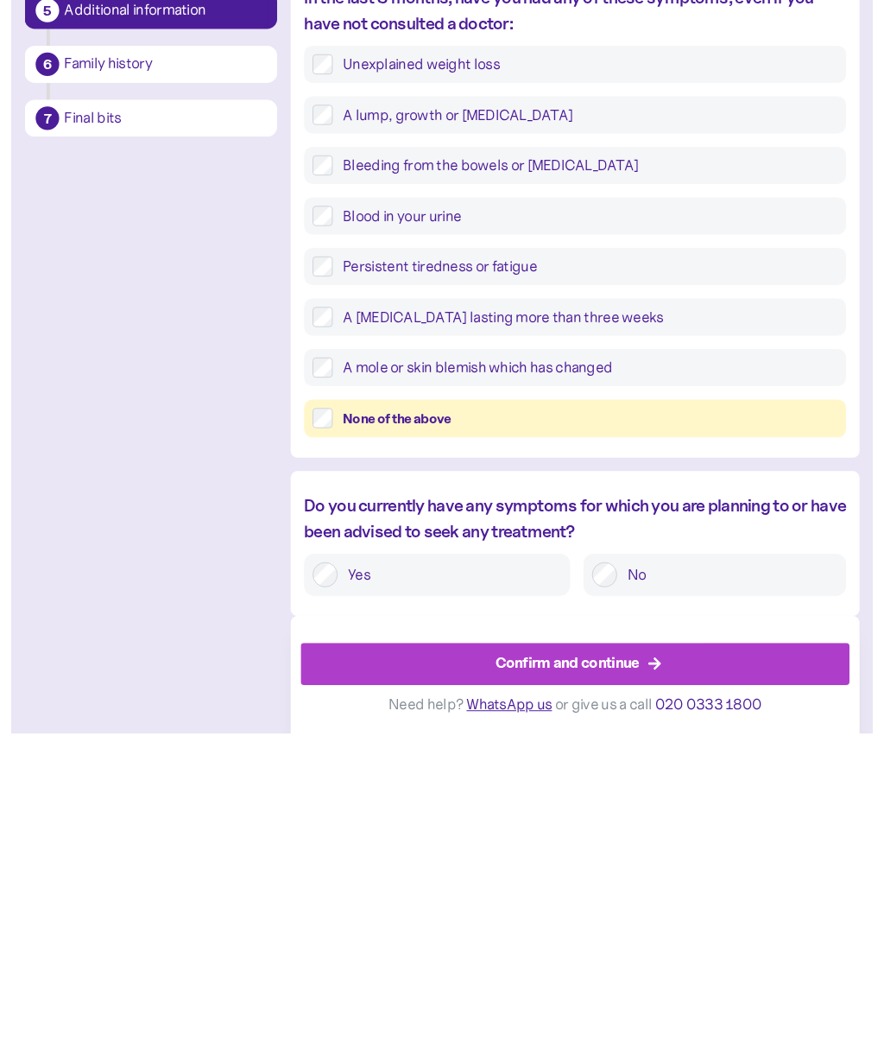
scroll to position [524, 0]
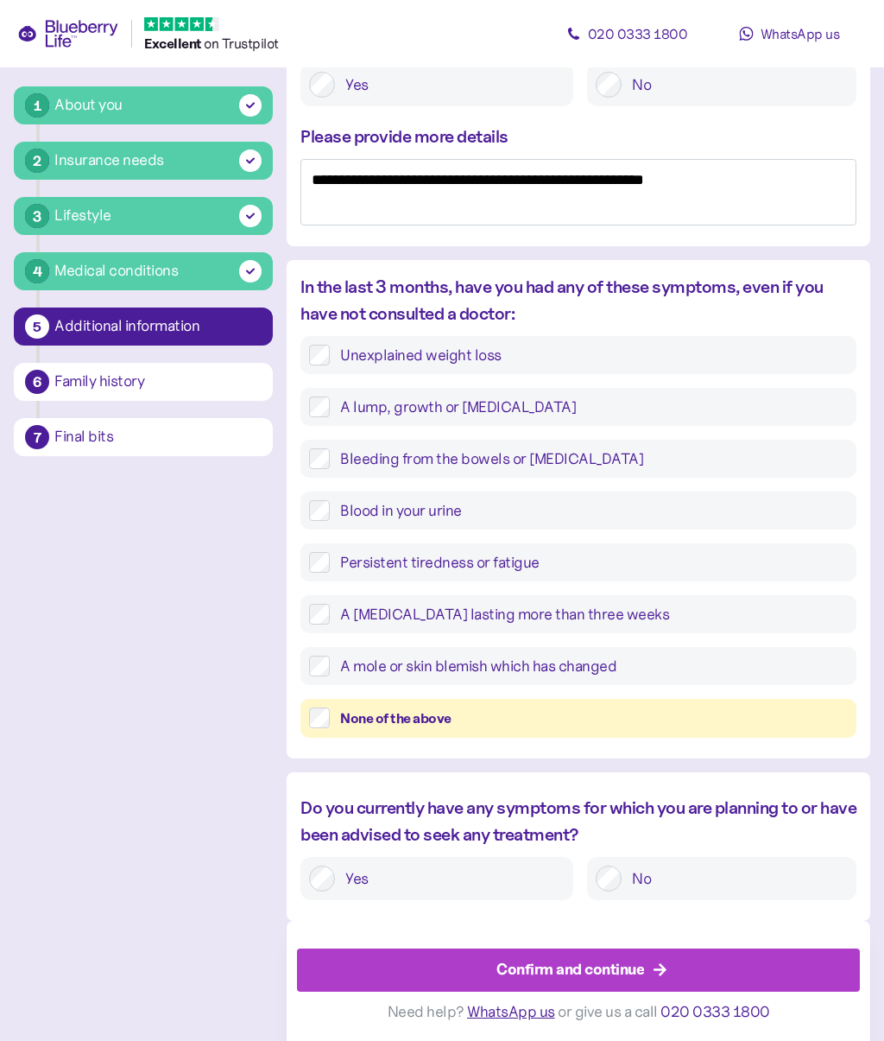
click at [739, 871] on label "No" at bounding box center [735, 878] width 226 height 26
click at [675, 968] on div "Confirm and continue" at bounding box center [582, 967] width 524 height 41
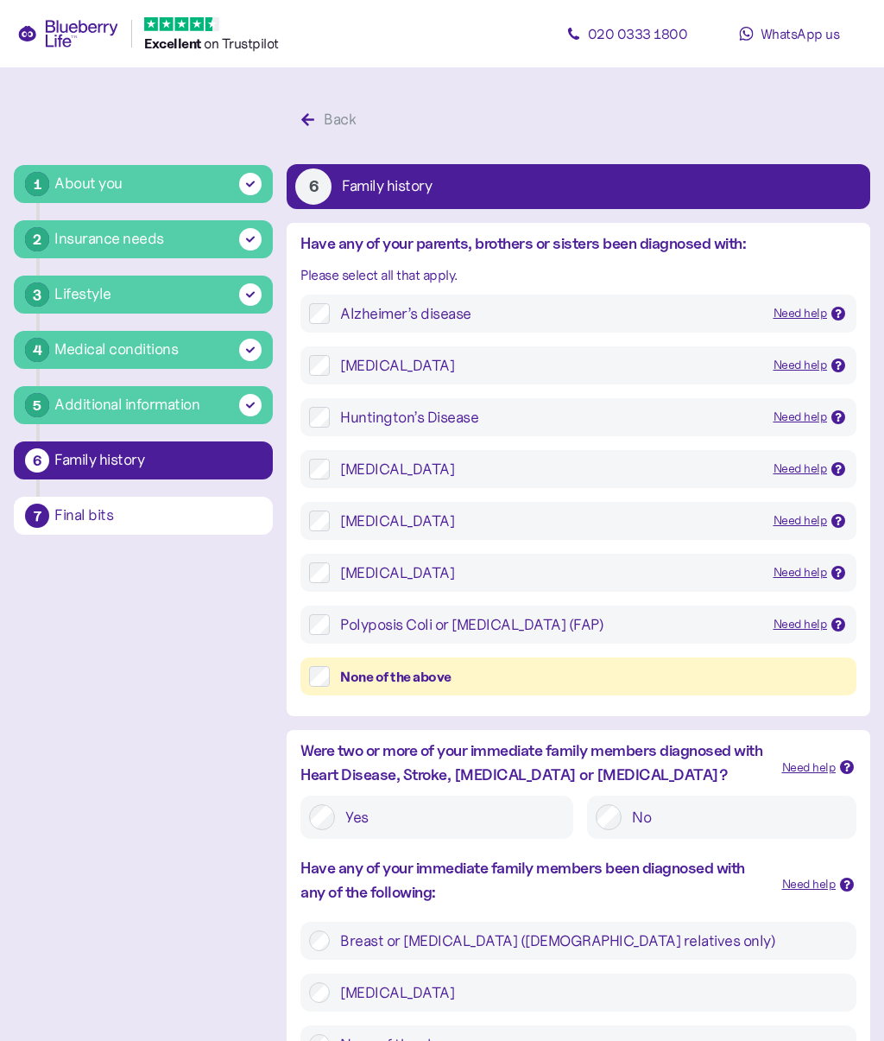
click at [436, 672] on div "None of the above" at bounding box center [594, 677] width 508 height 22
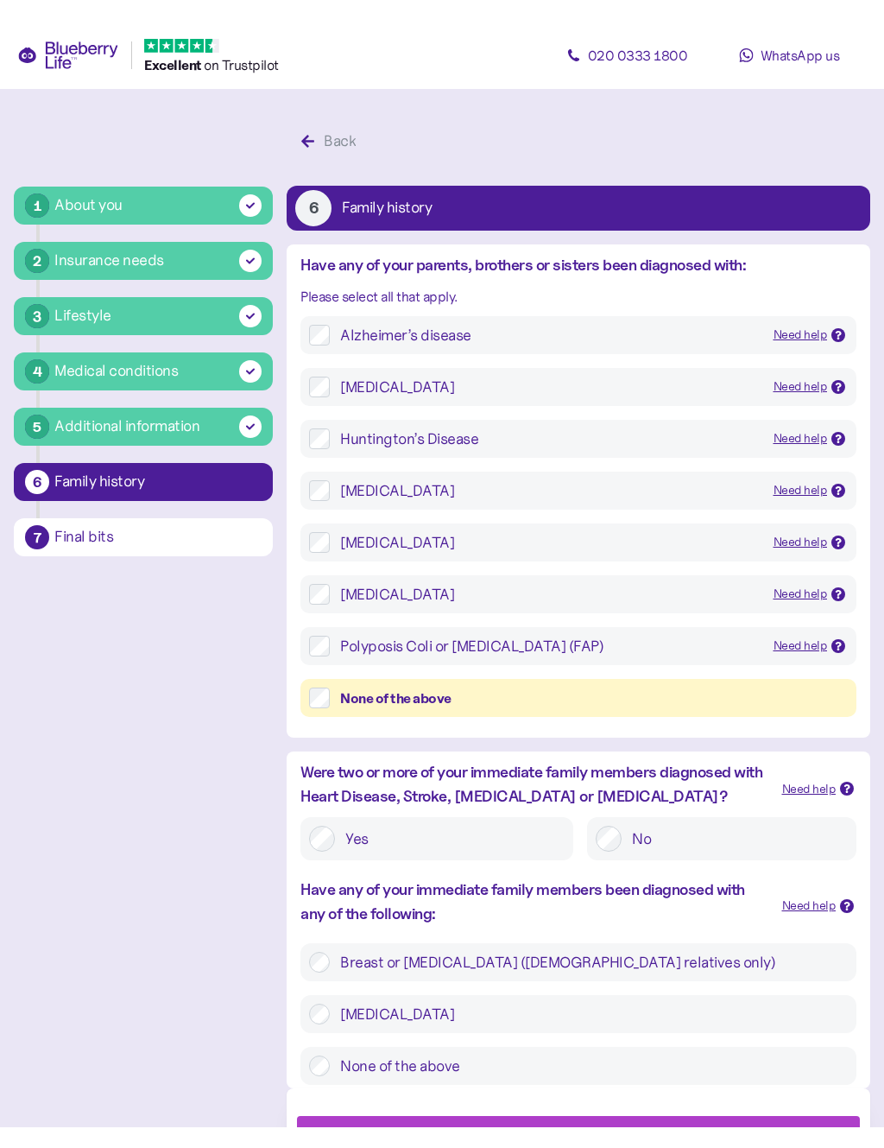
scroll to position [142, 0]
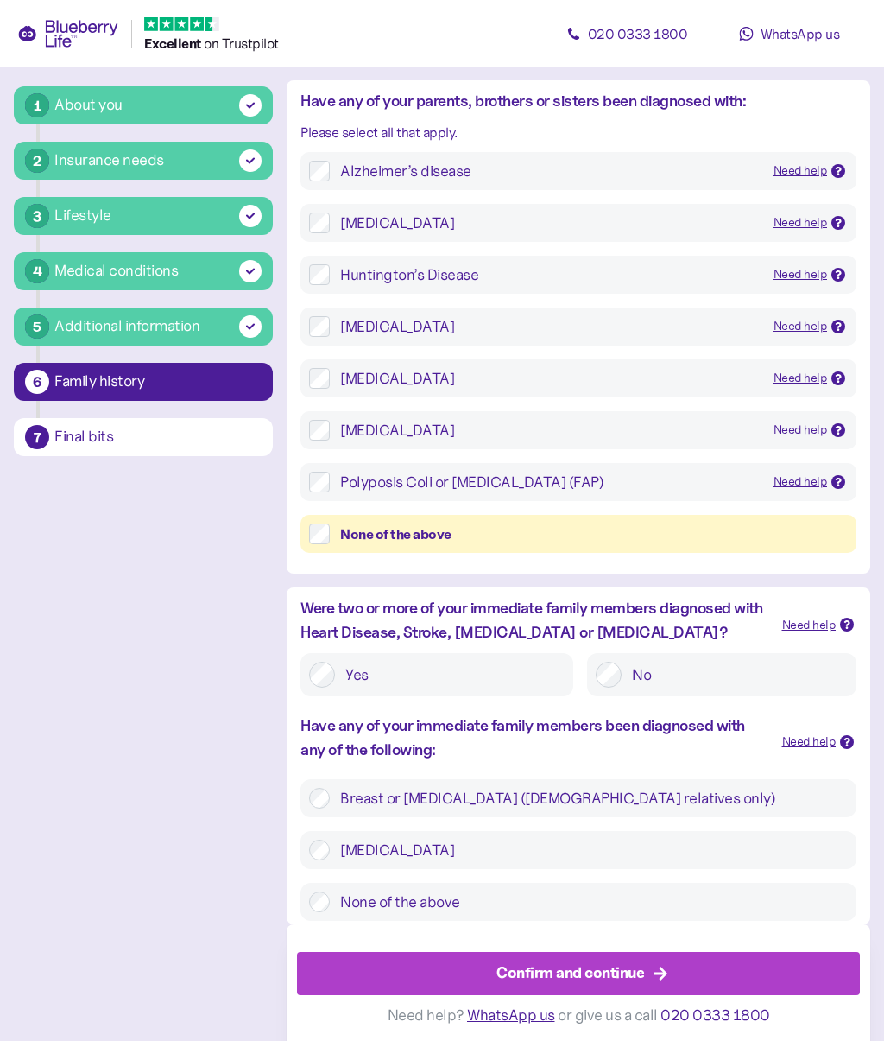
click at [489, 675] on label "Yes" at bounding box center [450, 675] width 230 height 26
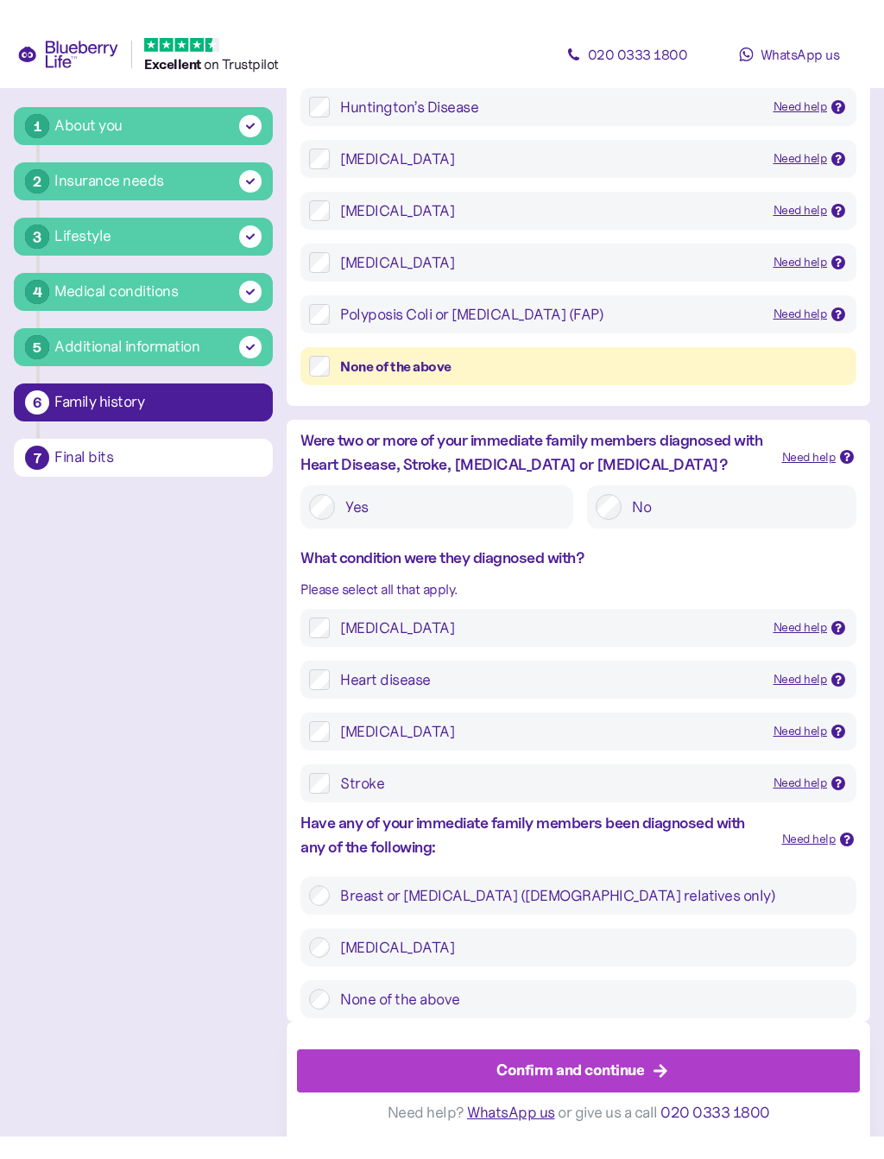
scroll to position [288, 0]
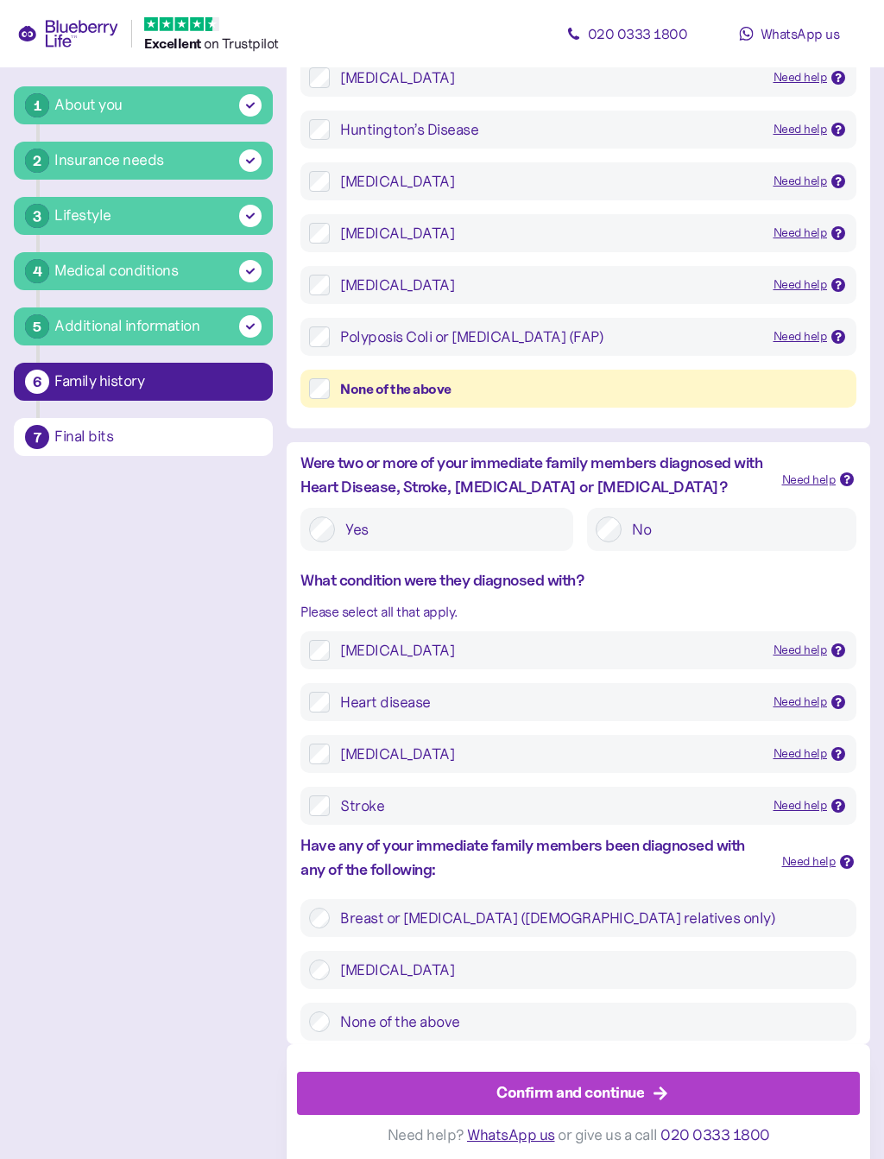
click at [637, 651] on div "Cancer" at bounding box center [550, 650] width 420 height 21
click at [743, 908] on label "Breast or Ovarian Cancer (female relatives only)" at bounding box center [589, 918] width 518 height 21
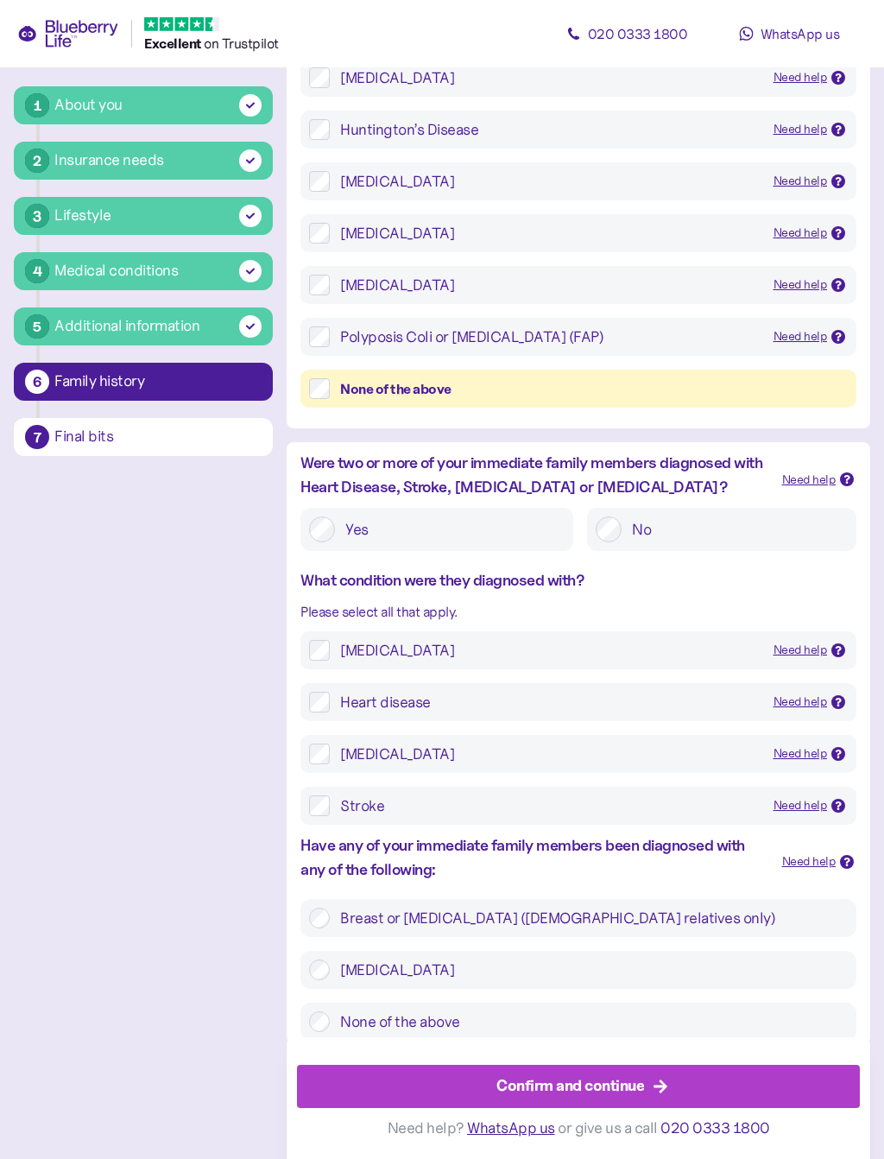
click at [741, 1040] on div "Confirm and continue" at bounding box center [582, 1086] width 524 height 41
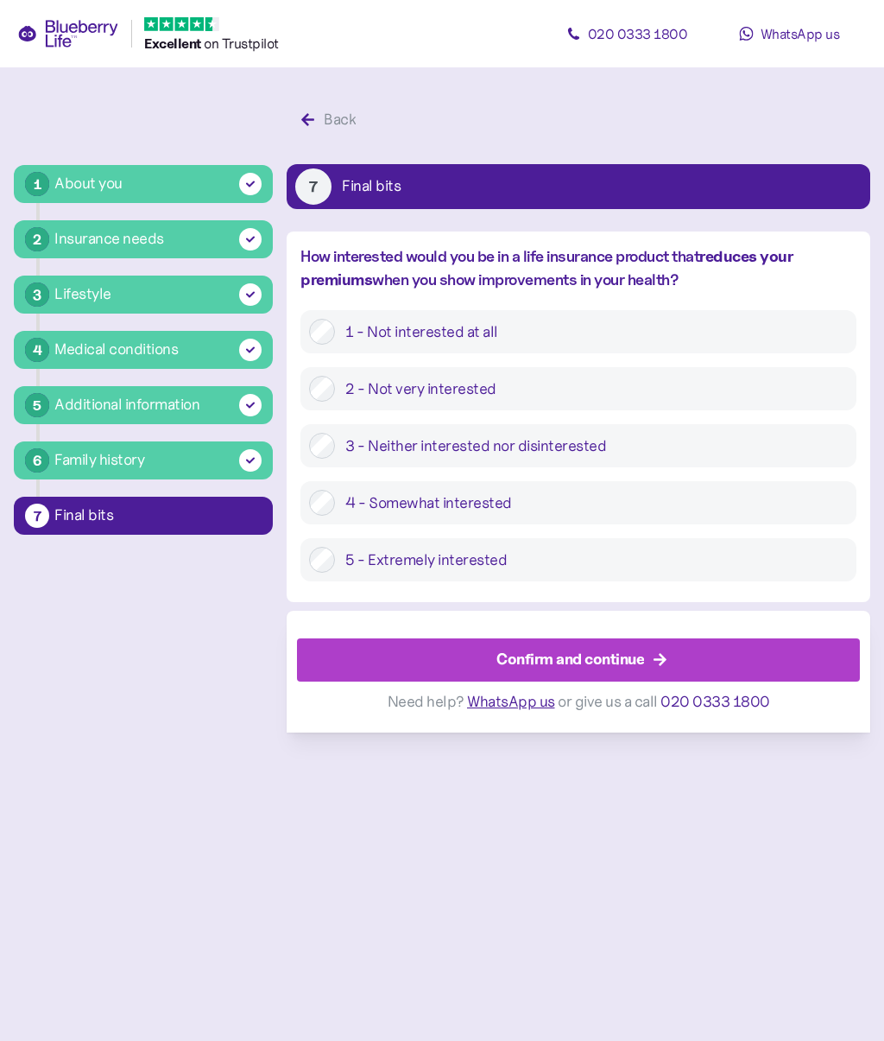
click at [835, 446] on label "3 - Neither interested nor disinterested" at bounding box center [591, 446] width 513 height 26
click at [819, 665] on div "Confirm and continue" at bounding box center [582, 659] width 524 height 41
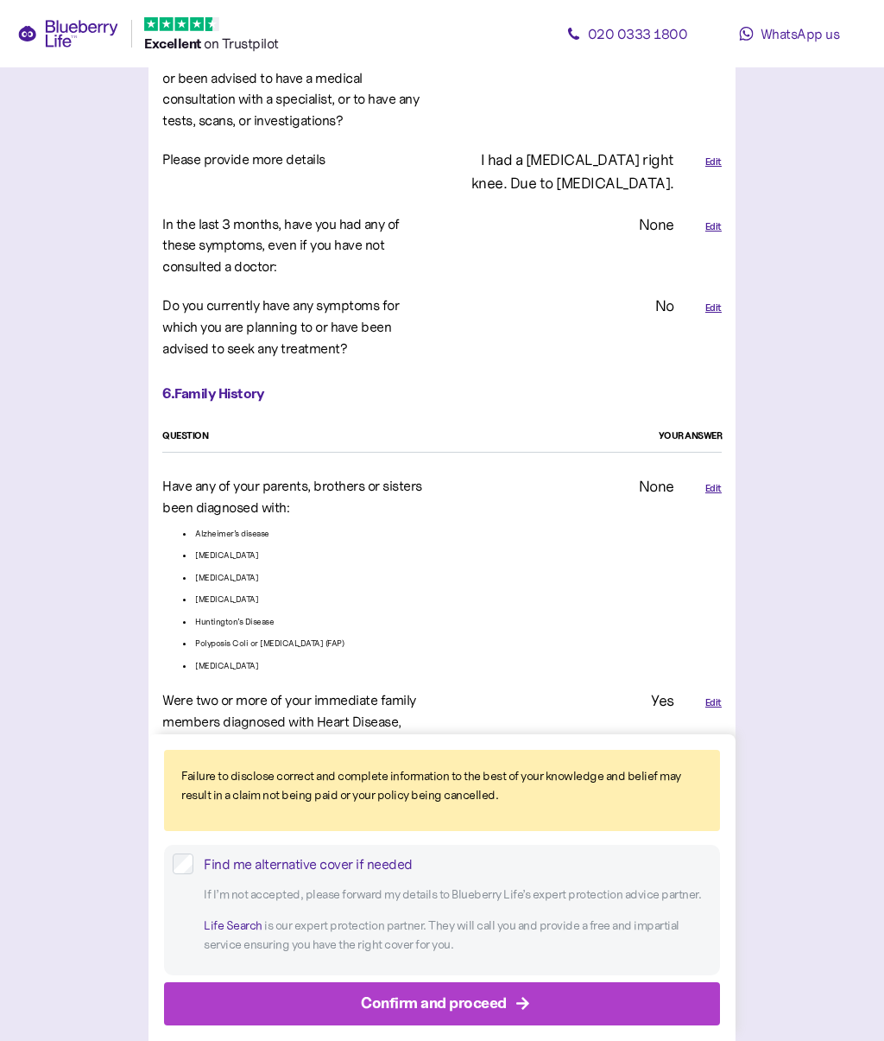
scroll to position [3544, 0]
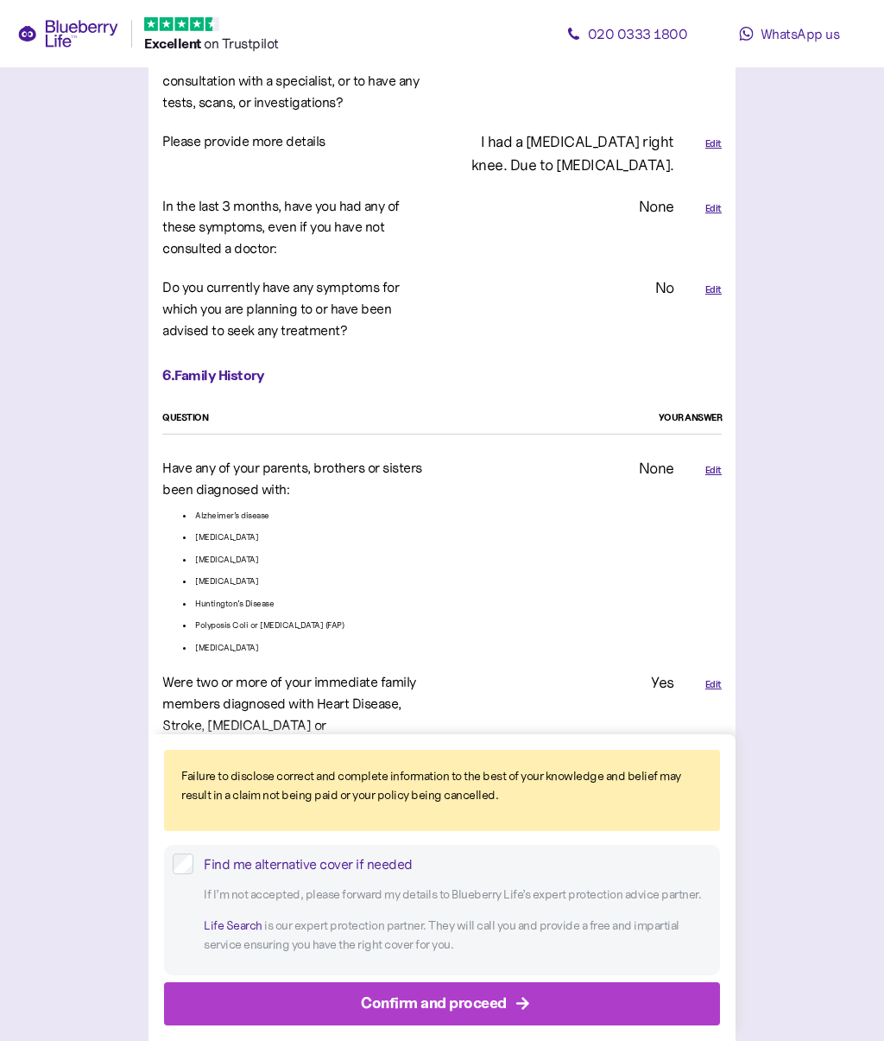
click at [525, 1001] on icon "button" at bounding box center [522, 1003] width 13 height 13
